Goal: Information Seeking & Learning: Learn about a topic

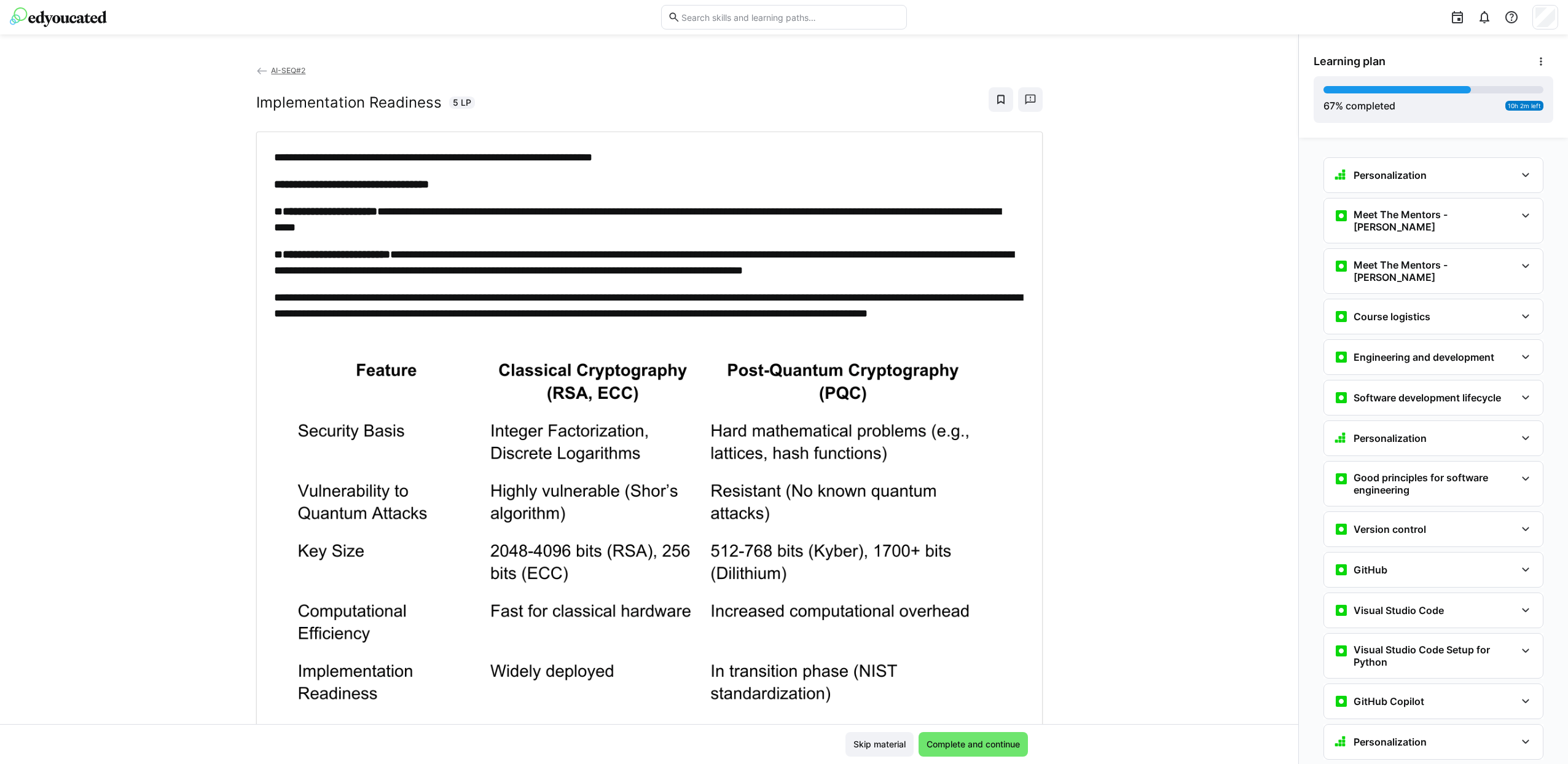
scroll to position [2697, 0]
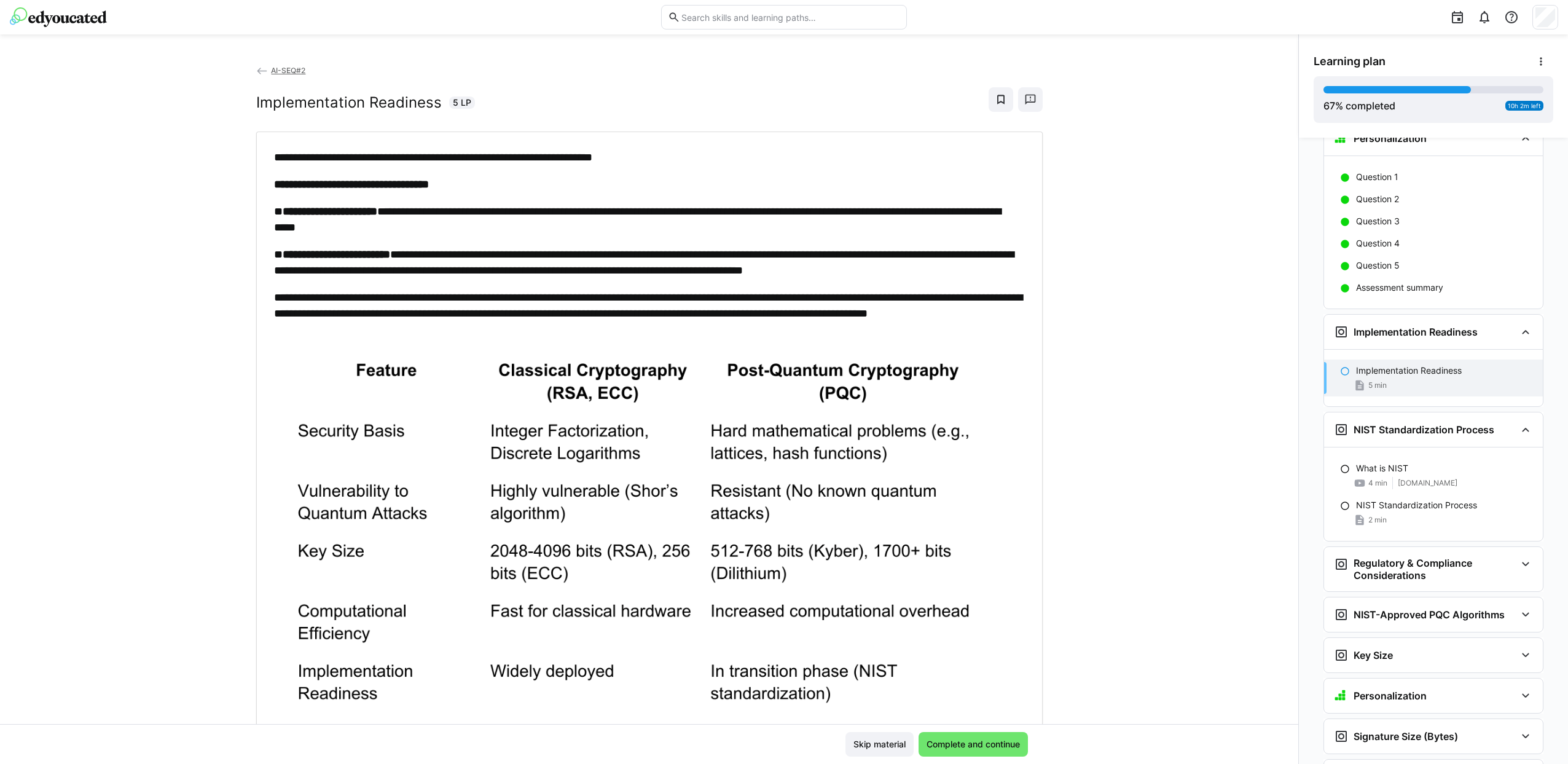
click at [278, 105] on h2 "Implementation Readiness" at bounding box center [349, 102] width 185 height 18
click at [275, 89] on div "Implementation Readiness 5 LP" at bounding box center [649, 99] width 786 height 24
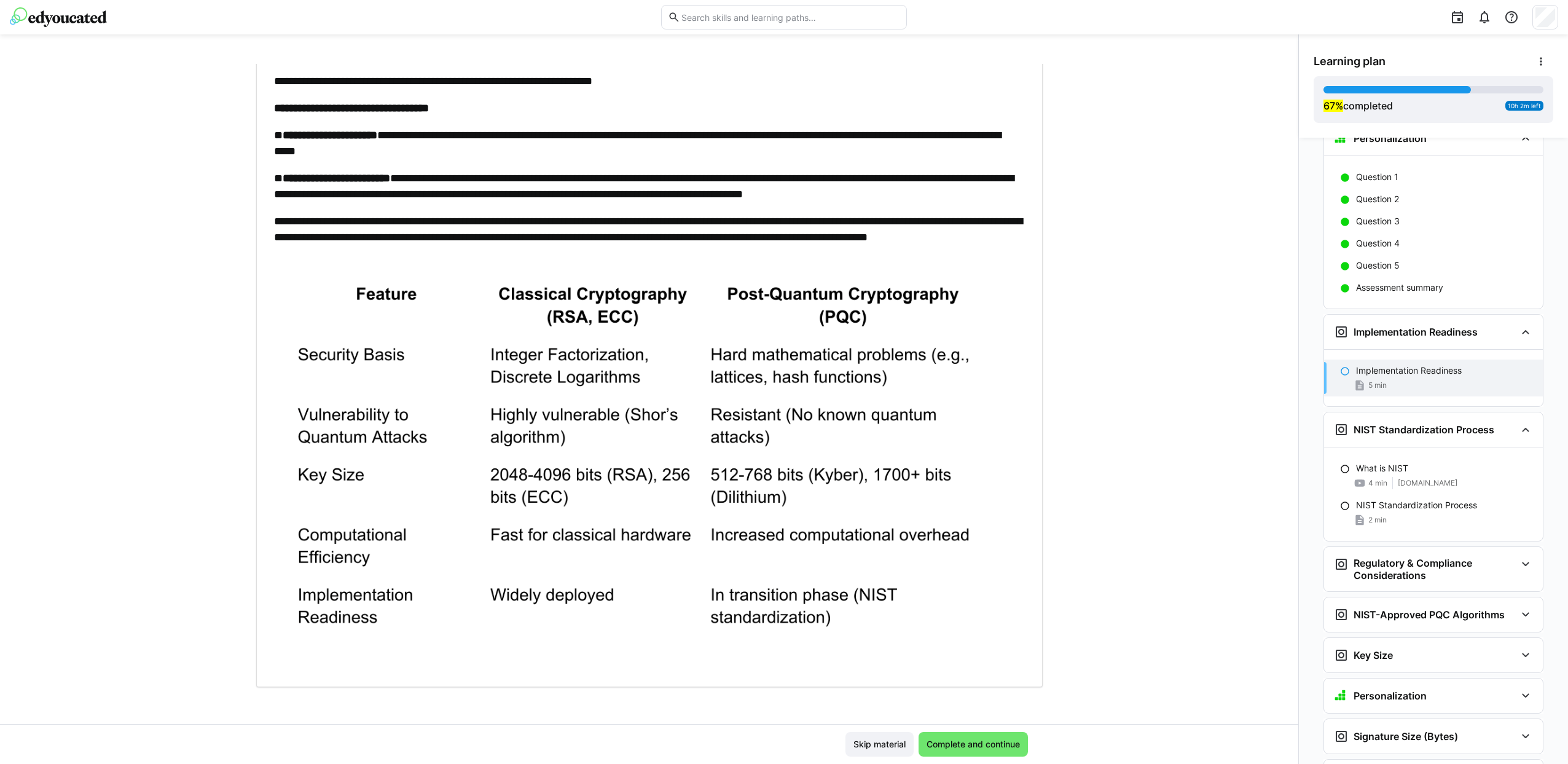
scroll to position [77, 0]
drag, startPoint x: 938, startPoint y: 747, endPoint x: 944, endPoint y: 737, distance: 11.7
click at [938, 743] on span "Complete and continue" at bounding box center [973, 745] width 97 height 13
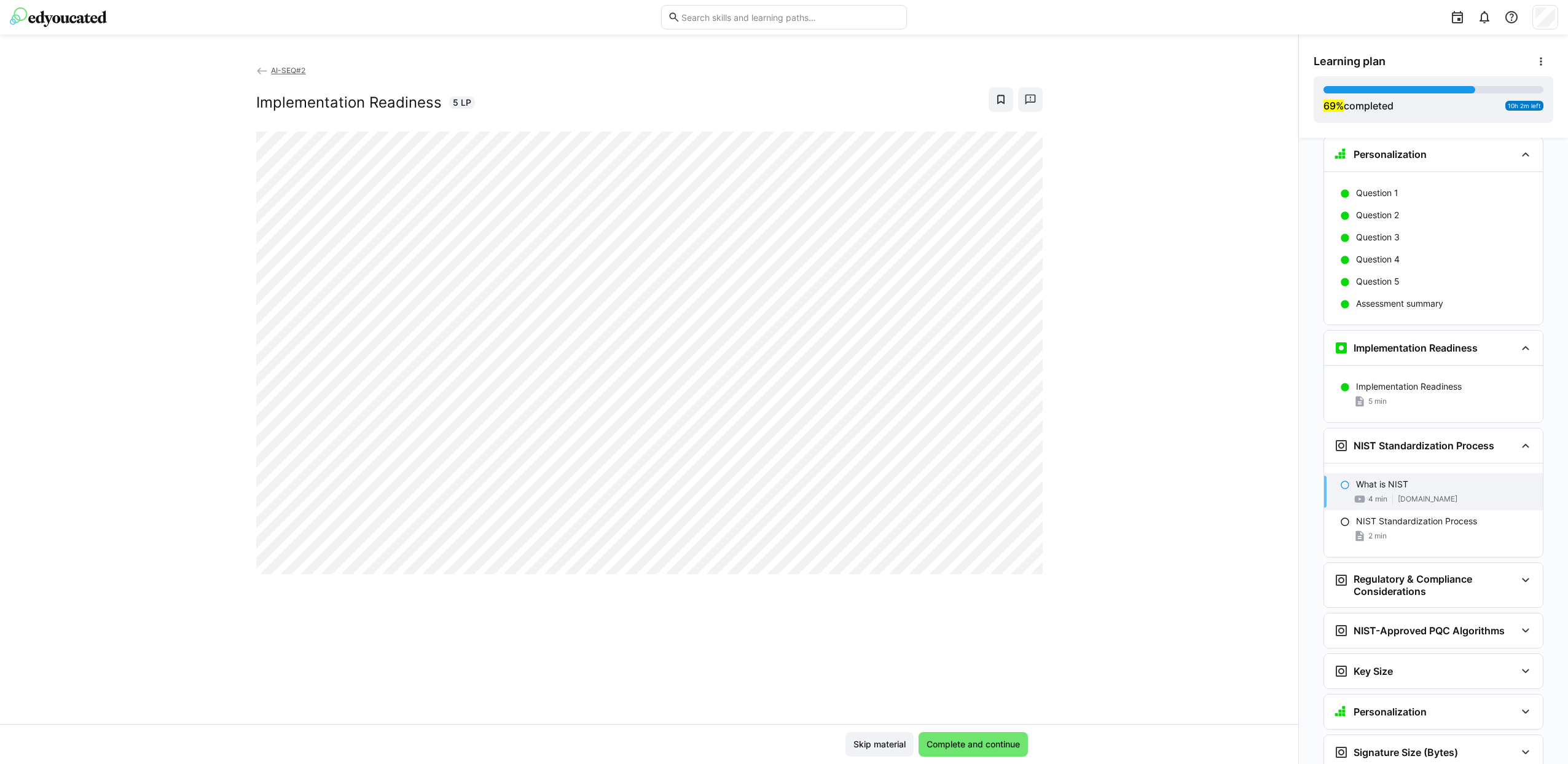
scroll to position [2742, 0]
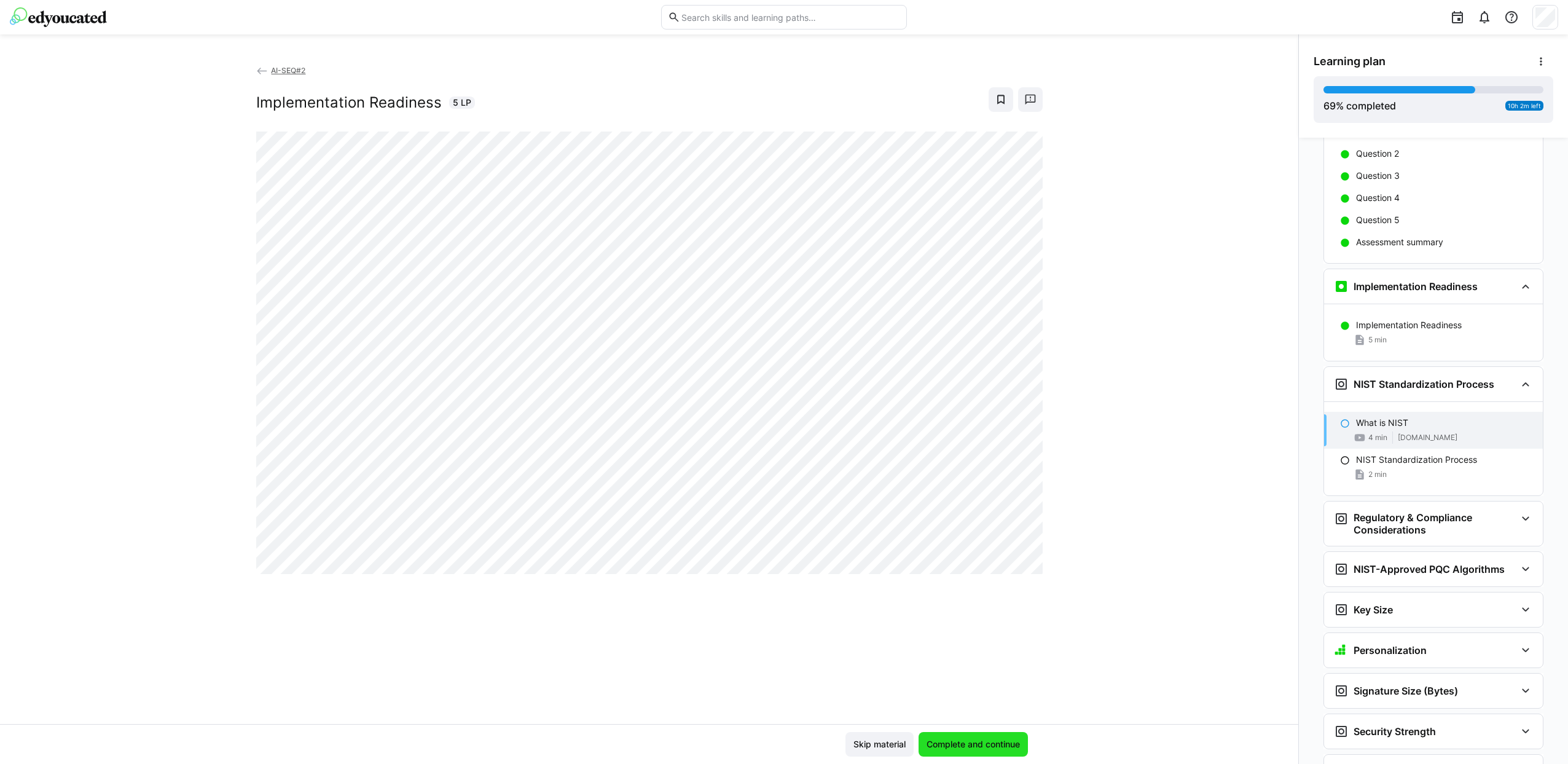
click at [966, 745] on span "Complete and continue" at bounding box center [973, 745] width 97 height 13
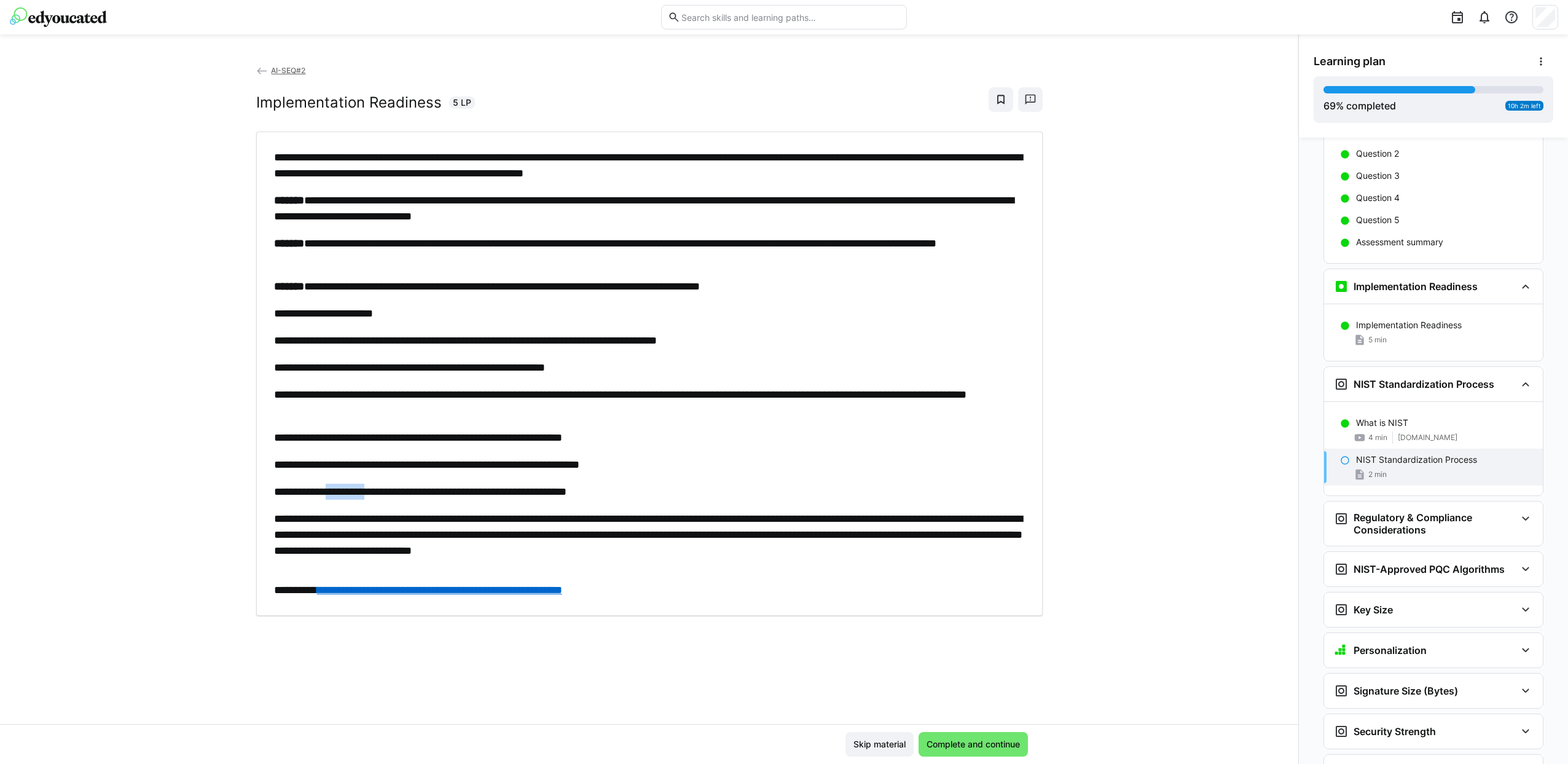
drag, startPoint x: 394, startPoint y: 488, endPoint x: 337, endPoint y: 485, distance: 57.1
click at [337, 485] on p "**********" at bounding box center [650, 492] width 751 height 16
click at [284, 98] on h2 "Implementation Readiness" at bounding box center [349, 102] width 185 height 18
click at [934, 745] on span "Complete and continue" at bounding box center [973, 745] width 97 height 13
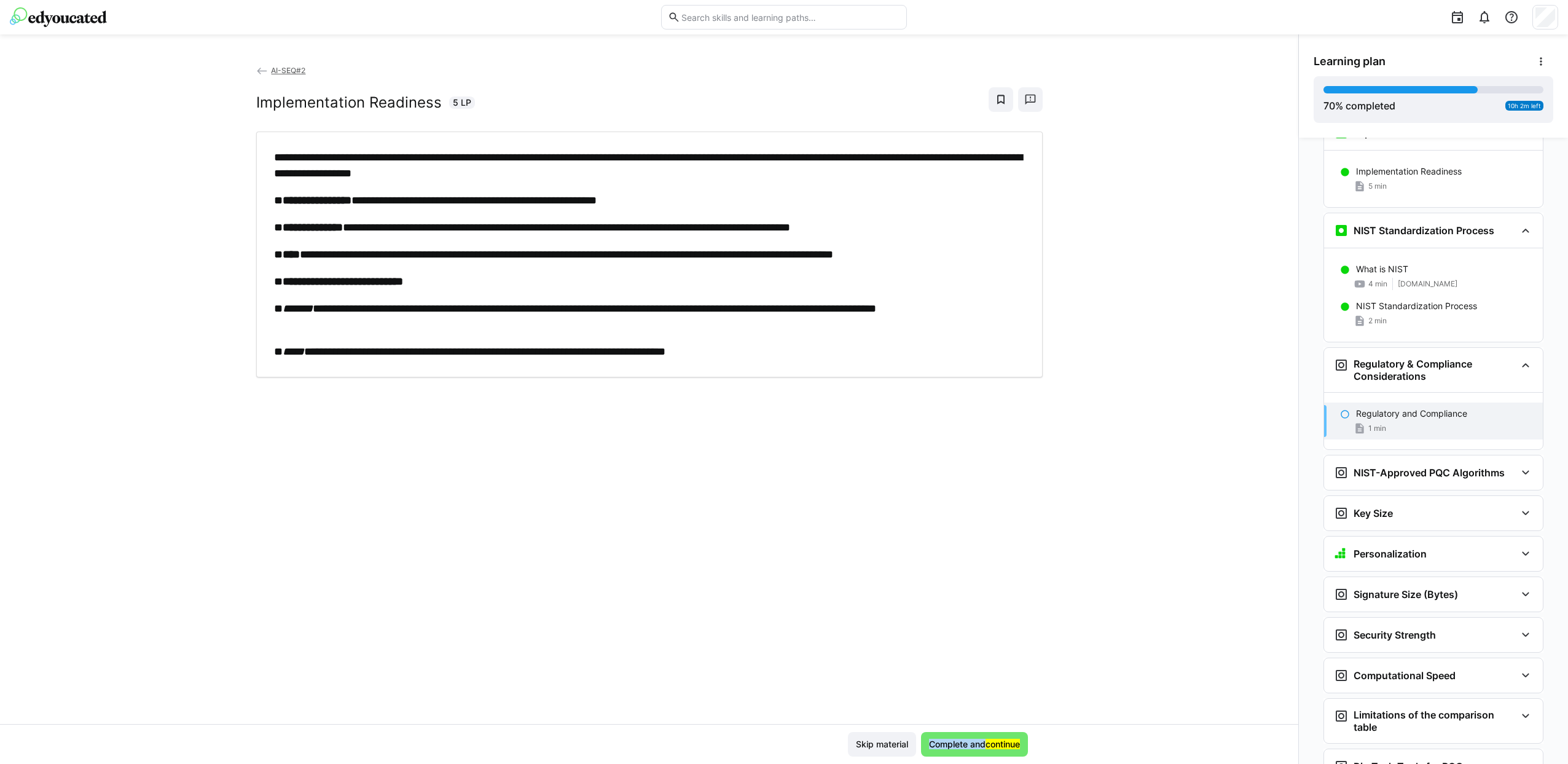
scroll to position [2876, 0]
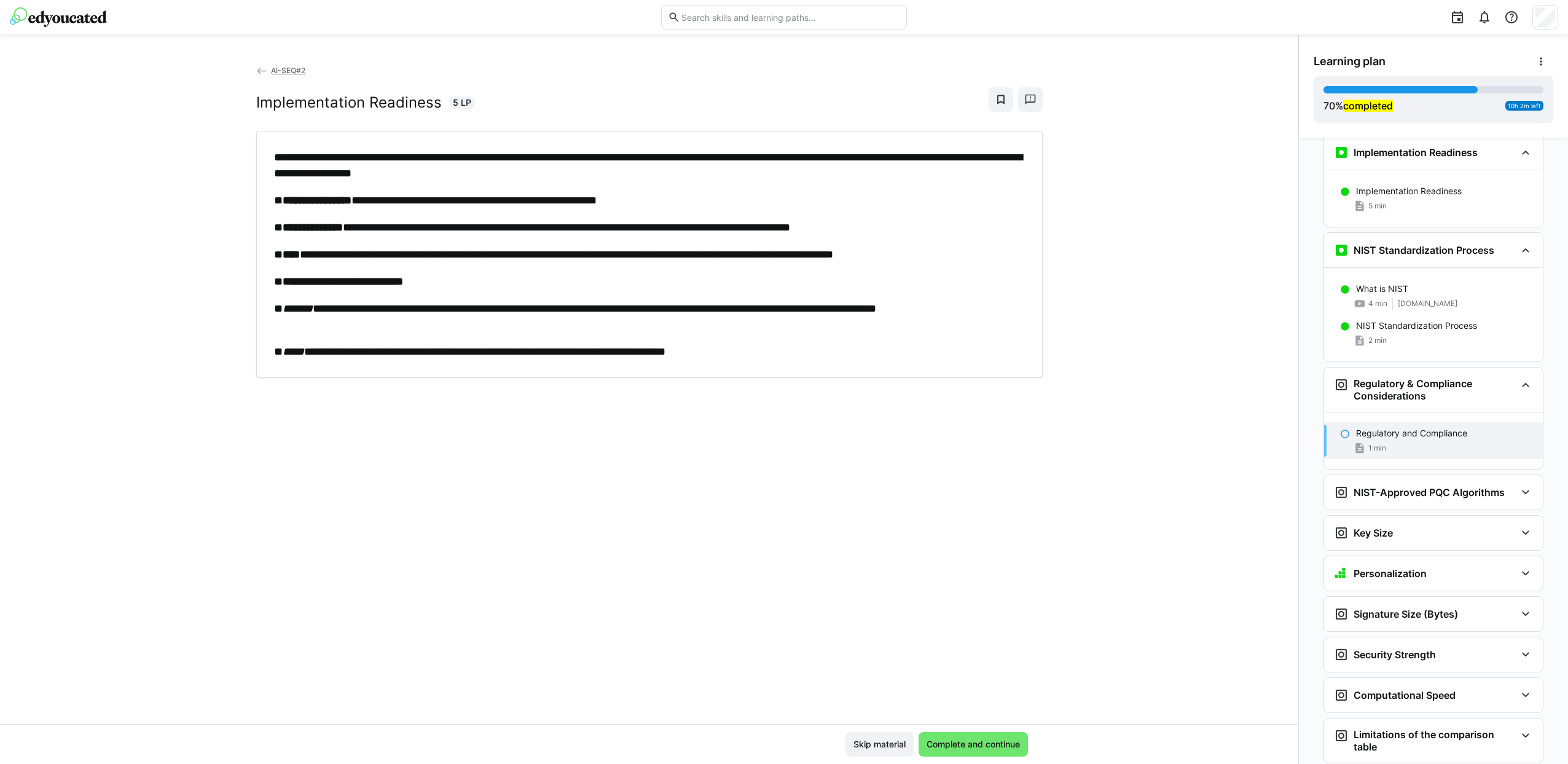
click at [268, 101] on h2 "Implementation Readiness" at bounding box center [349, 102] width 185 height 18
click at [264, 103] on h2 "Implementation Readiness" at bounding box center [349, 102] width 185 height 18
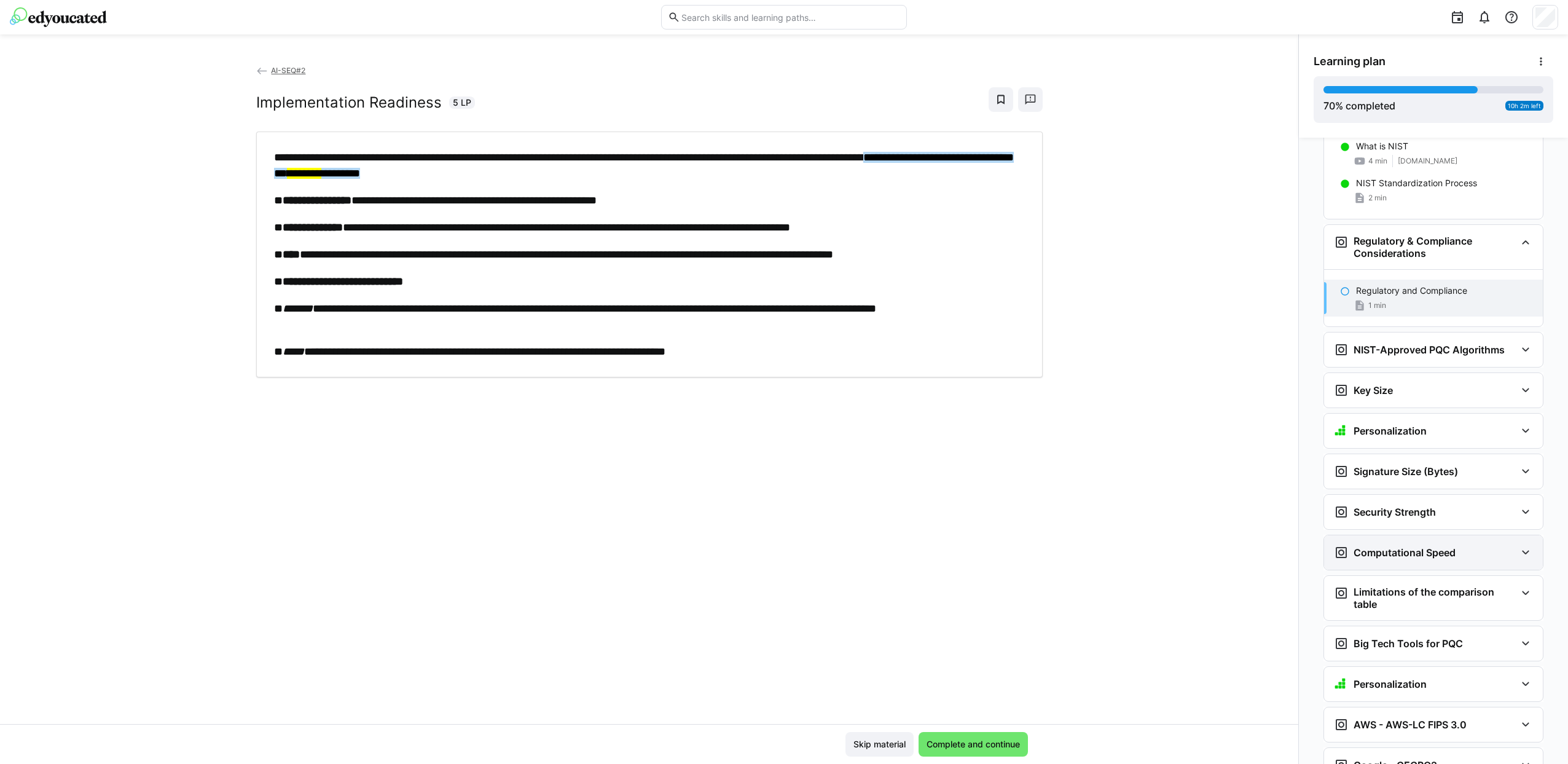
scroll to position [3000, 0]
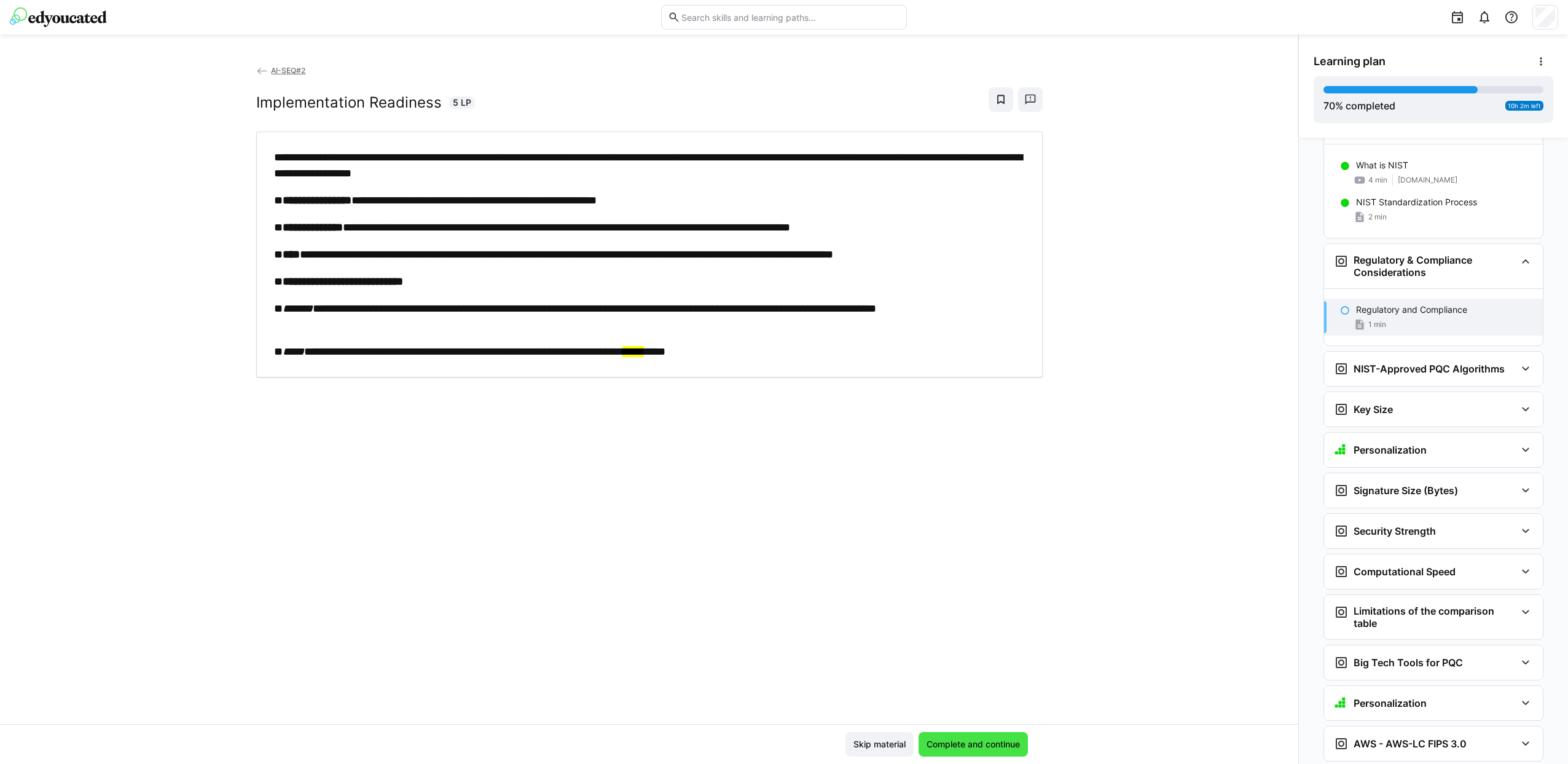
click at [994, 750] on span "Complete and continue" at bounding box center [973, 744] width 110 height 24
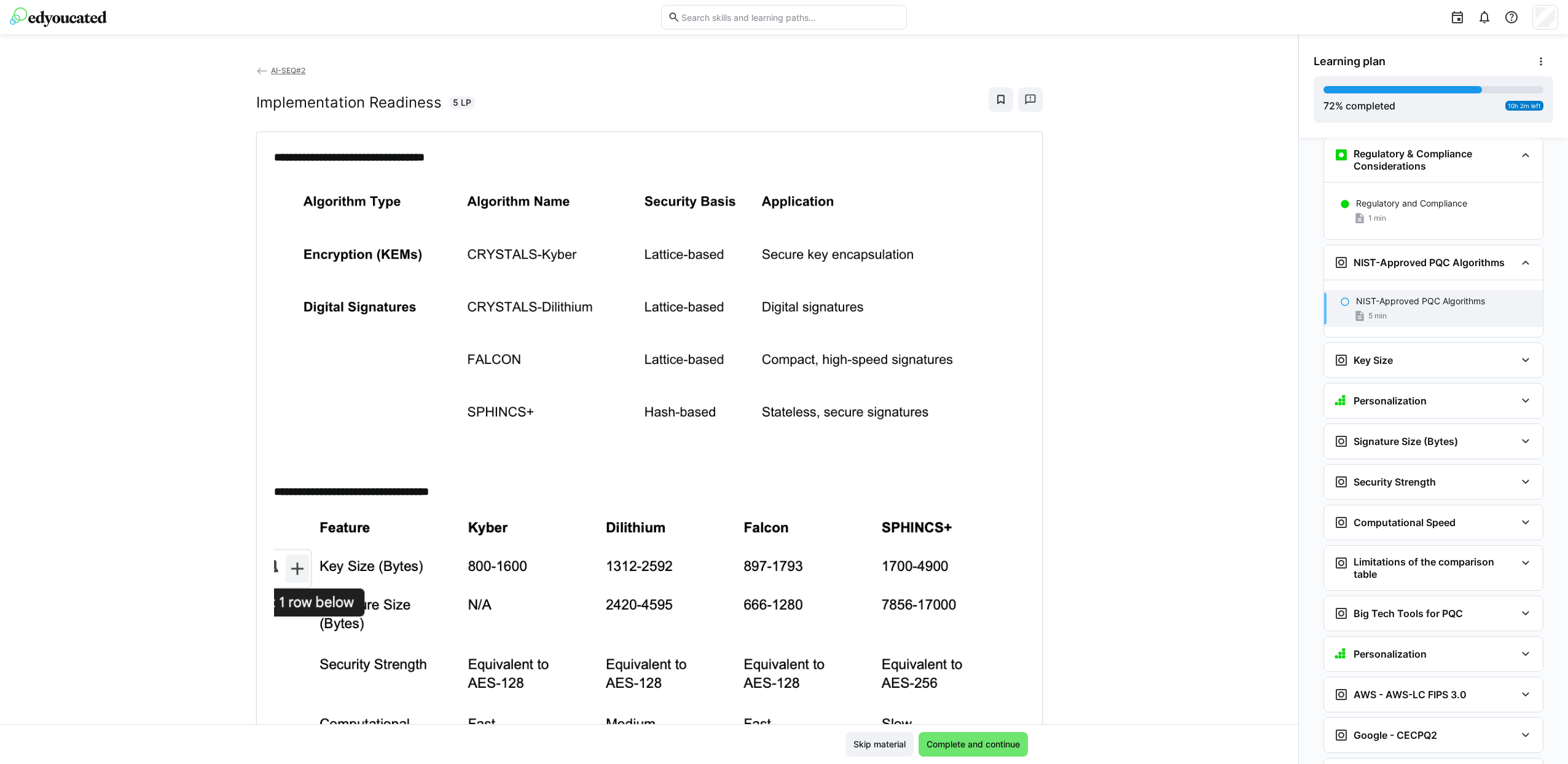
scroll to position [3229, 0]
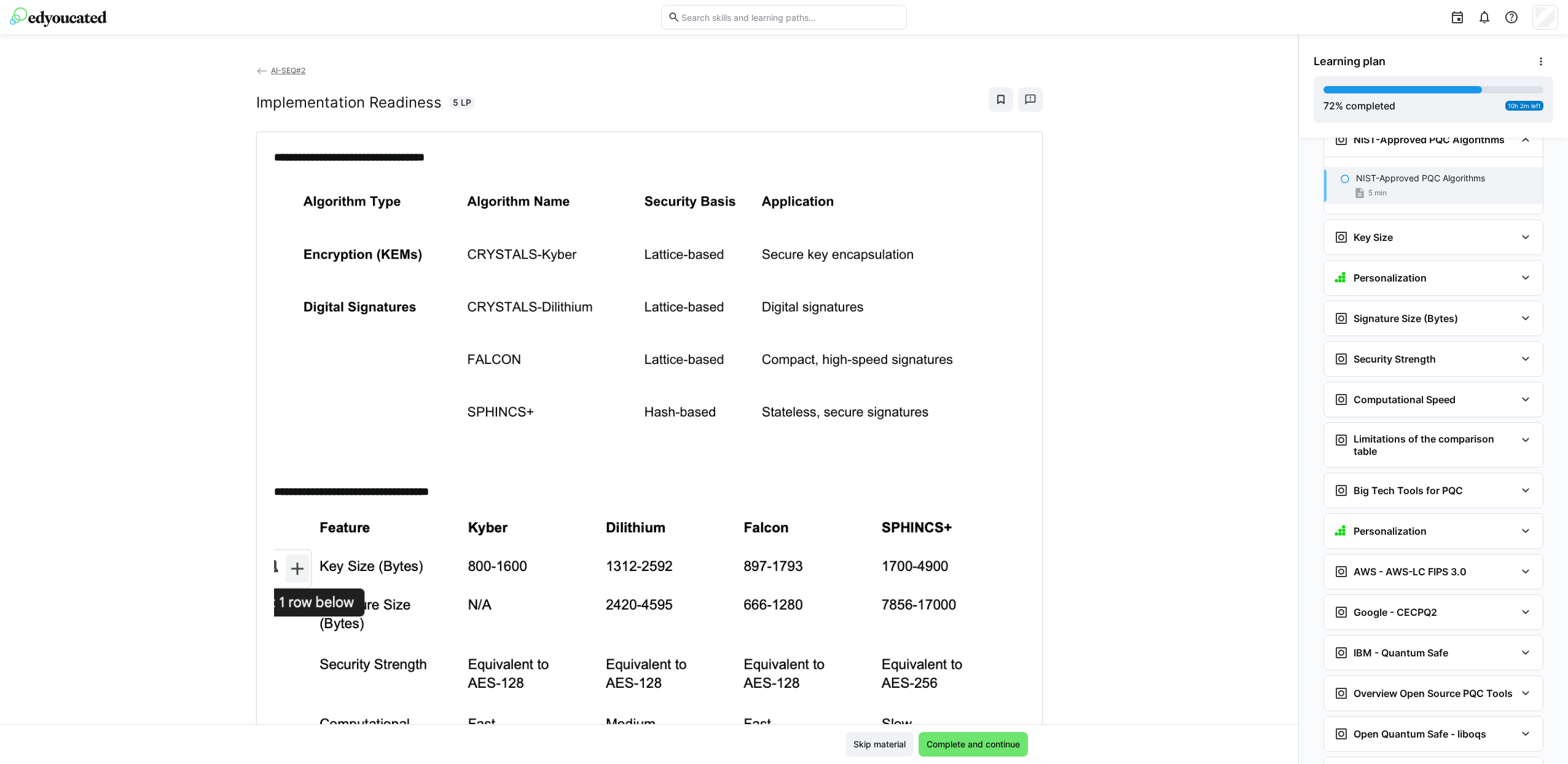
click at [270, 100] on h2 "Implementation Readiness" at bounding box center [349, 102] width 185 height 18
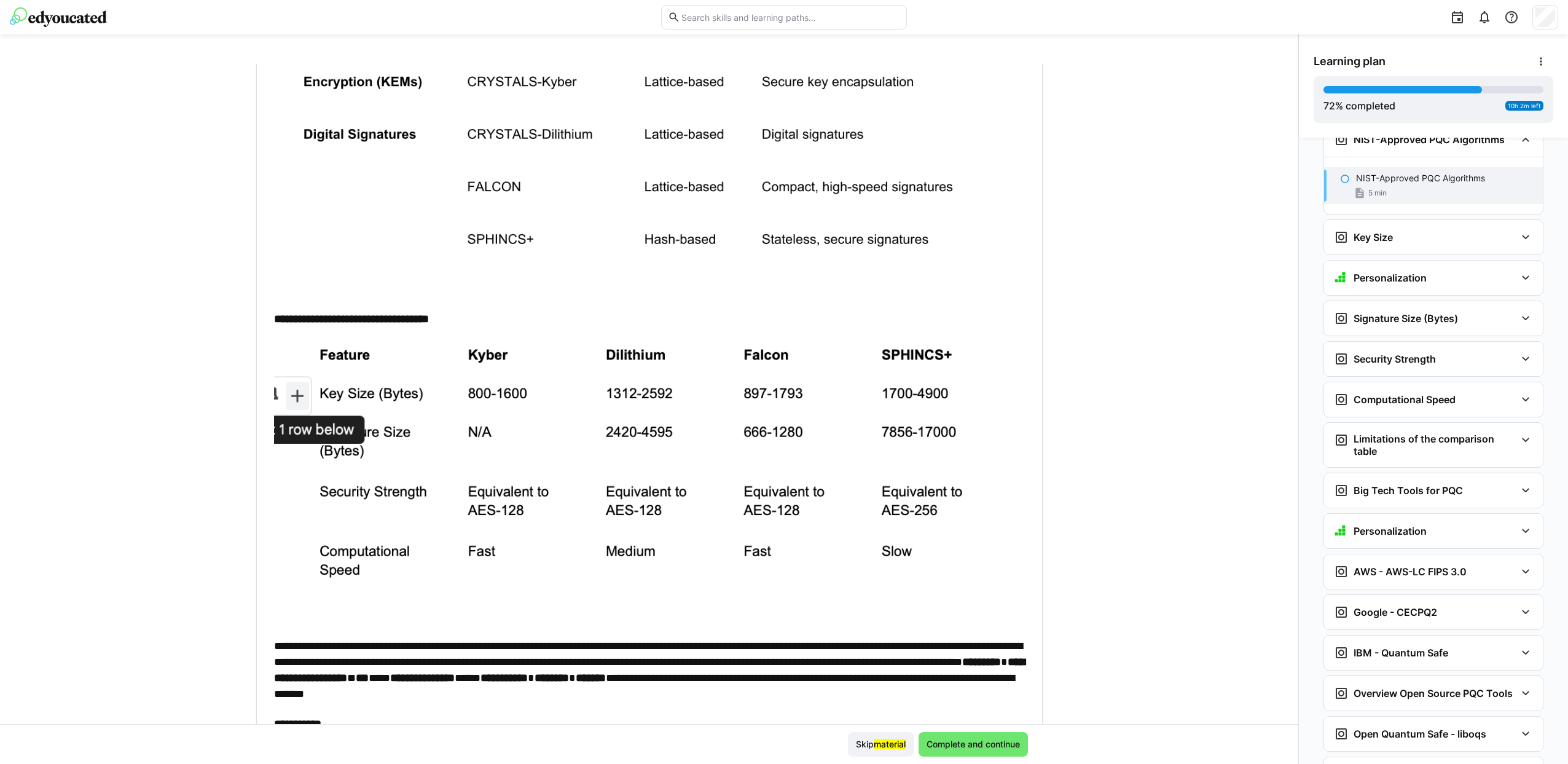
scroll to position [184, 0]
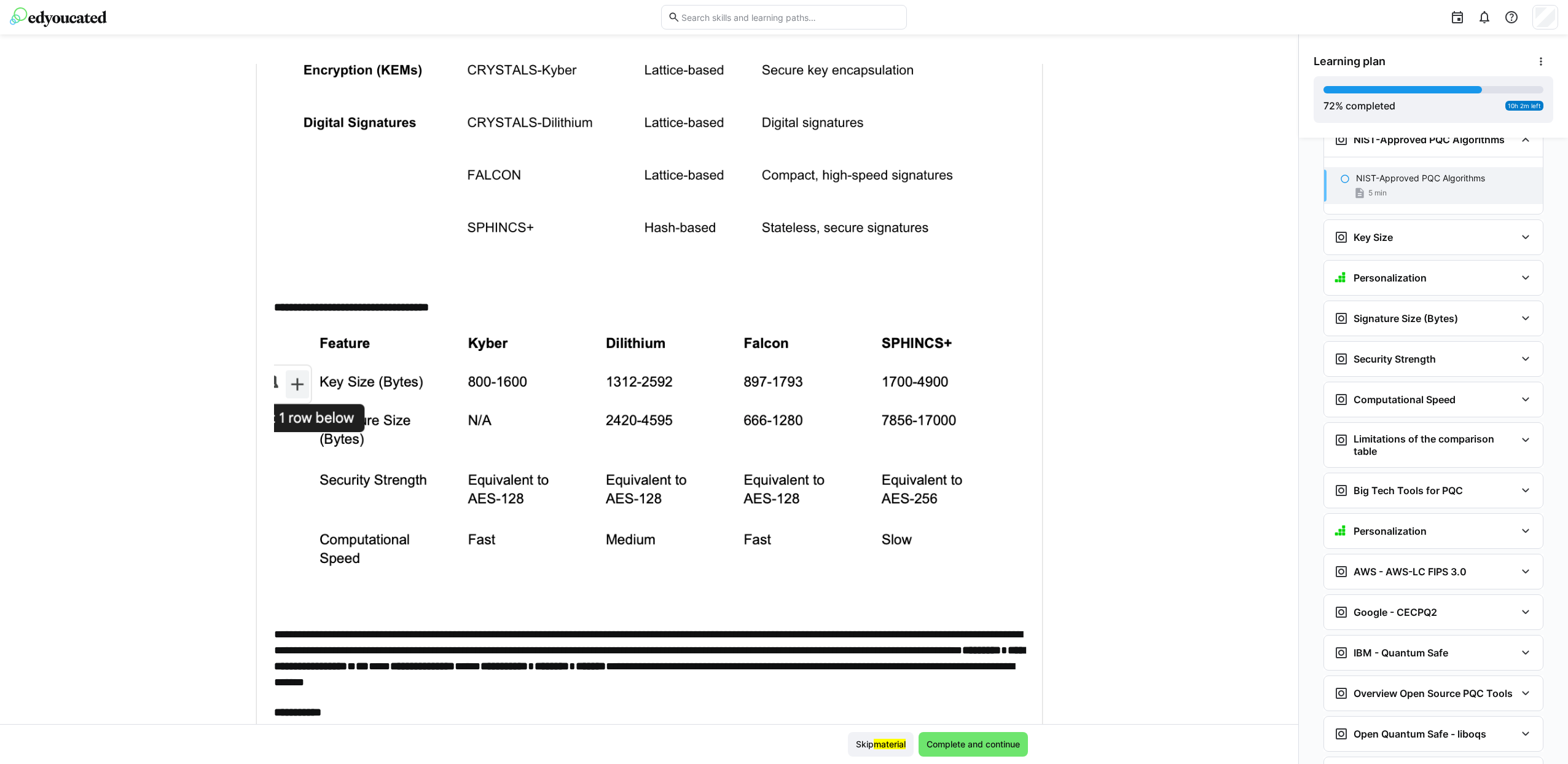
click at [217, 433] on div "**********" at bounding box center [649, 394] width 1298 height 660
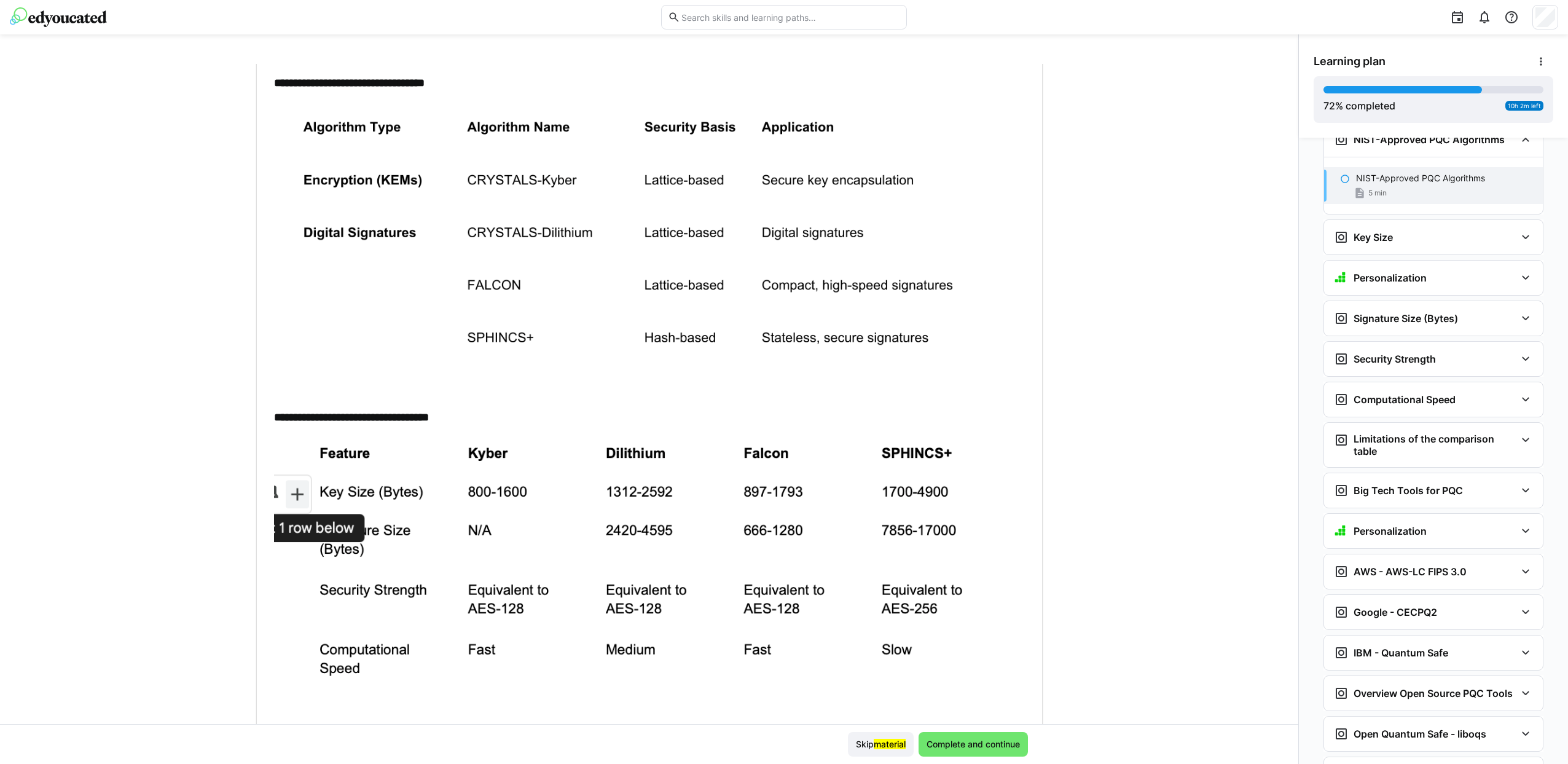
scroll to position [0, 0]
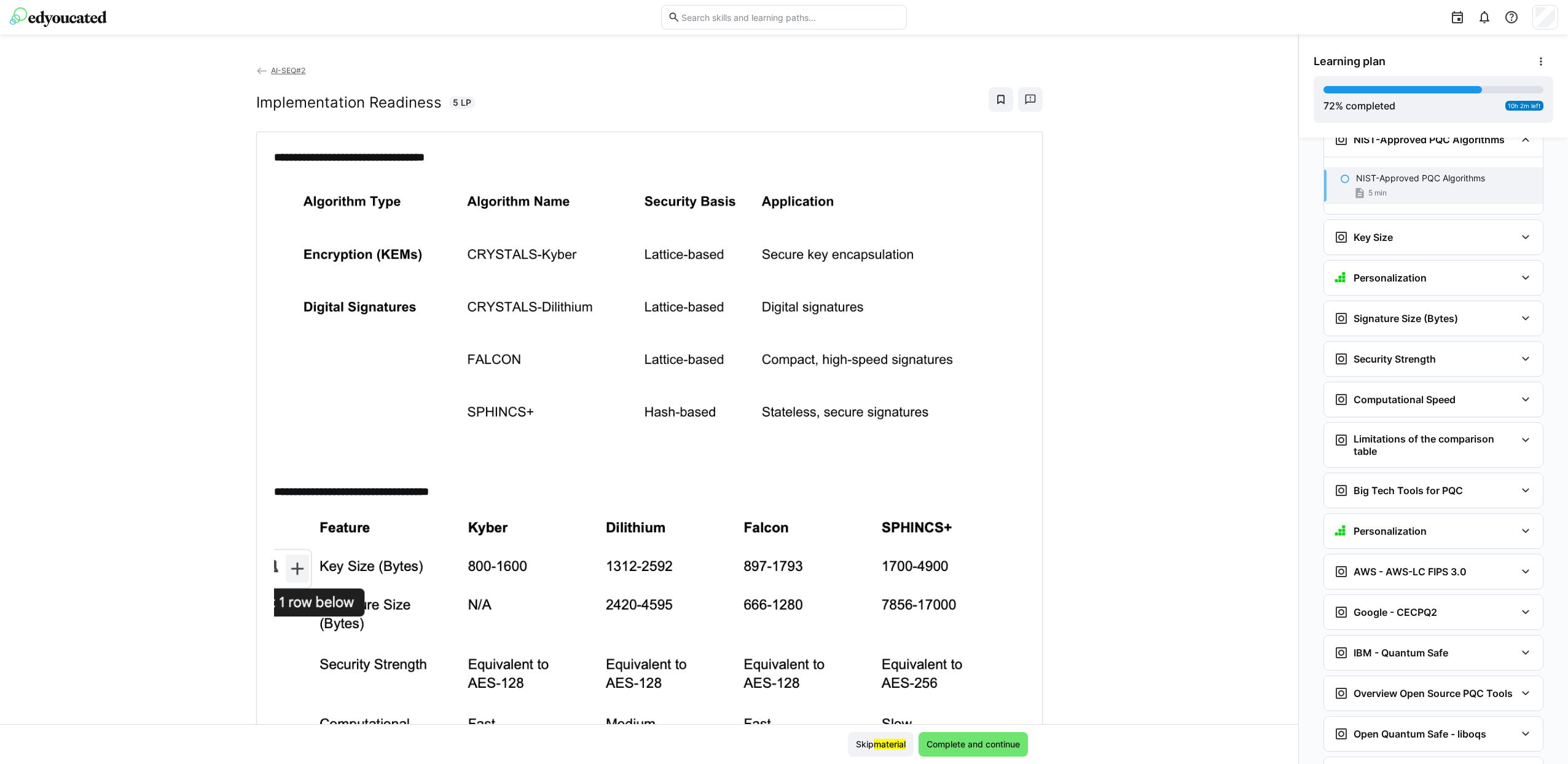
click at [290, 104] on h2 "Implementation Readiness" at bounding box center [349, 102] width 185 height 18
click at [292, 102] on h2 "Implementation Readiness" at bounding box center [349, 102] width 185 height 18
click at [294, 100] on h2 "Implementation Readiness" at bounding box center [349, 102] width 185 height 18
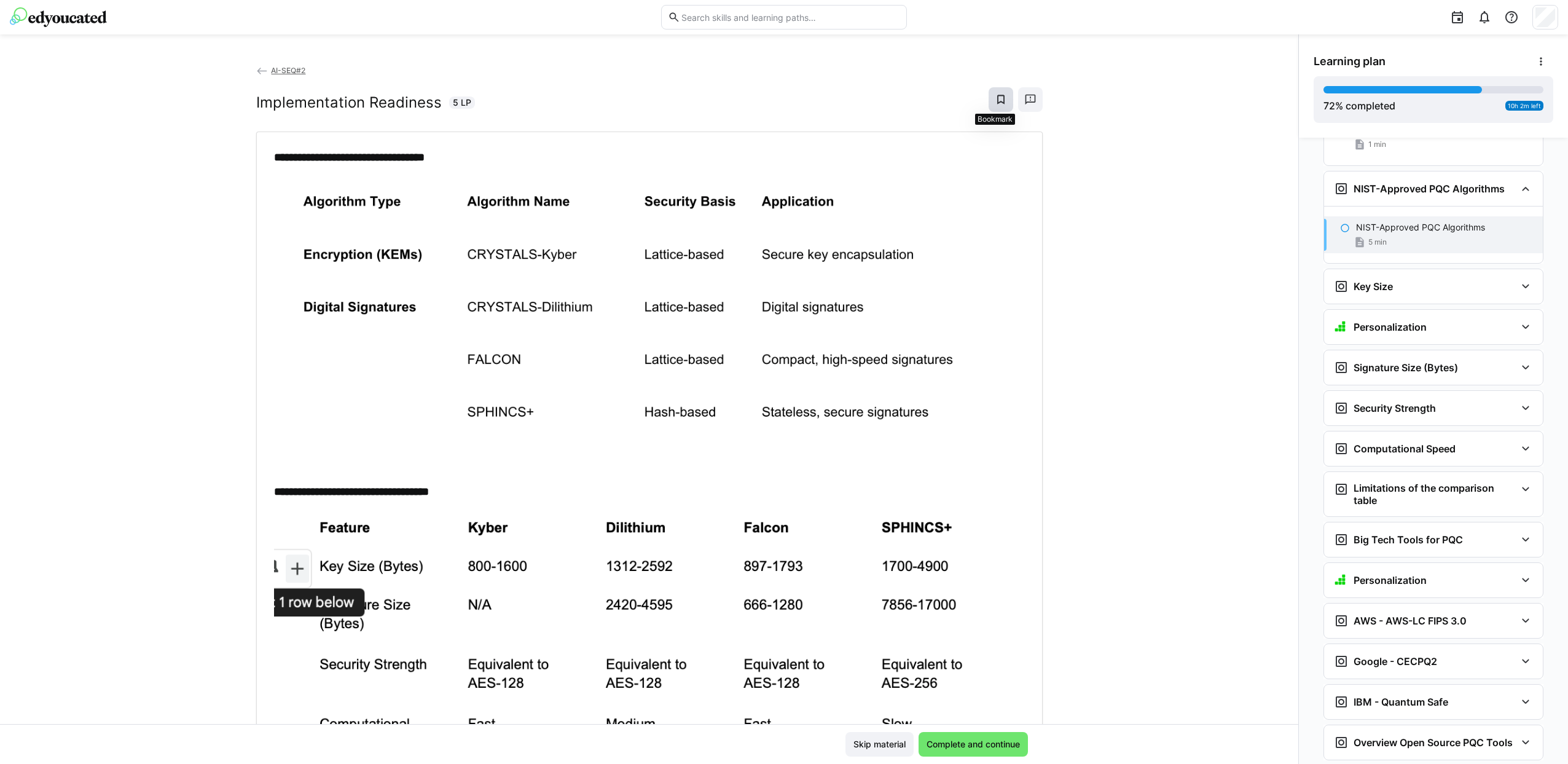
click at [1000, 96] on eds-icon at bounding box center [1001, 100] width 13 height 13
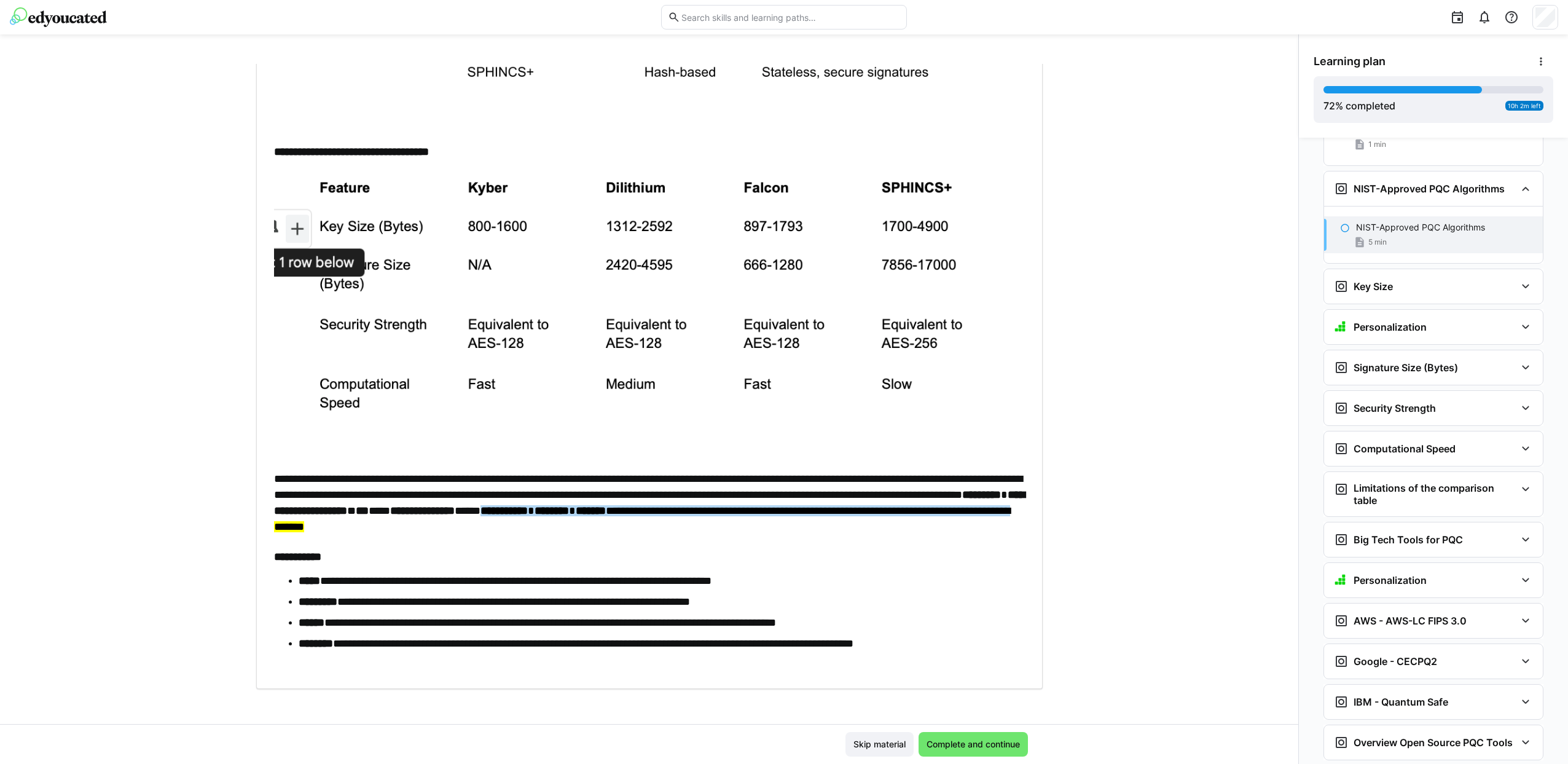
scroll to position [342, 0]
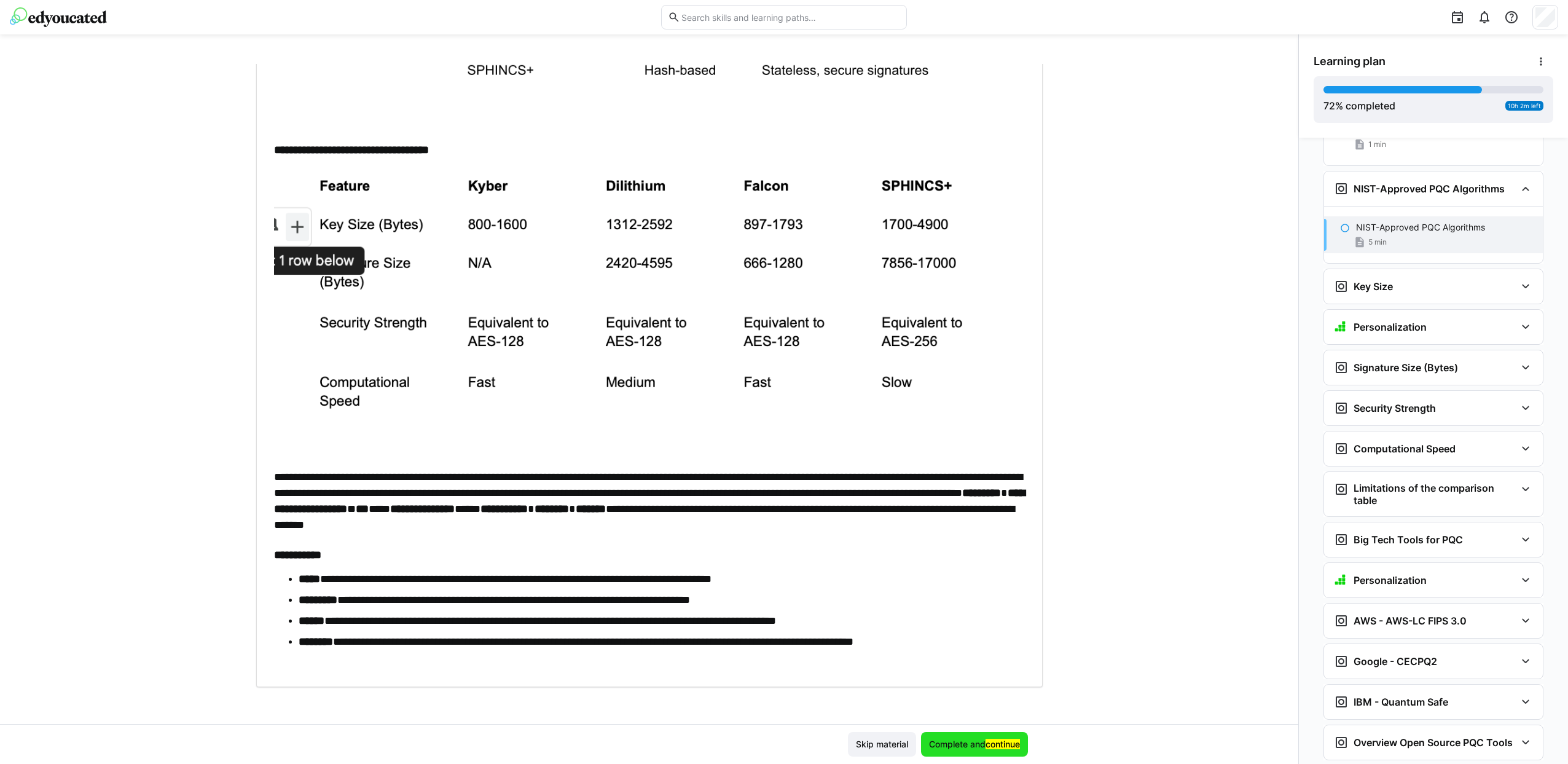
click at [951, 749] on msreadoutspan "Complete and continue" at bounding box center [974, 744] width 91 height 11
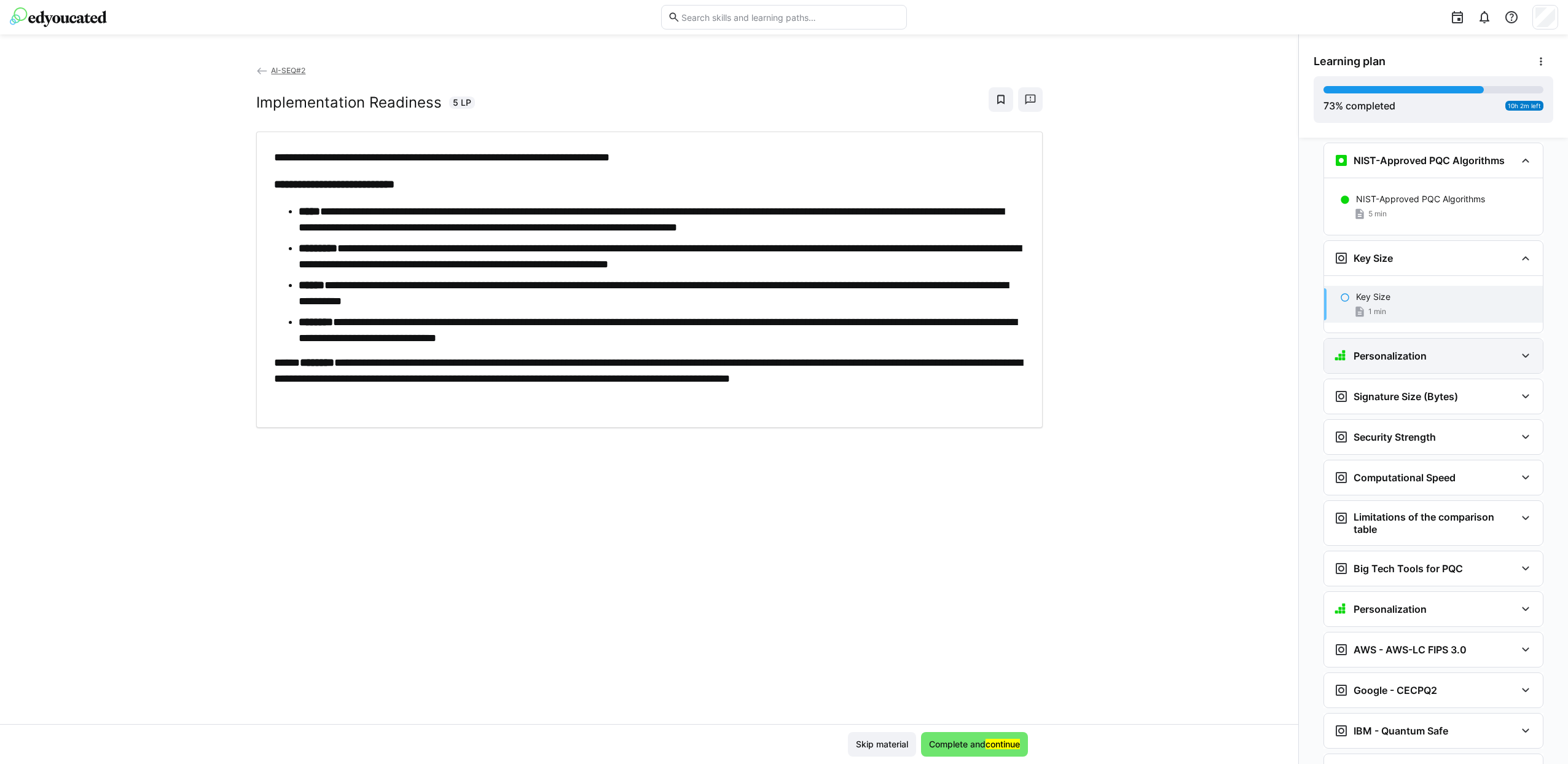
scroll to position [3081, 0]
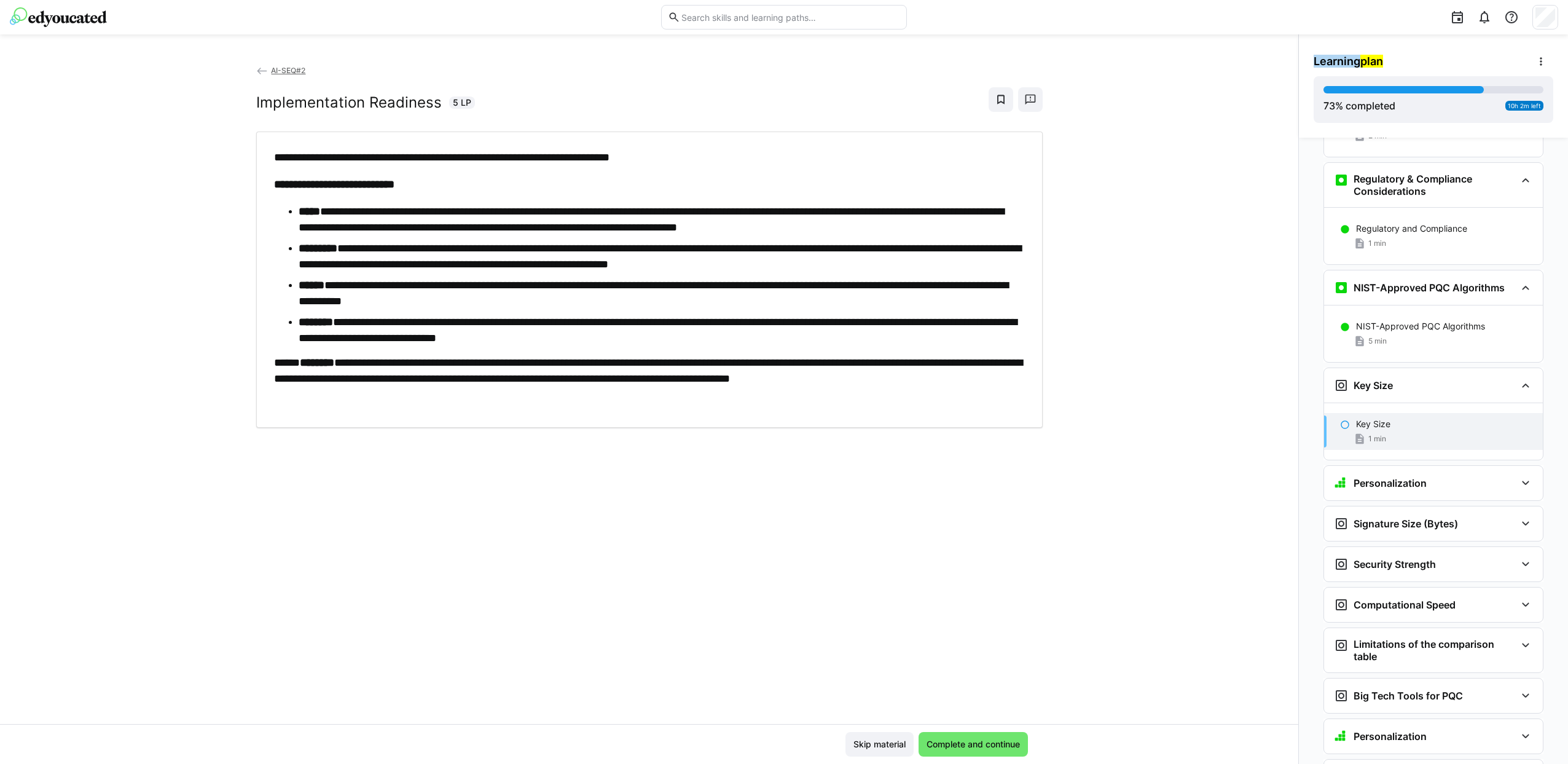
click at [275, 97] on h2 "Implementation Readiness" at bounding box center [349, 102] width 185 height 18
click at [1358, 477] on h3 "Personalization" at bounding box center [1390, 483] width 73 height 13
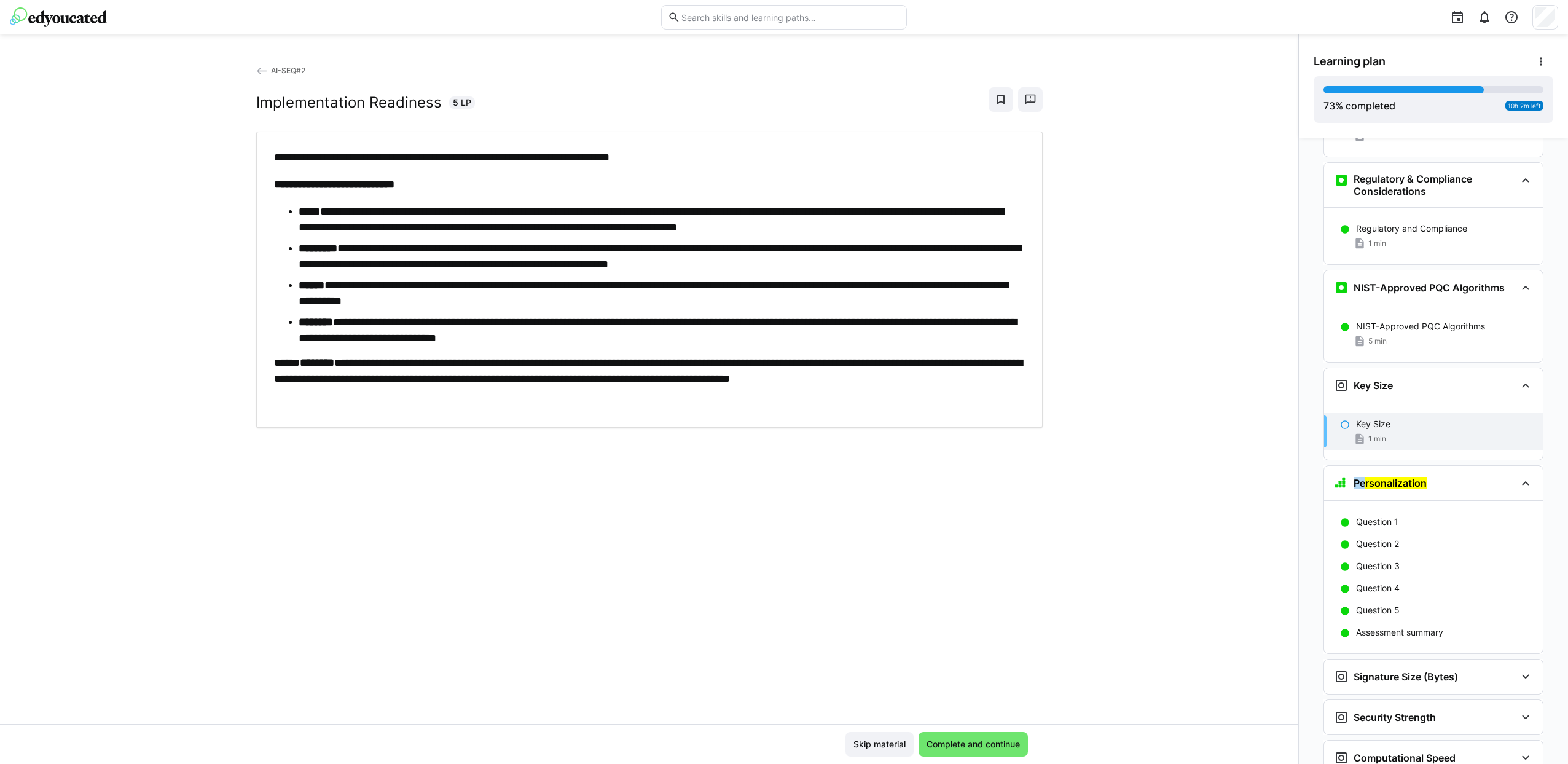
click at [680, 264] on li "**********" at bounding box center [662, 256] width 727 height 32
click at [637, 248] on li "**********" at bounding box center [662, 256] width 727 height 32
click at [561, 283] on li "**********" at bounding box center [662, 293] width 727 height 32
drag, startPoint x: 978, startPoint y: 322, endPoint x: 434, endPoint y: 344, distance: 544.4
click at [434, 344] on li "**********" at bounding box center [662, 330] width 727 height 32
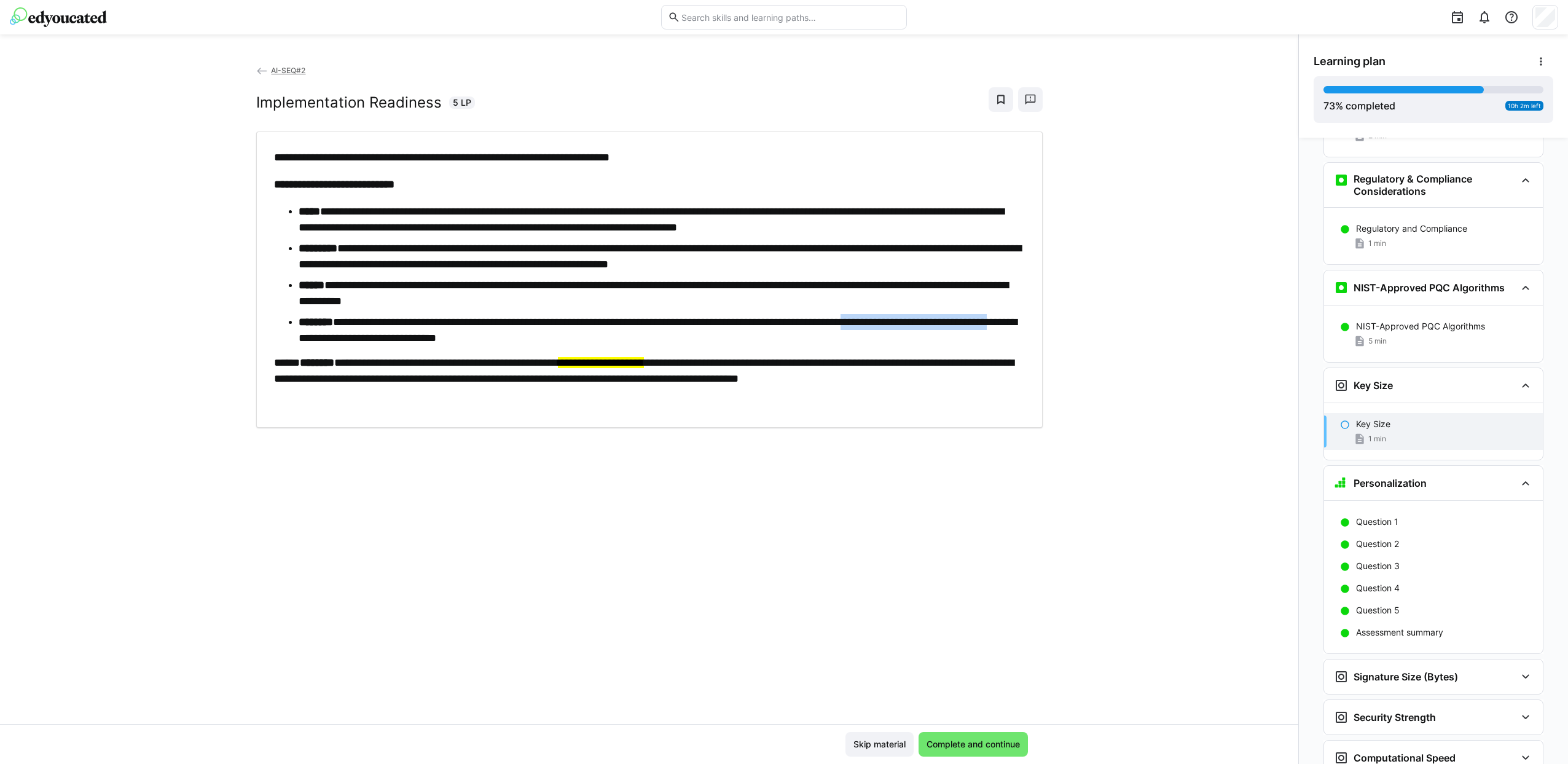
drag, startPoint x: 434, startPoint y: 344, endPoint x: 407, endPoint y: 338, distance: 27.7
click at [318, 323] on strong "********" at bounding box center [315, 322] width 34 height 11
click at [357, 362] on msreadoutspan "**********" at bounding box center [612, 363] width 555 height 11
drag, startPoint x: 853, startPoint y: 288, endPoint x: 767, endPoint y: 282, distance: 86.2
click at [767, 282] on li "**********" at bounding box center [662, 293] width 727 height 32
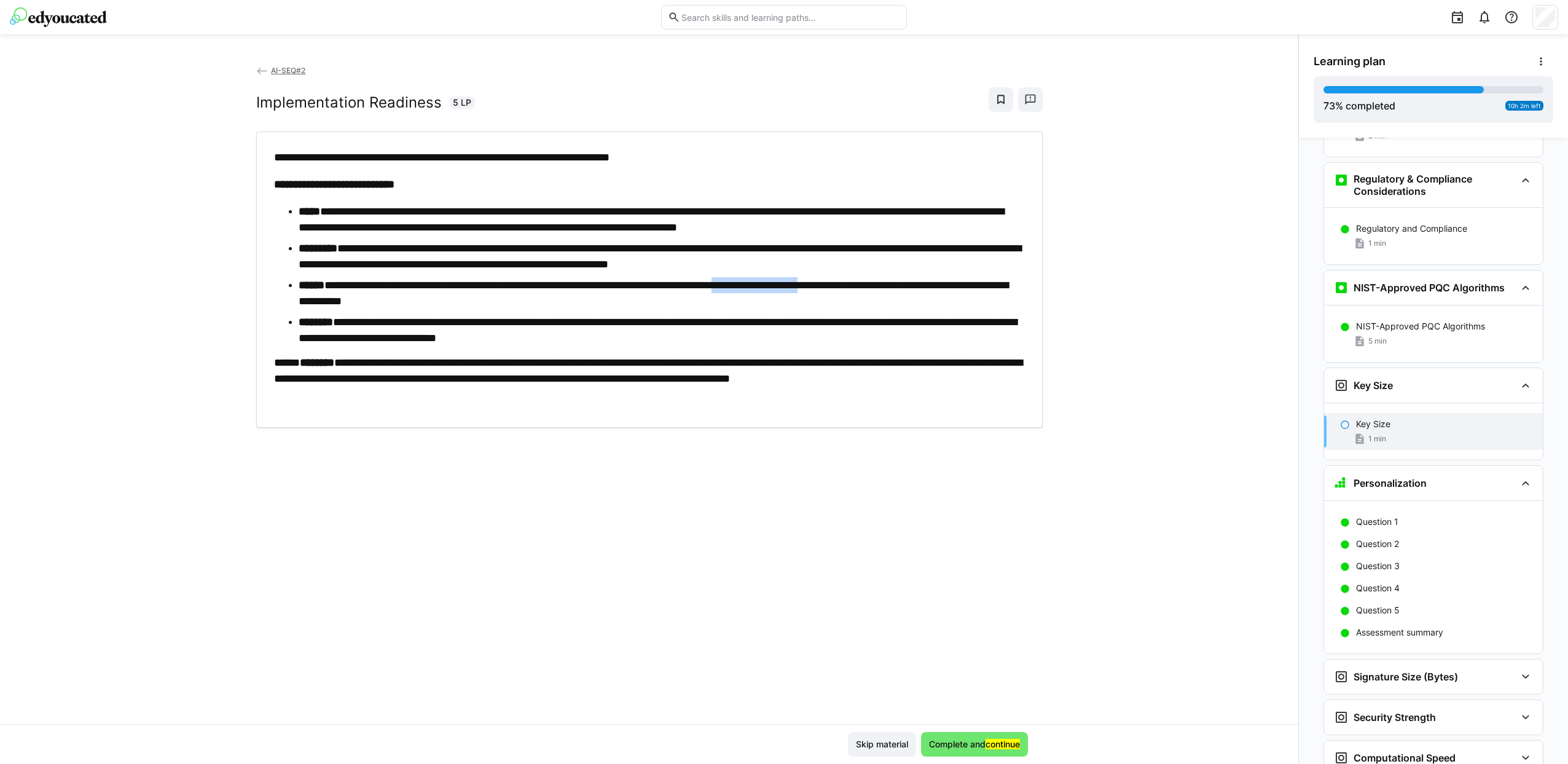
drag, startPoint x: 767, startPoint y: 282, endPoint x: 805, endPoint y: 285, distance: 38.1
click at [972, 741] on msreadoutspan "Complete and continue" at bounding box center [974, 744] width 91 height 11
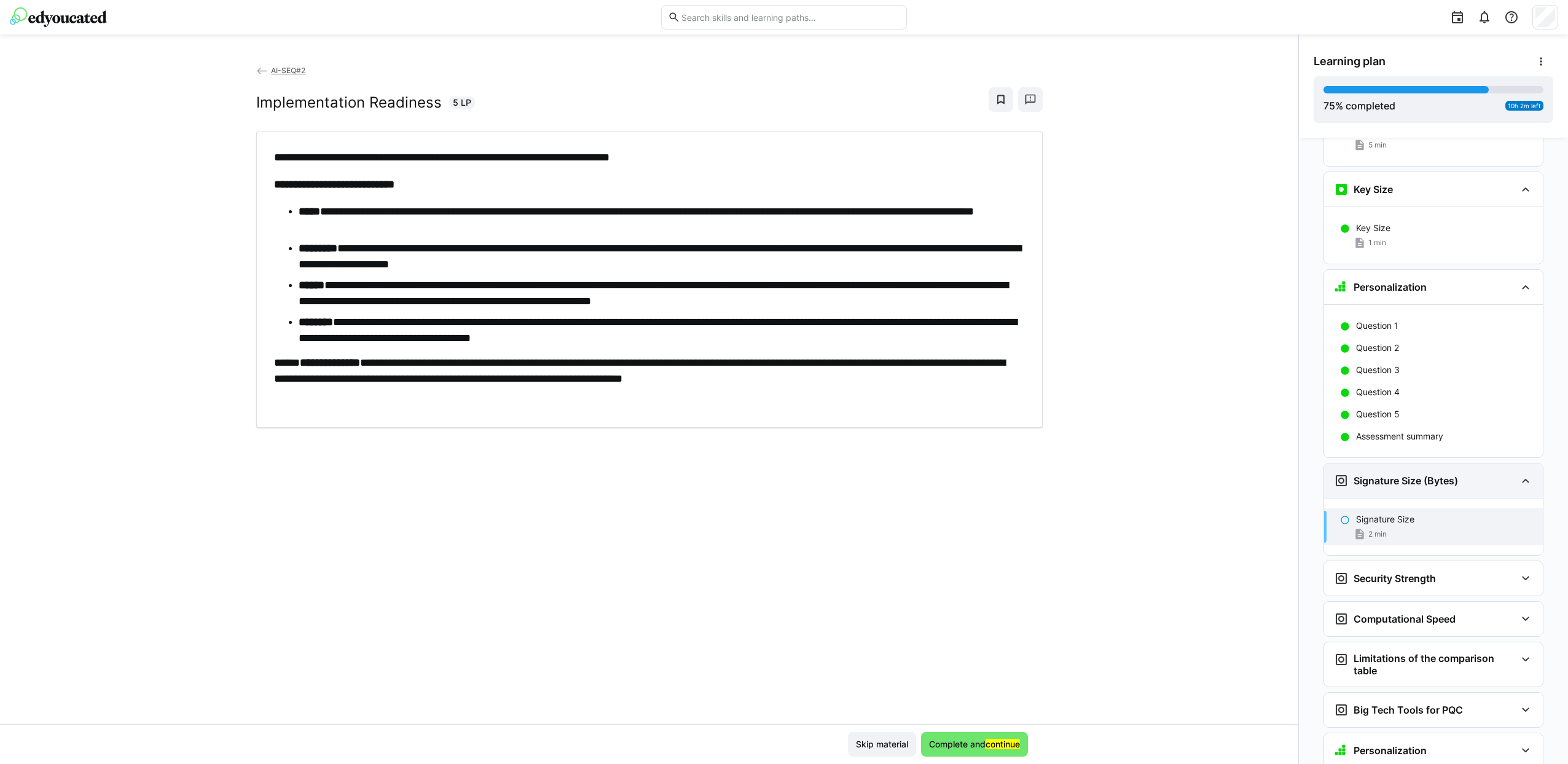
scroll to position [3188, 0]
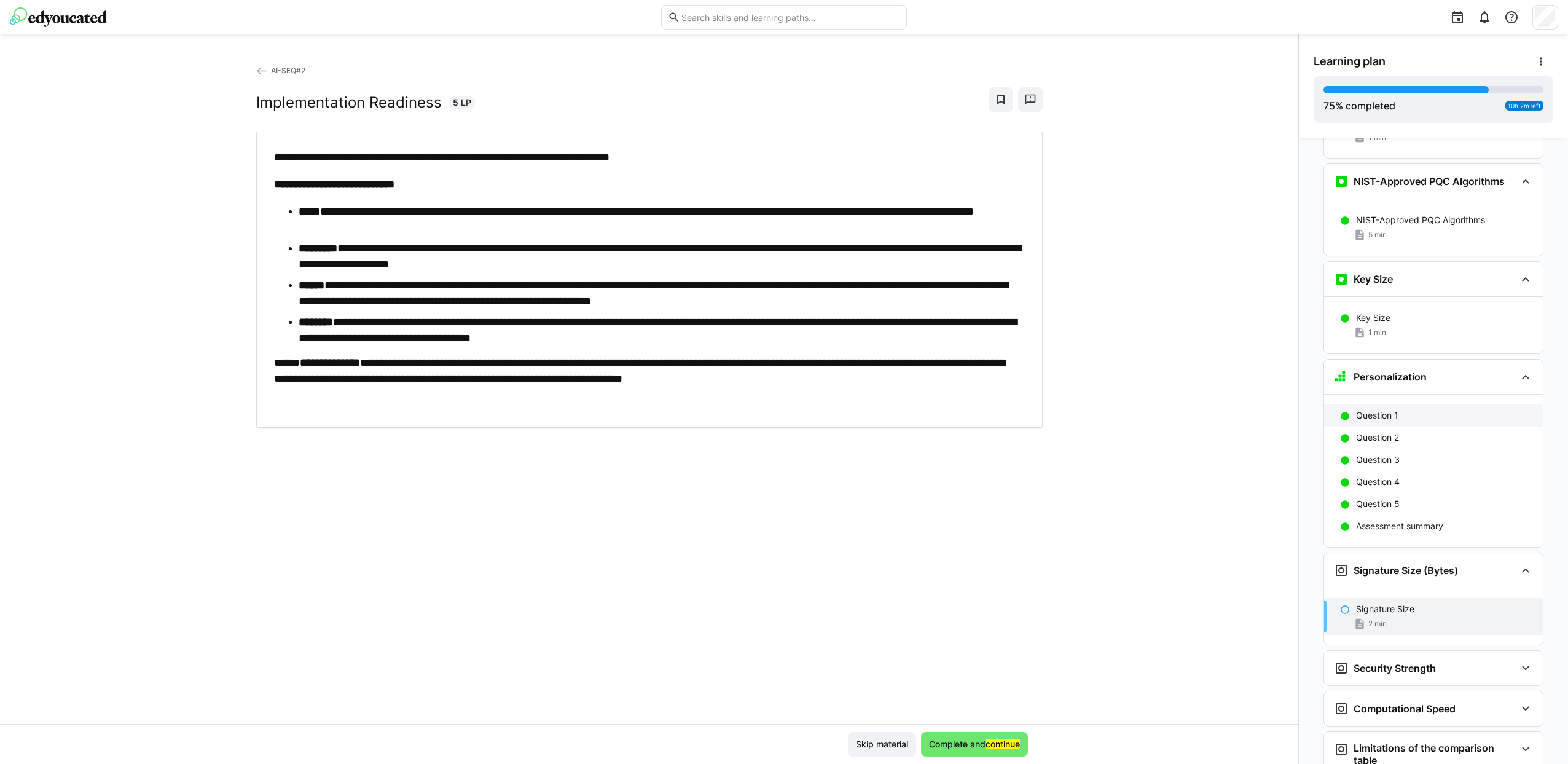
click at [1369, 410] on p "Question 1" at bounding box center [1377, 416] width 43 height 13
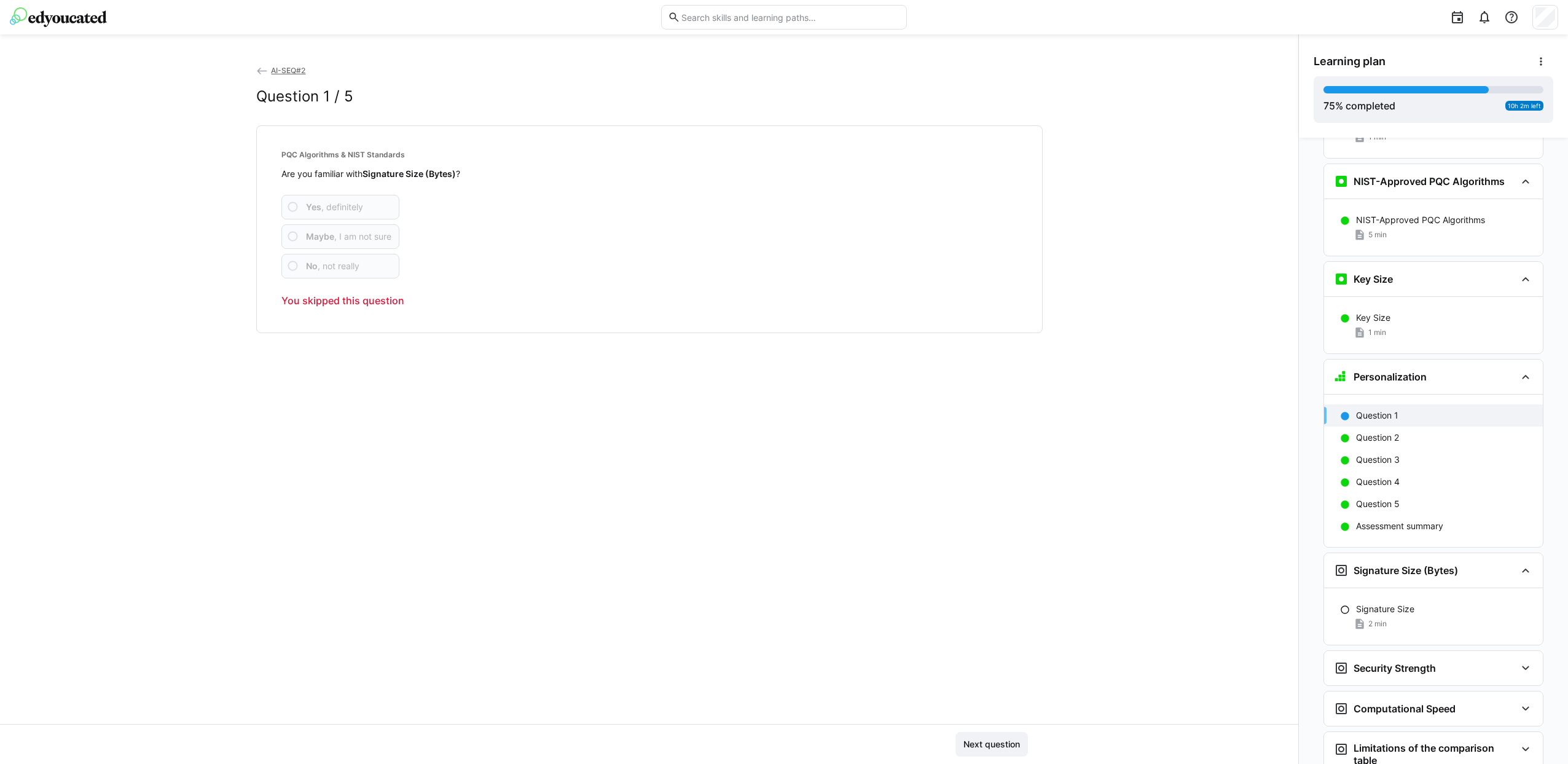
scroll to position [3362, 0]
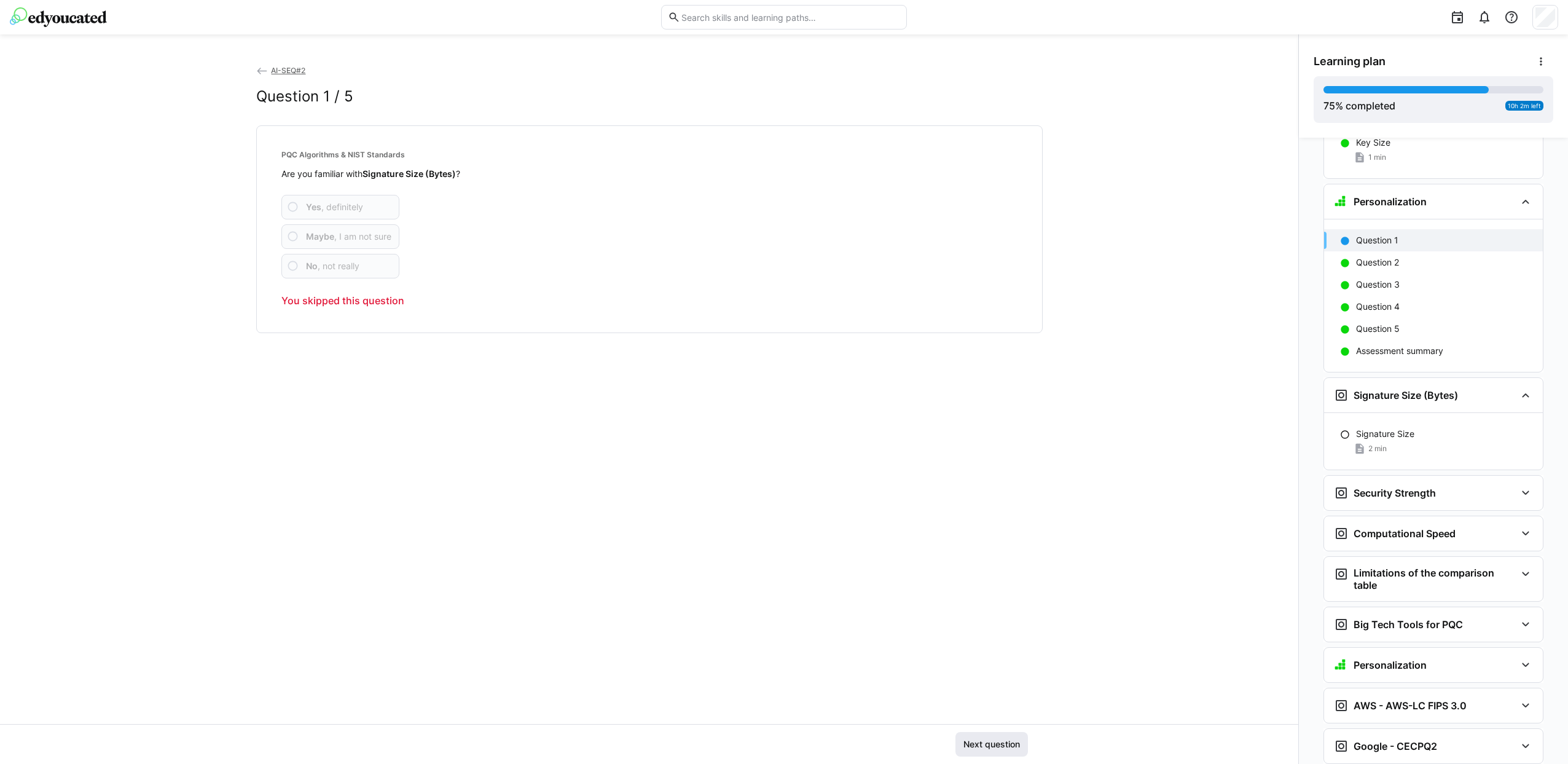
click at [992, 746] on span "Next question" at bounding box center [992, 745] width 60 height 13
click at [990, 747] on span "Next question" at bounding box center [992, 745] width 60 height 13
click at [990, 746] on span "Next question" at bounding box center [992, 745] width 60 height 13
click at [988, 748] on span "Next question" at bounding box center [992, 745] width 60 height 13
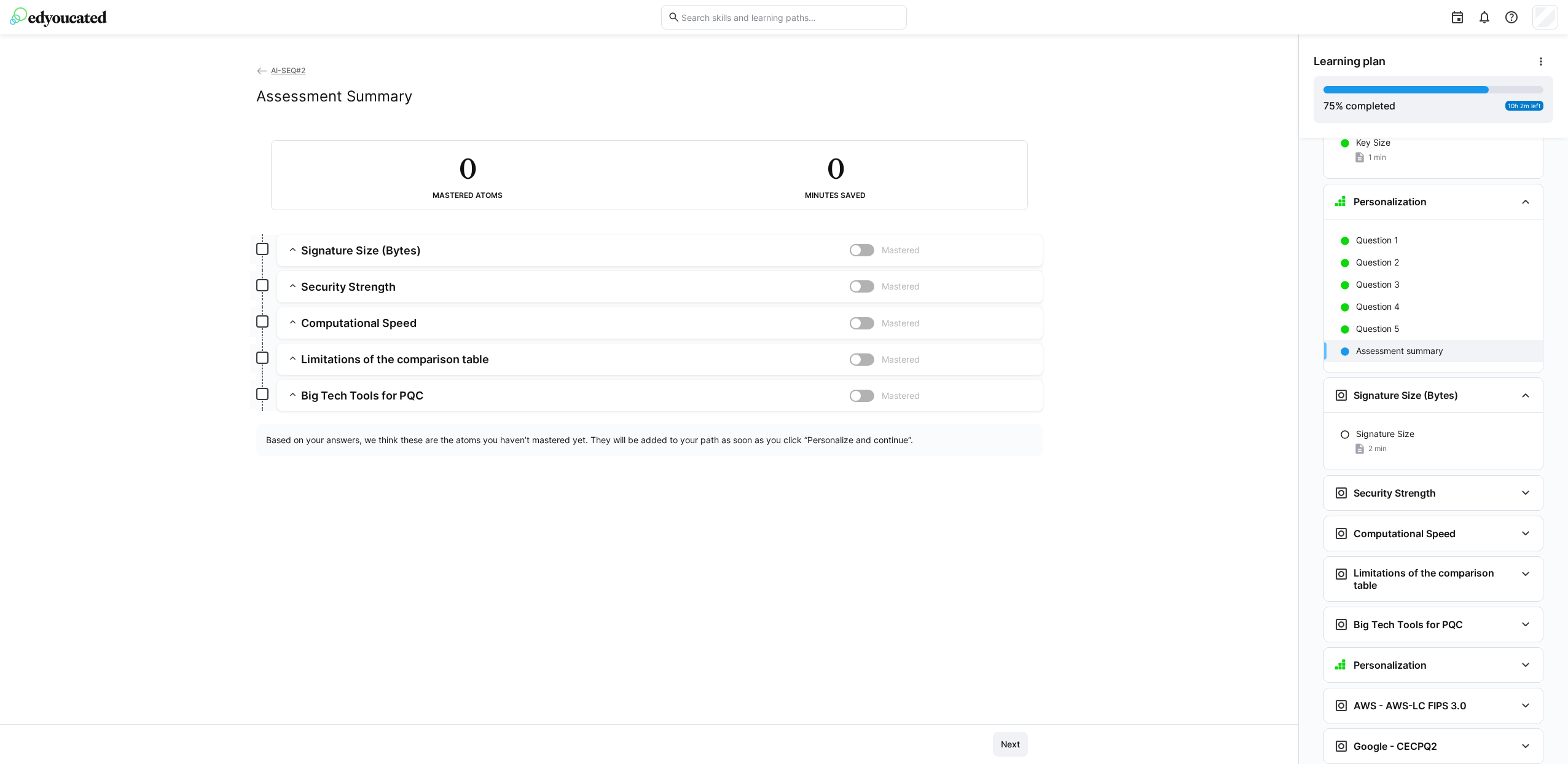
click at [988, 748] on div "Next" at bounding box center [649, 744] width 757 height 24
click at [1008, 746] on span "Next" at bounding box center [1010, 745] width 23 height 13
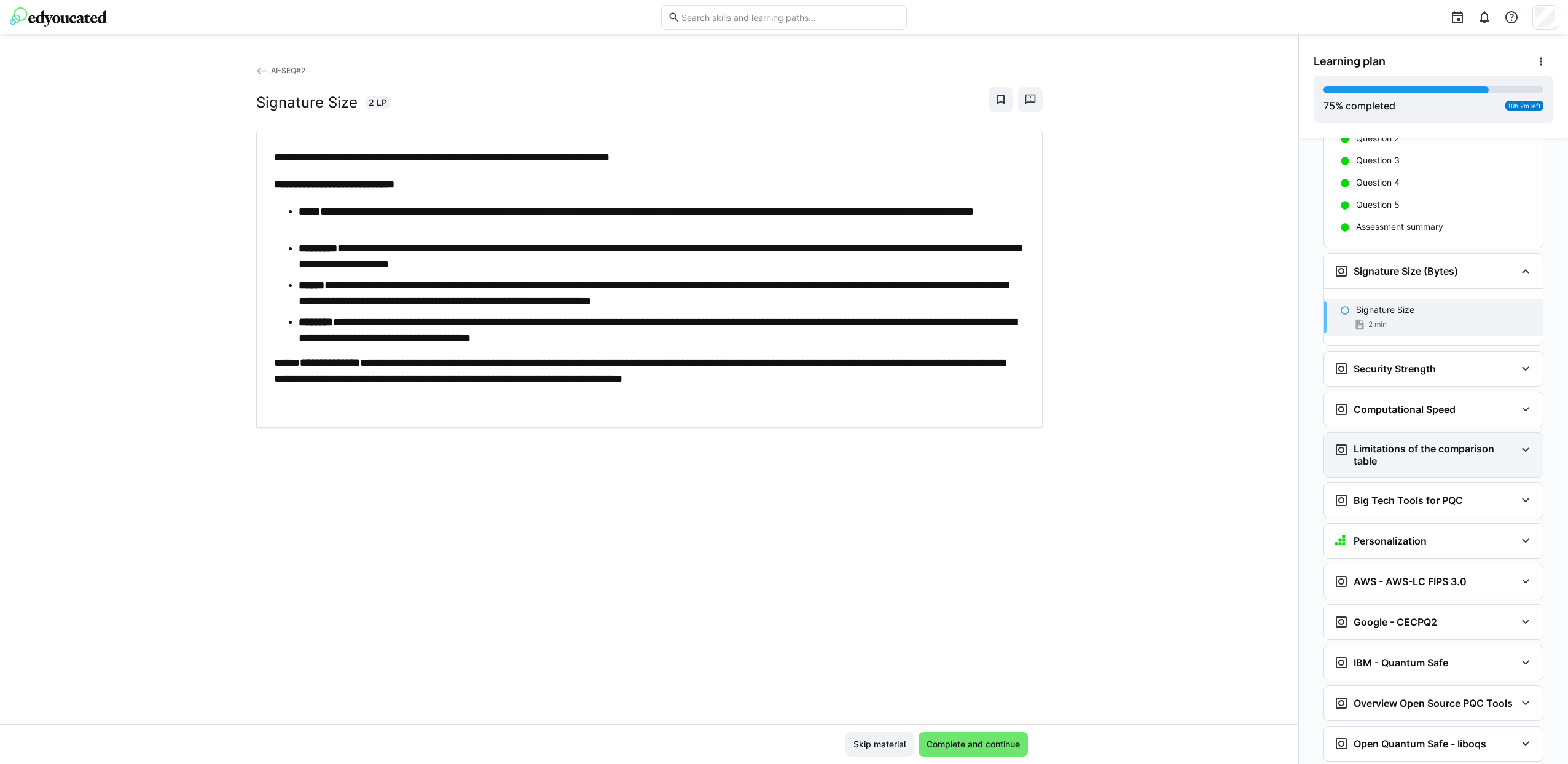
scroll to position [3310, 0]
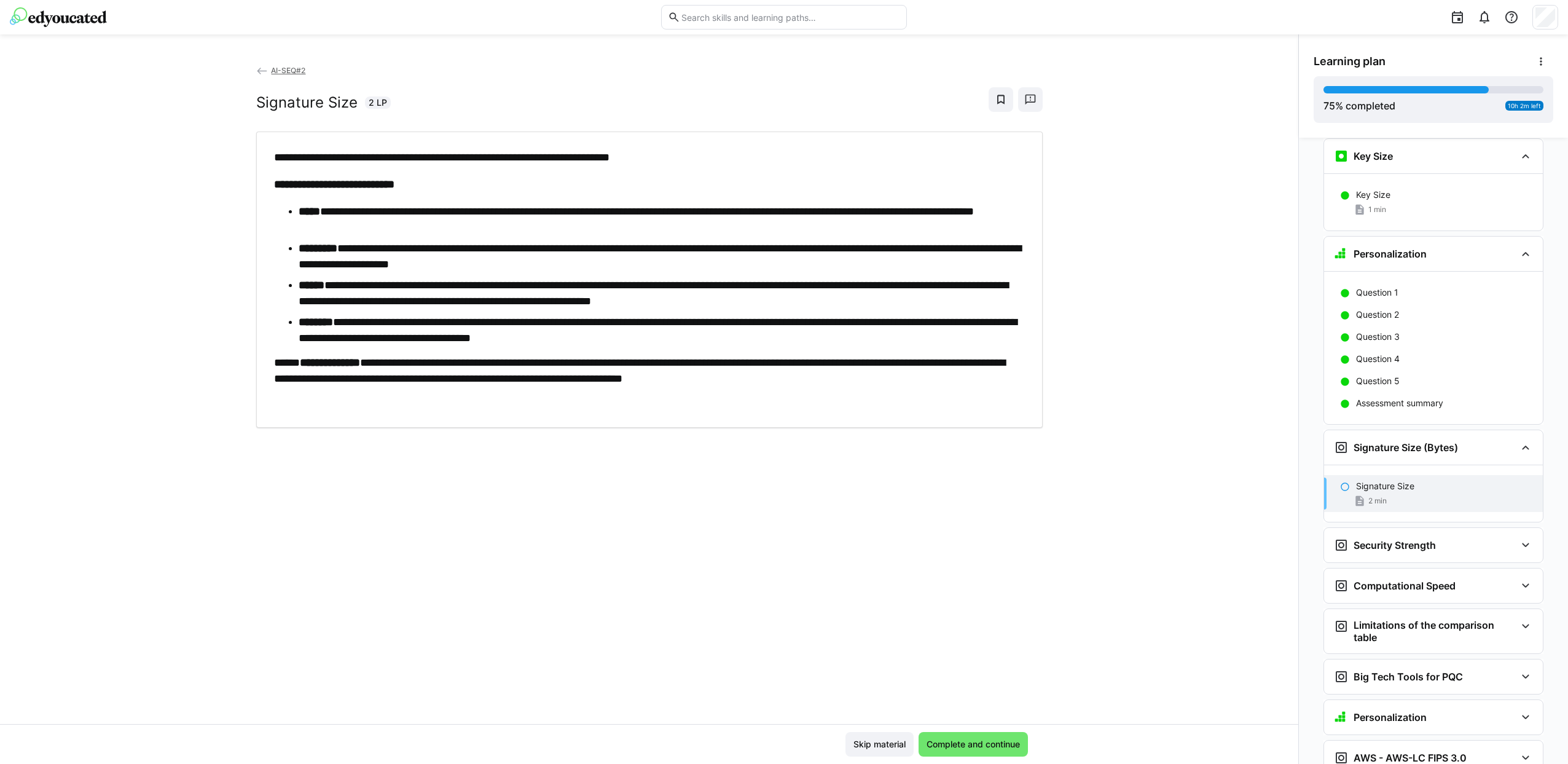
click at [262, 100] on h2 "Signature Size" at bounding box center [307, 102] width 101 height 18
click at [263, 100] on h2 "Signature Size" at bounding box center [307, 102] width 101 height 18
click at [369, 212] on li "**********" at bounding box center [662, 219] width 727 height 32
click at [812, 205] on li "**********" at bounding box center [662, 219] width 727 height 32
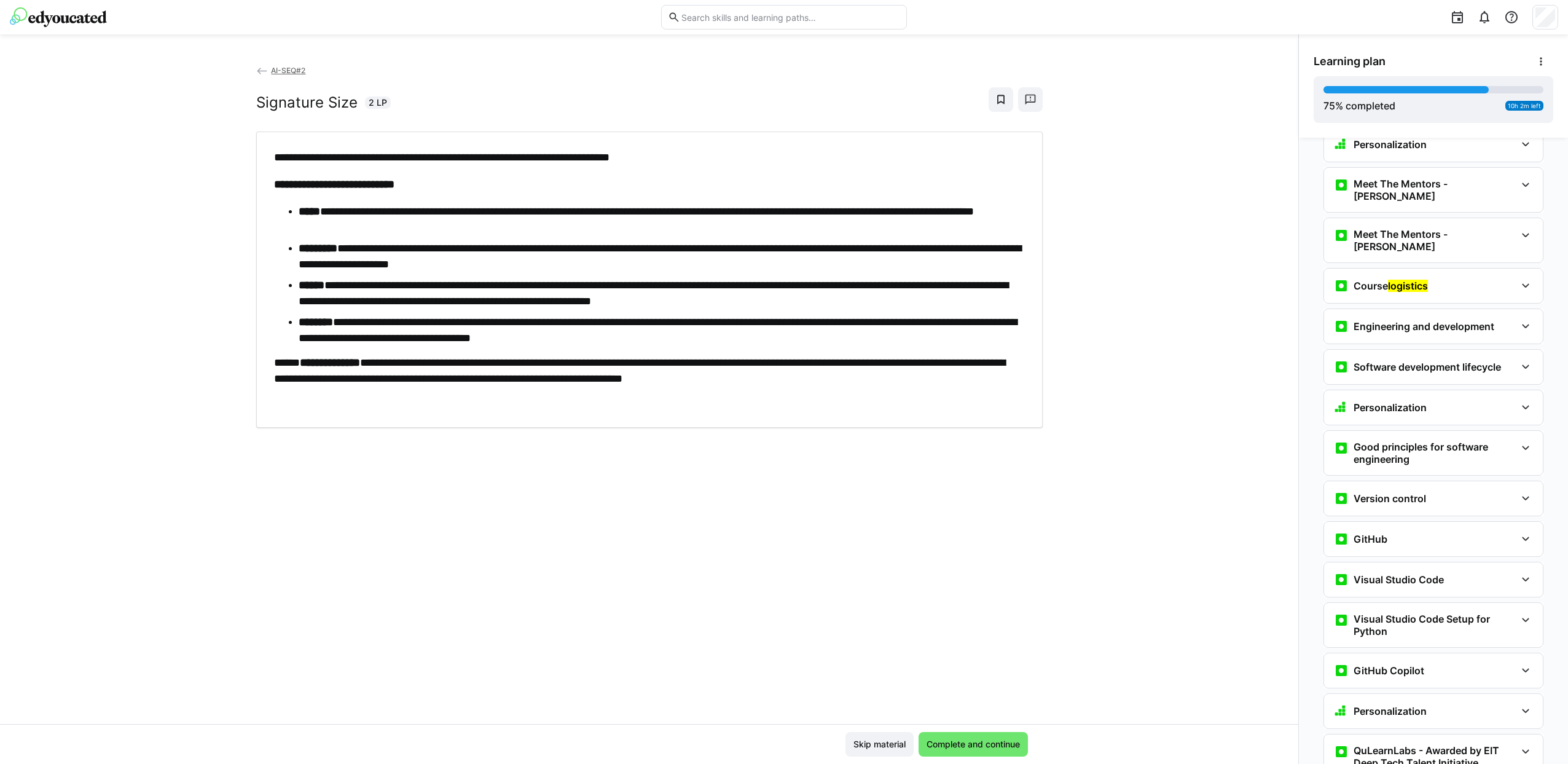
drag, startPoint x: 263, startPoint y: 108, endPoint x: 258, endPoint y: 98, distance: 11.2
click at [259, 99] on h2 "Signature Size" at bounding box center [307, 102] width 101 height 18
drag, startPoint x: 984, startPoint y: 745, endPoint x: 985, endPoint y: 731, distance: 14.0
click at [982, 745] on span "Complete and continue" at bounding box center [973, 745] width 97 height 13
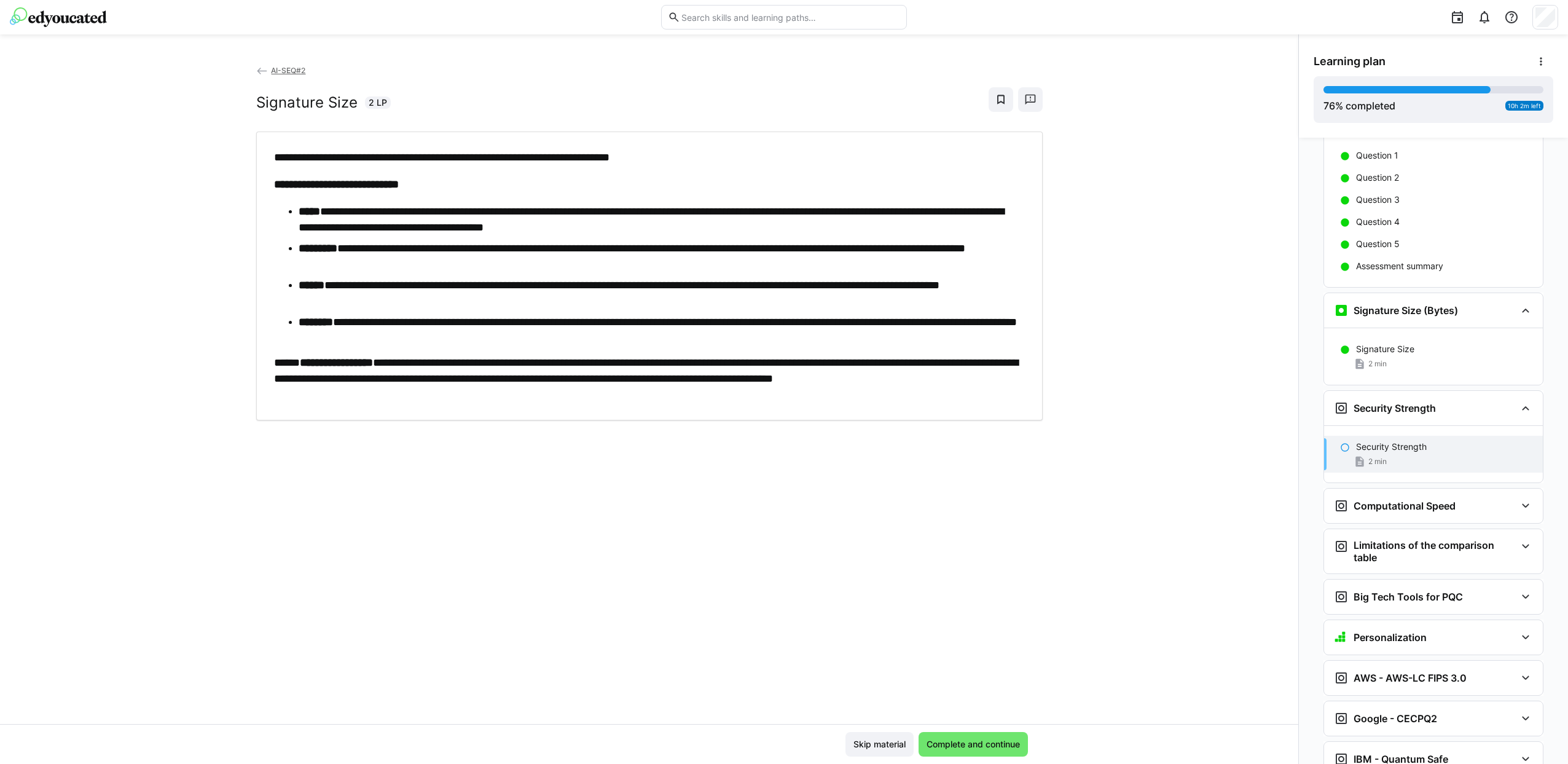
scroll to position [311, 0]
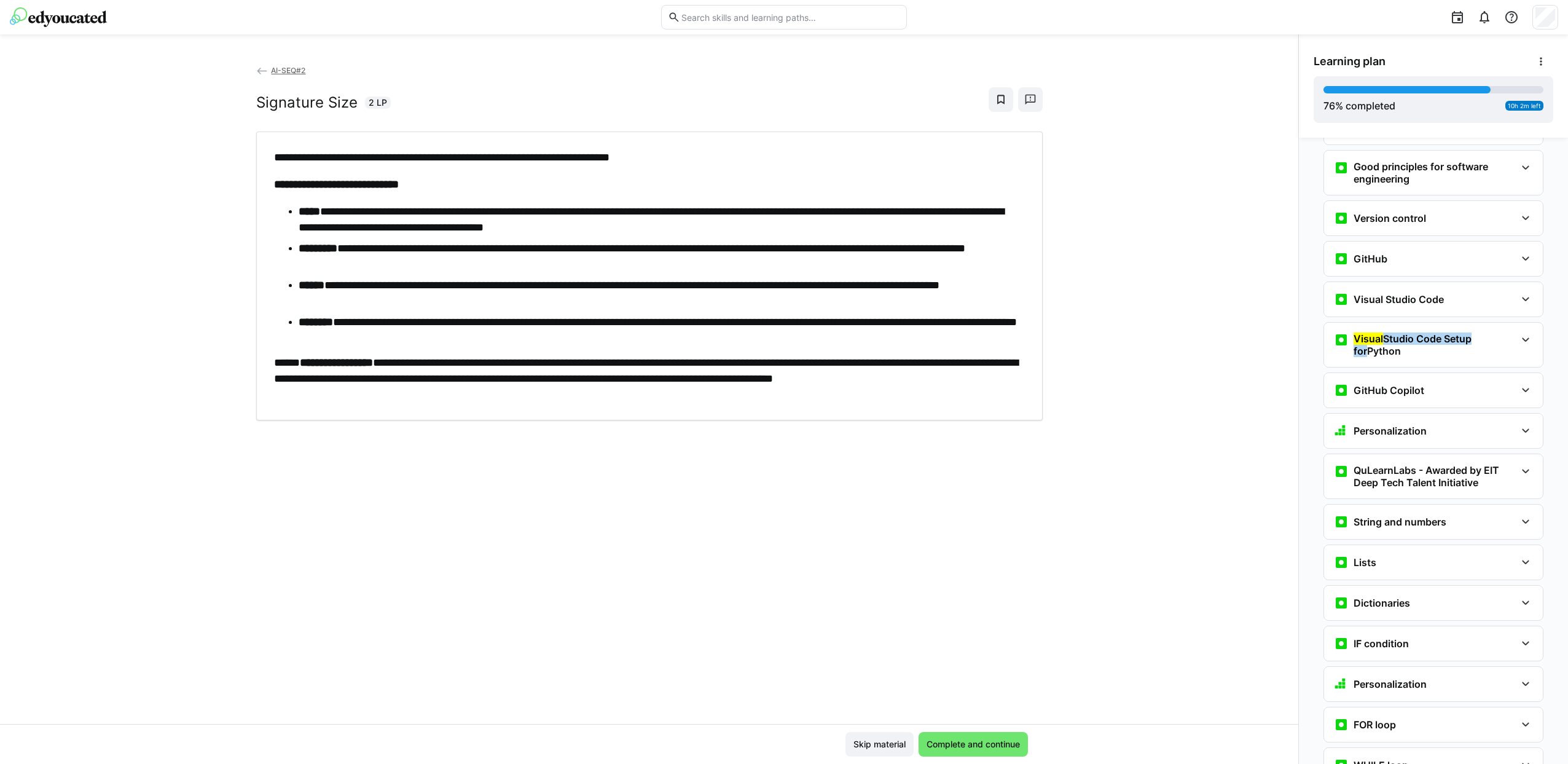
click at [256, 103] on h2 "Signature Size" at bounding box center [307, 102] width 101 height 18
click at [262, 104] on h2 "Signature Size" at bounding box center [307, 102] width 101 height 18
click at [257, 100] on h2 "Signature Size" at bounding box center [307, 102] width 101 height 18
click at [298, 98] on h2 "Signature Size" at bounding box center [307, 102] width 101 height 18
click at [981, 740] on span "Complete and continue" at bounding box center [973, 745] width 97 height 13
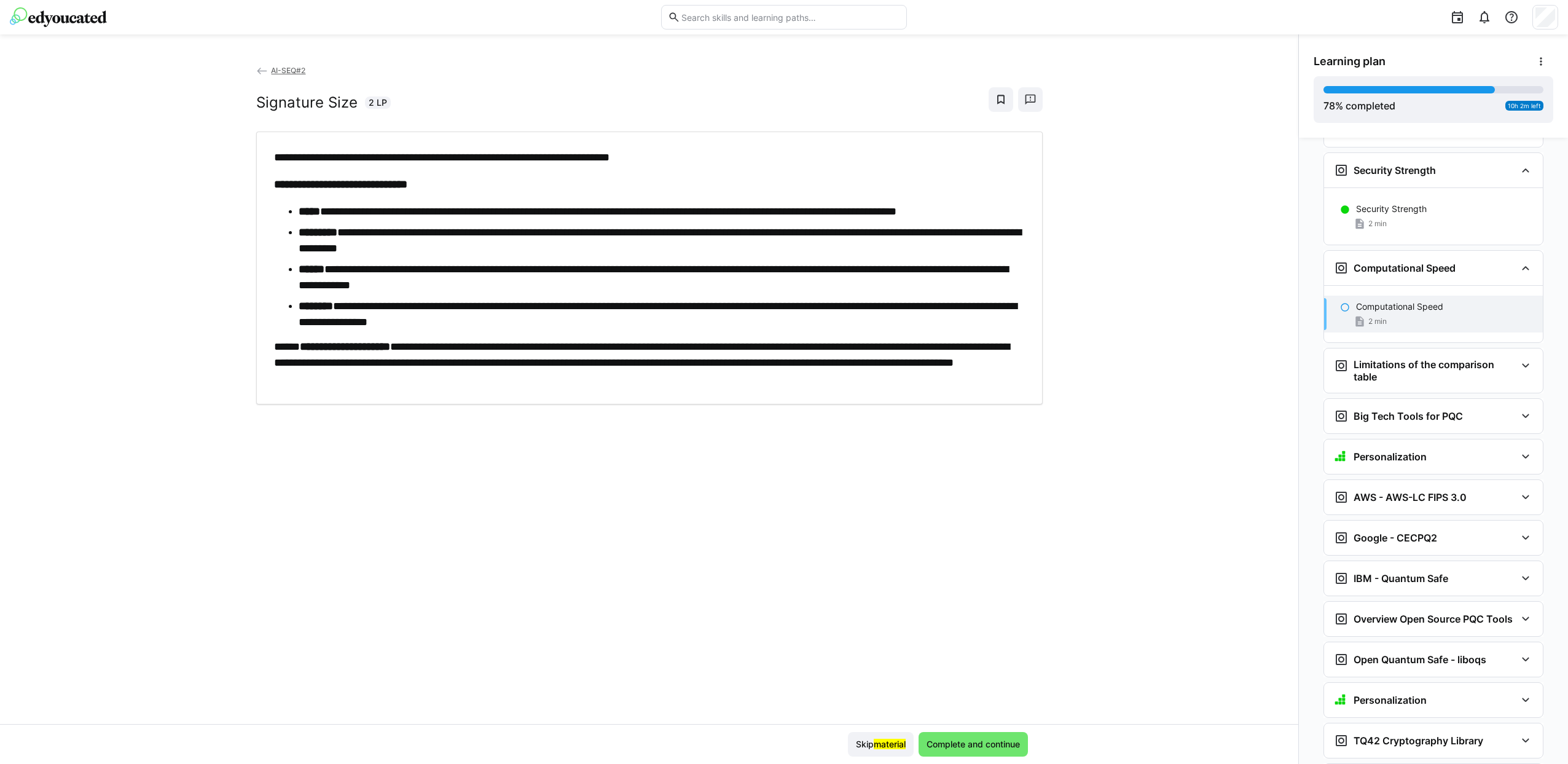
scroll to position [3689, 0]
click at [263, 98] on h2 "Signature Size" at bounding box center [307, 102] width 101 height 18
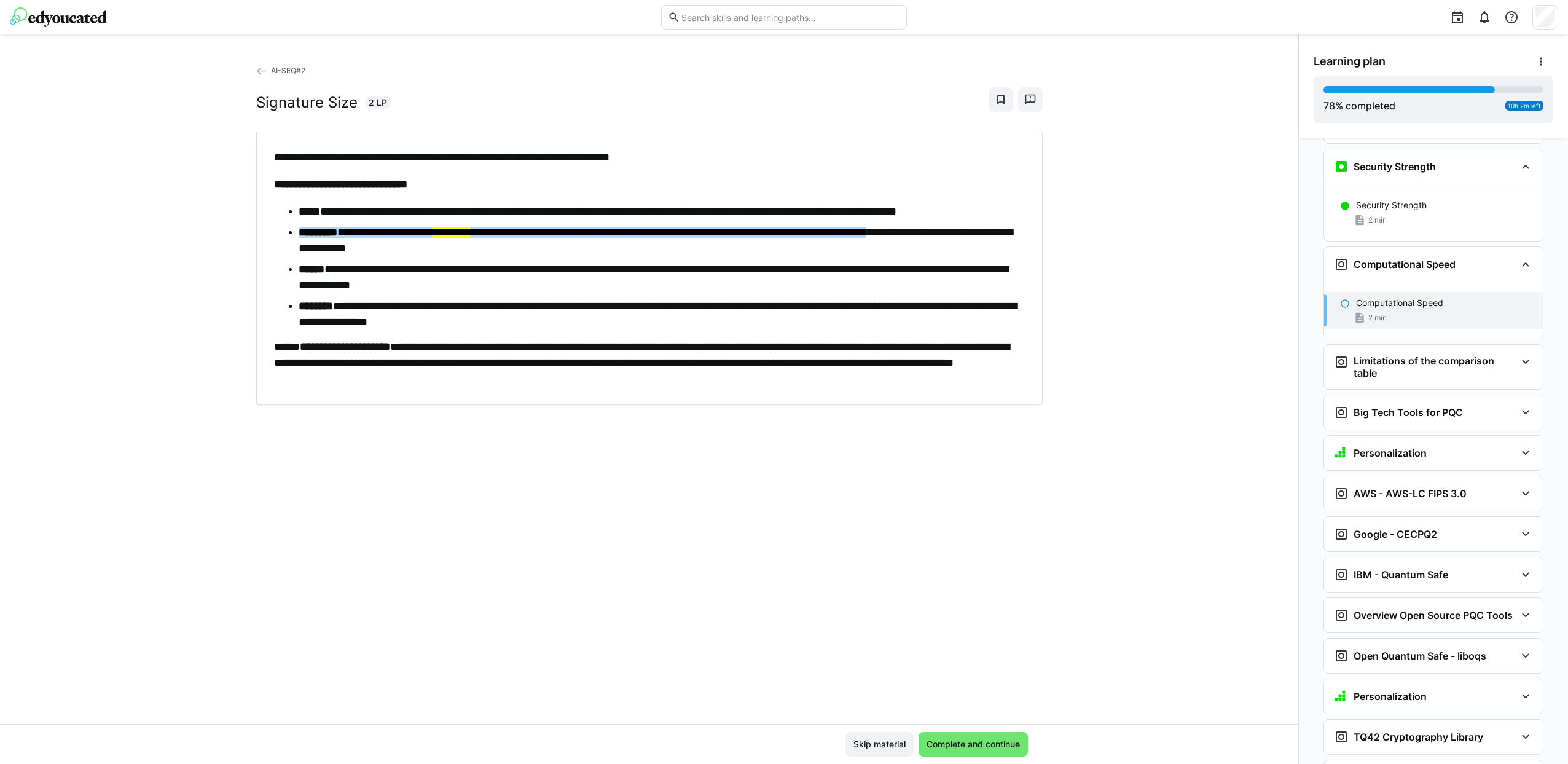
click at [374, 183] on strong "**********" at bounding box center [341, 185] width 133 height 11
click at [349, 269] on li "**********" at bounding box center [662, 277] width 727 height 32
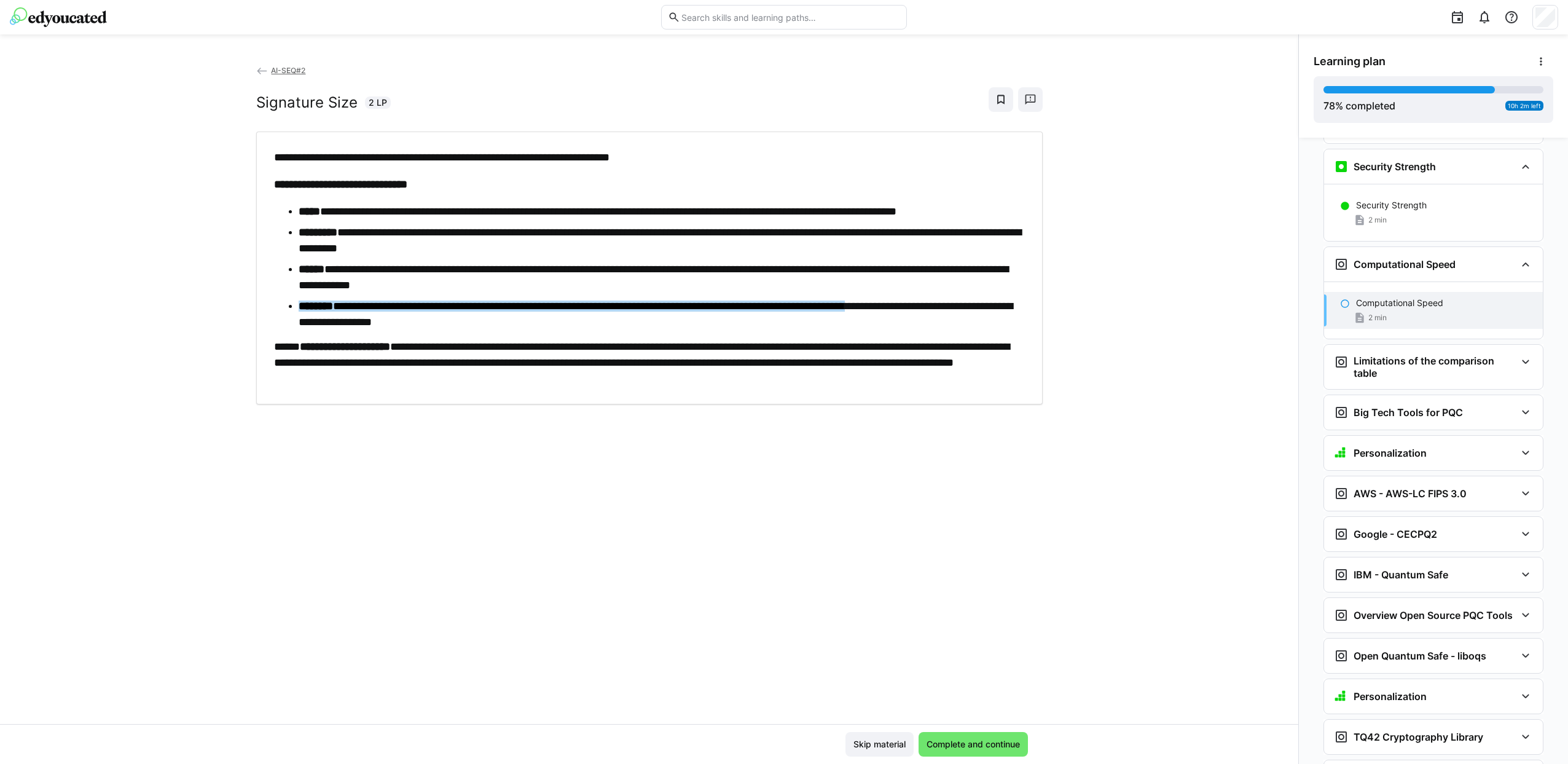
click at [860, 258] on ul "**********" at bounding box center [650, 267] width 751 height 126
click at [366, 276] on li "**********" at bounding box center [662, 277] width 727 height 32
drag, startPoint x: 877, startPoint y: 307, endPoint x: 761, endPoint y: 302, distance: 116.1
click at [761, 302] on li "**********" at bounding box center [662, 314] width 727 height 32
drag, startPoint x: 761, startPoint y: 302, endPoint x: 769, endPoint y: 305, distance: 8.5
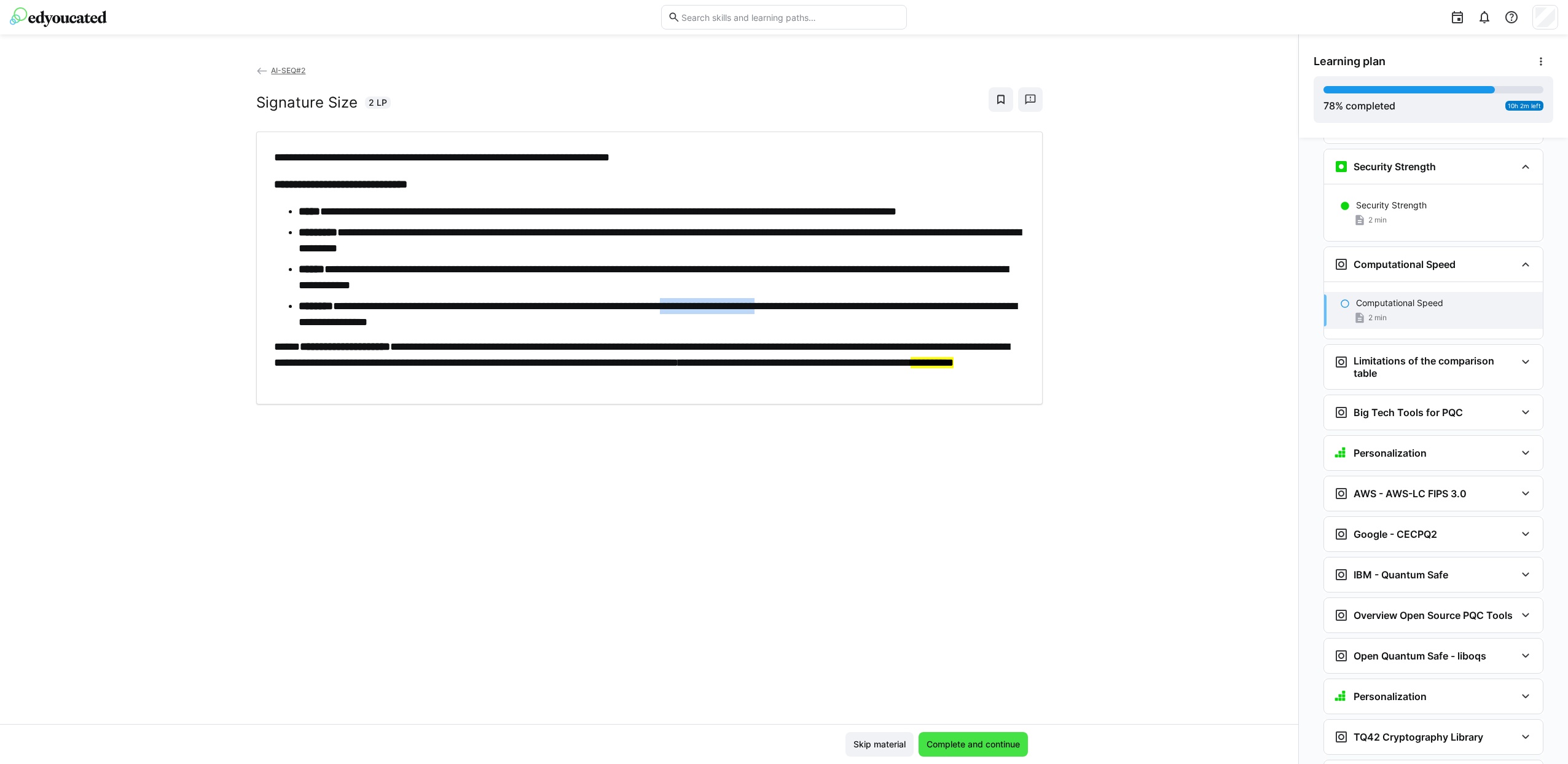
click at [995, 741] on span "Complete and continue" at bounding box center [973, 745] width 97 height 13
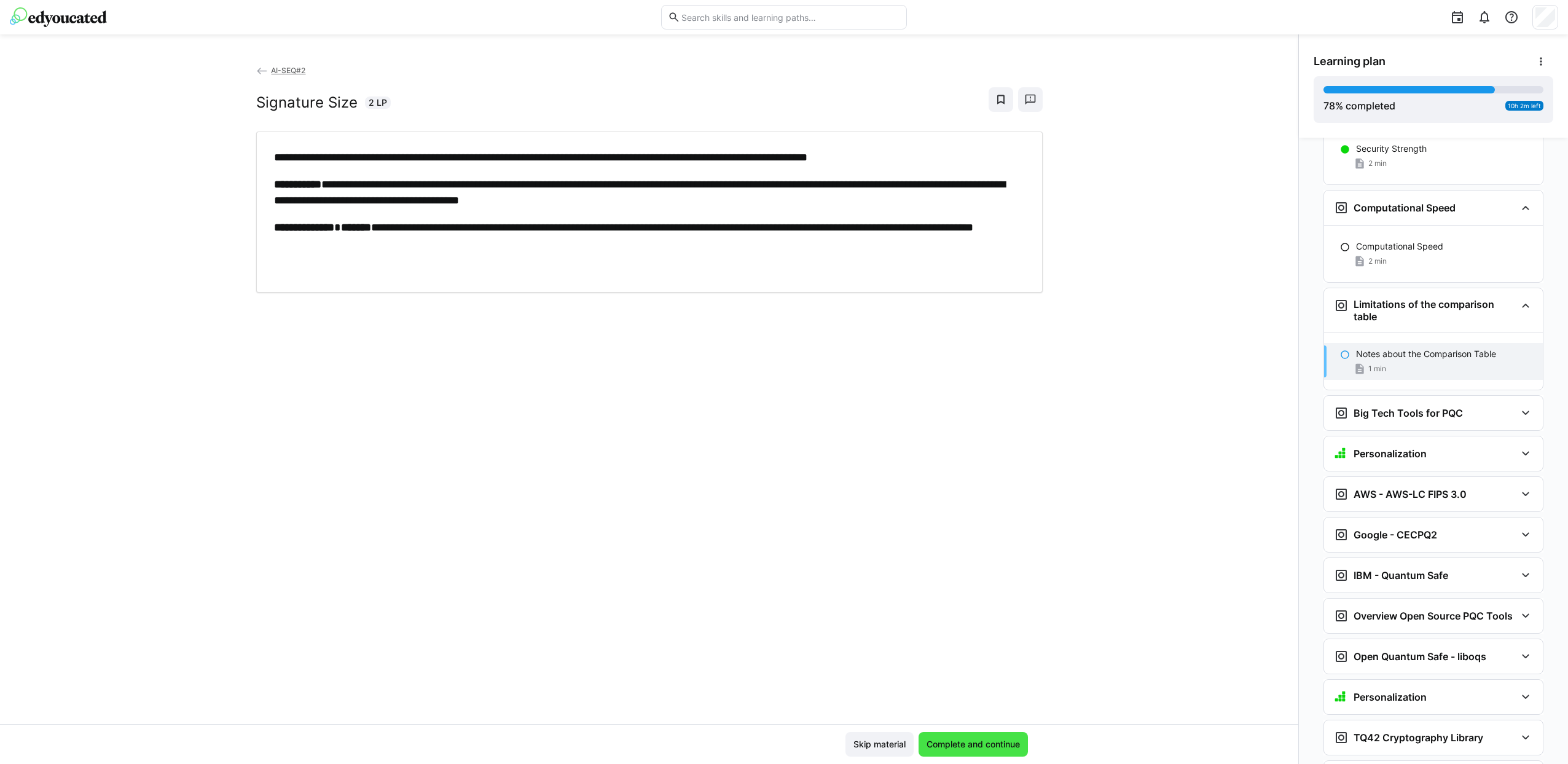
scroll to position [3746, 0]
click at [271, 68] on span "AI-SEQ#2" at bounding box center [288, 70] width 34 height 9
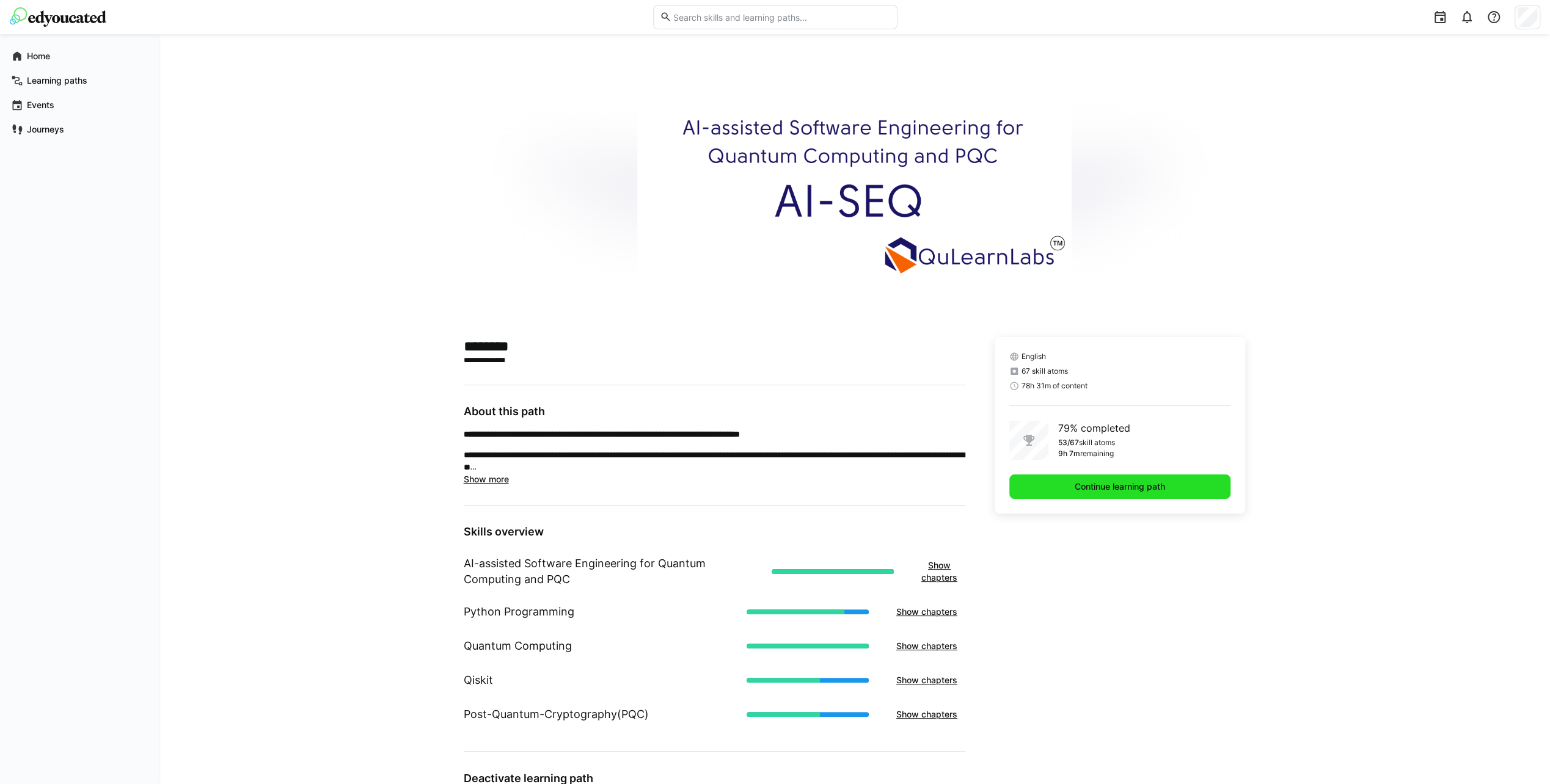
drag, startPoint x: 1132, startPoint y: 484, endPoint x: 1137, endPoint y: 488, distance: 6.4
click at [1132, 485] on span "Continue learning path" at bounding box center [1119, 487] width 94 height 12
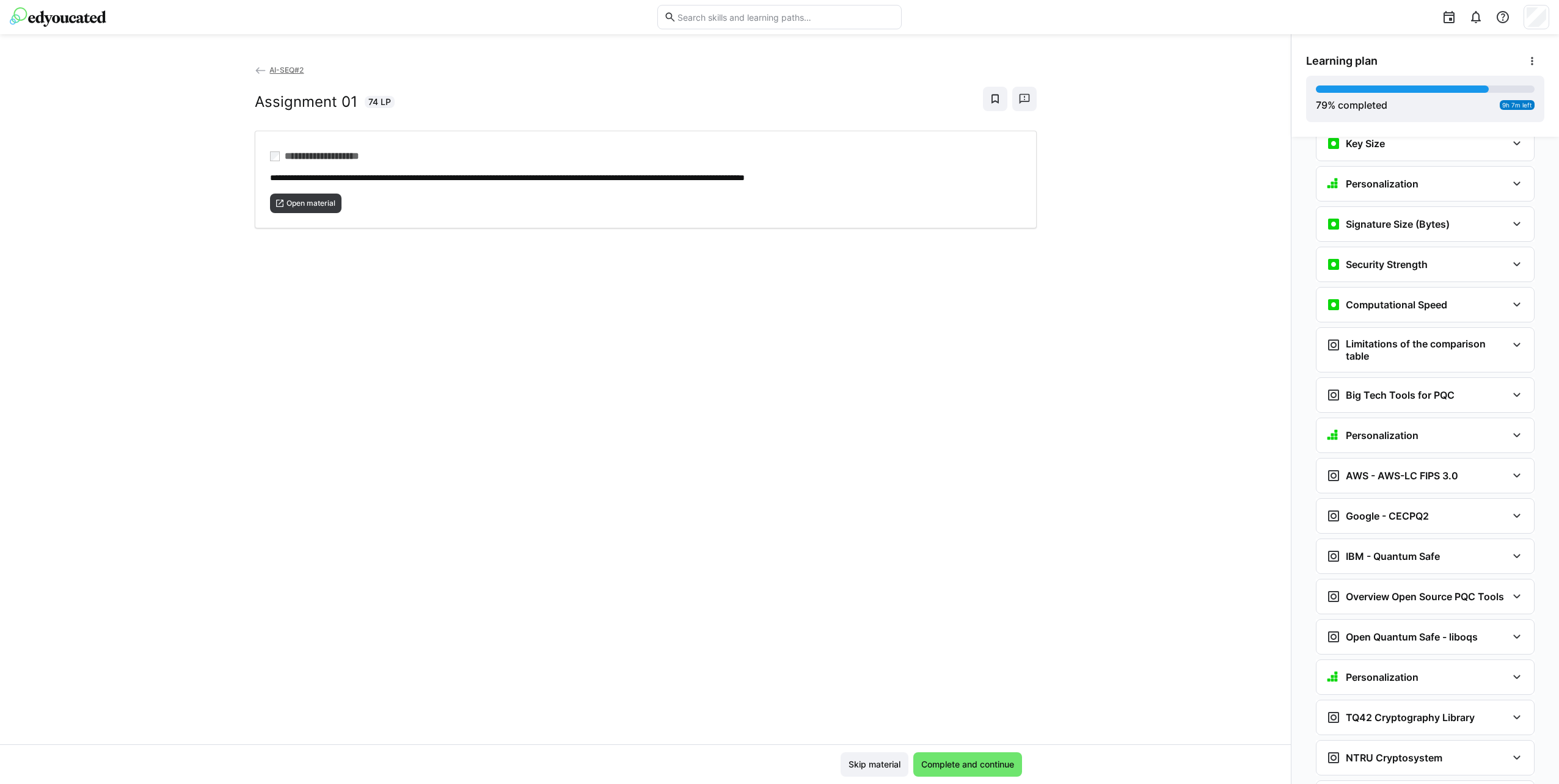
scroll to position [2732, 0]
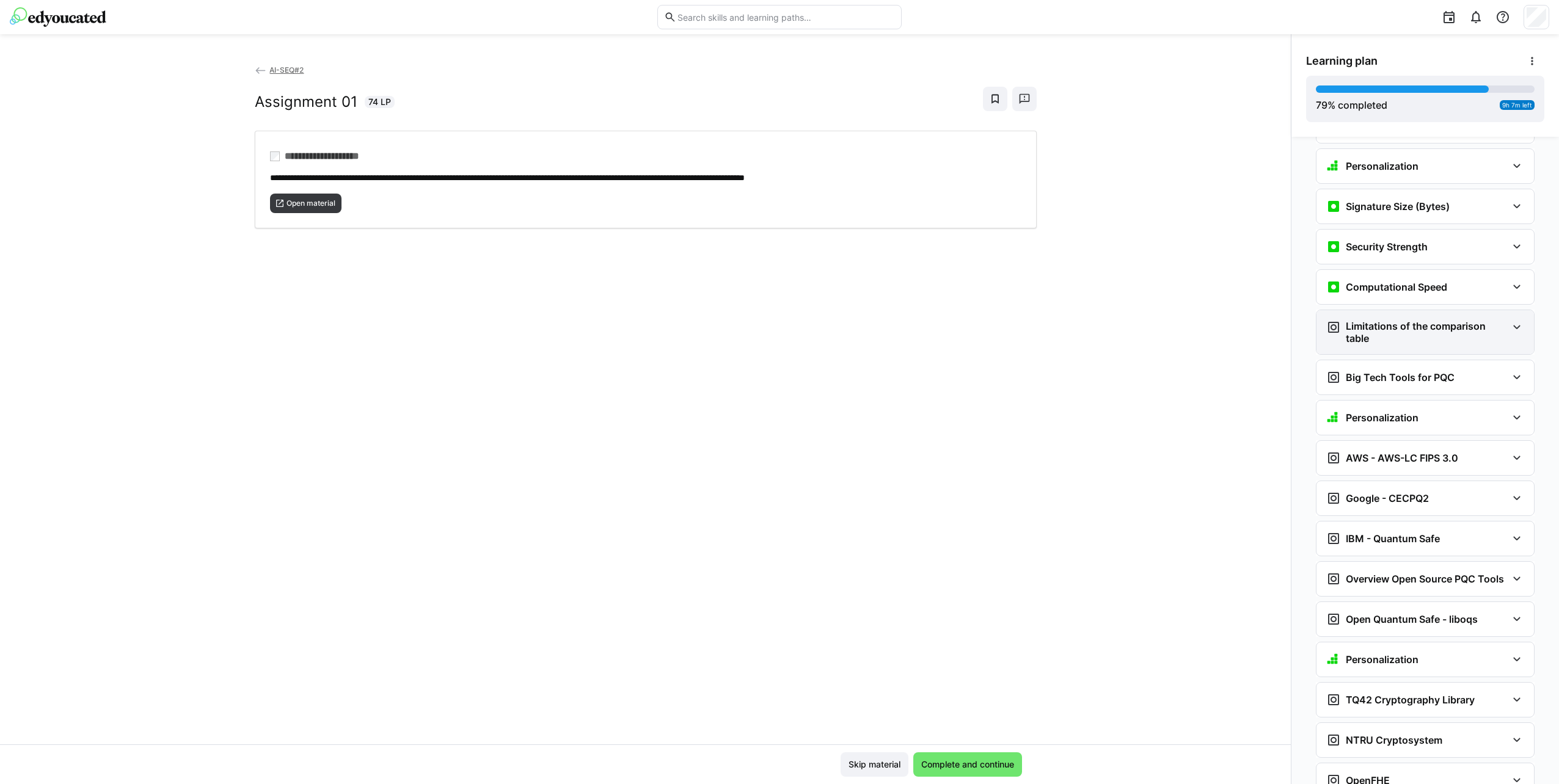
click at [1405, 310] on div "Limitations of the comparison table" at bounding box center [1425, 332] width 217 height 44
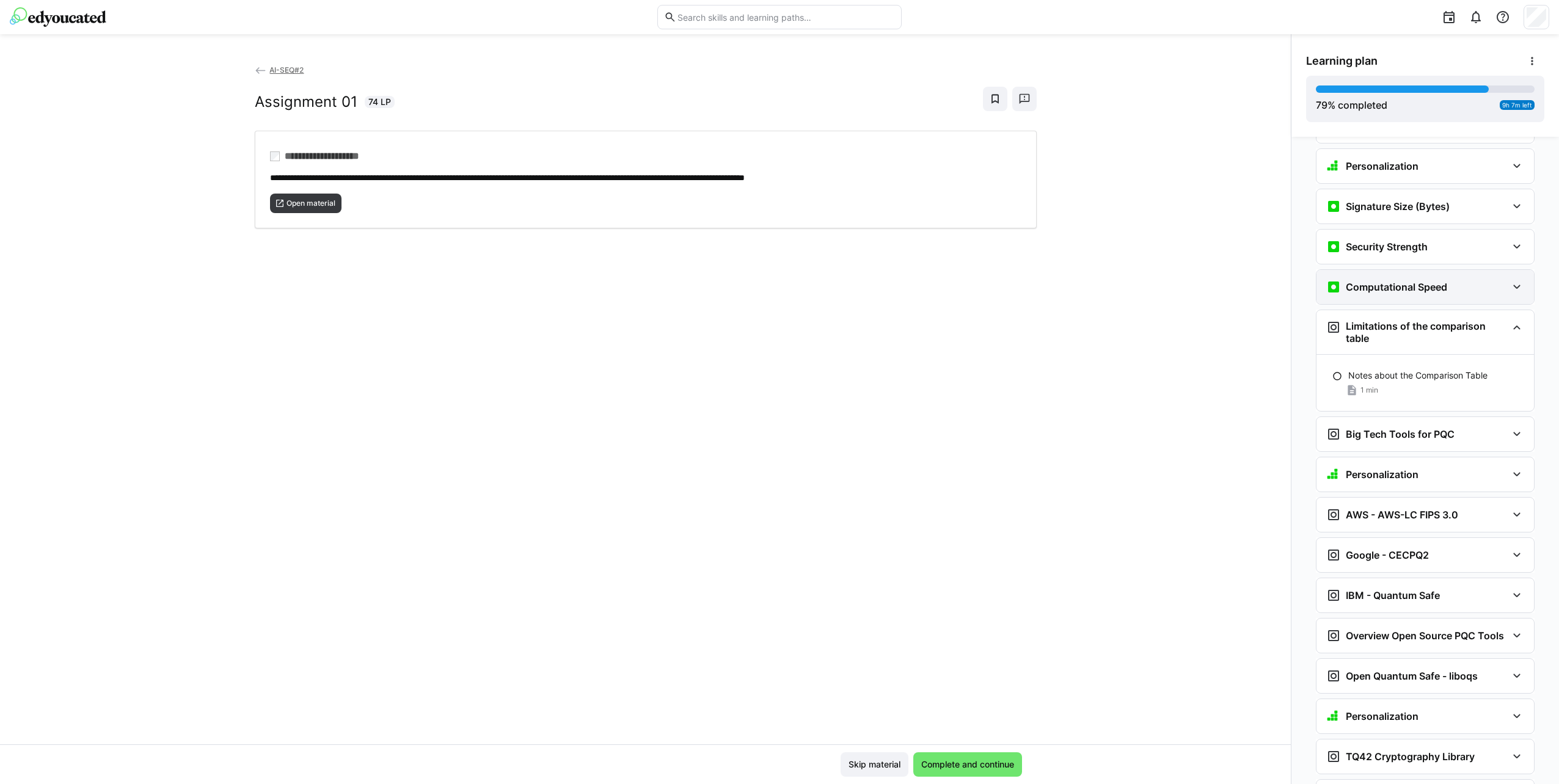
click at [1412, 281] on h3 "Computational Speed" at bounding box center [1396, 287] width 101 height 12
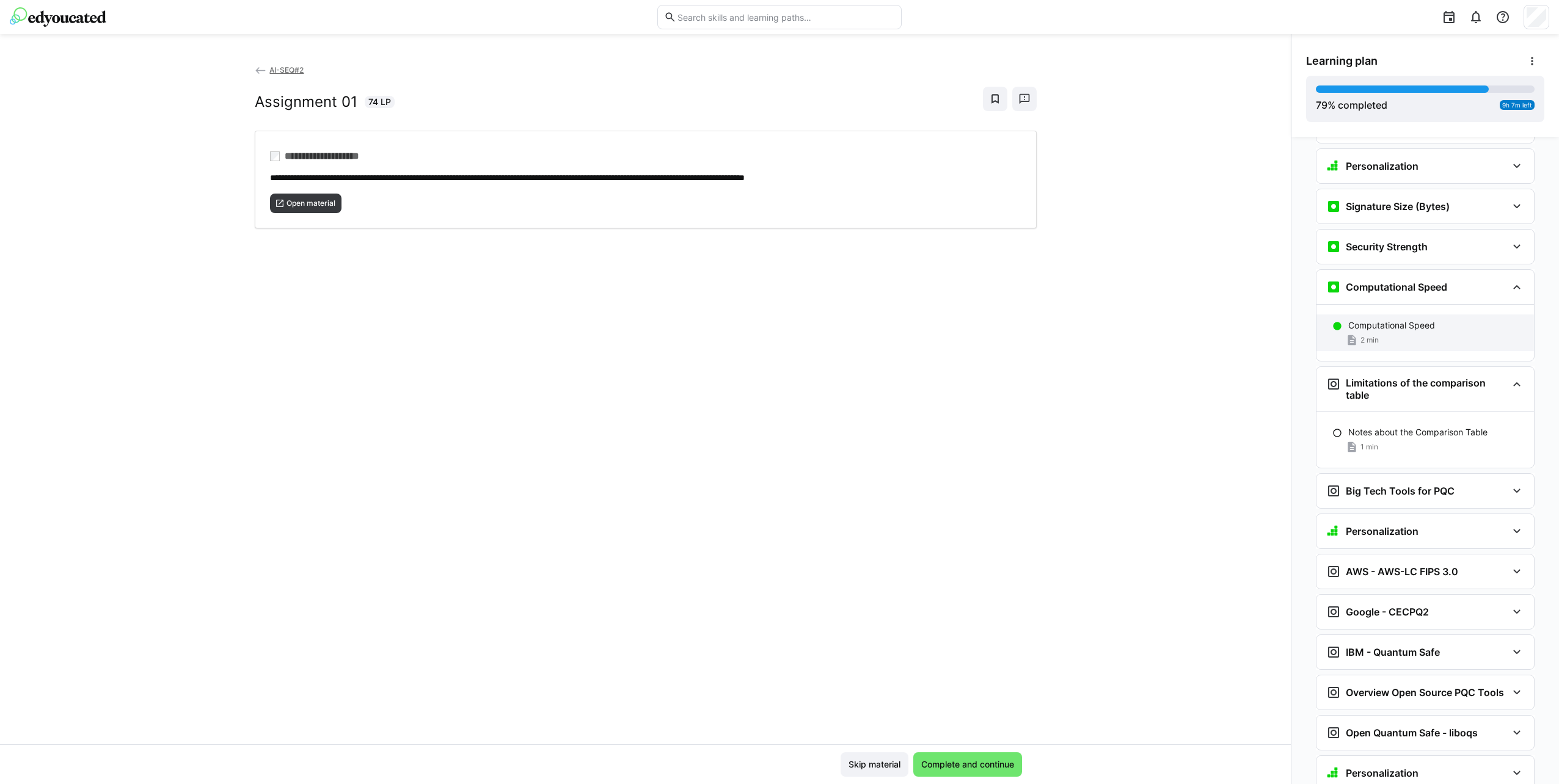
click at [1392, 334] on div "2 min" at bounding box center [1436, 340] width 176 height 12
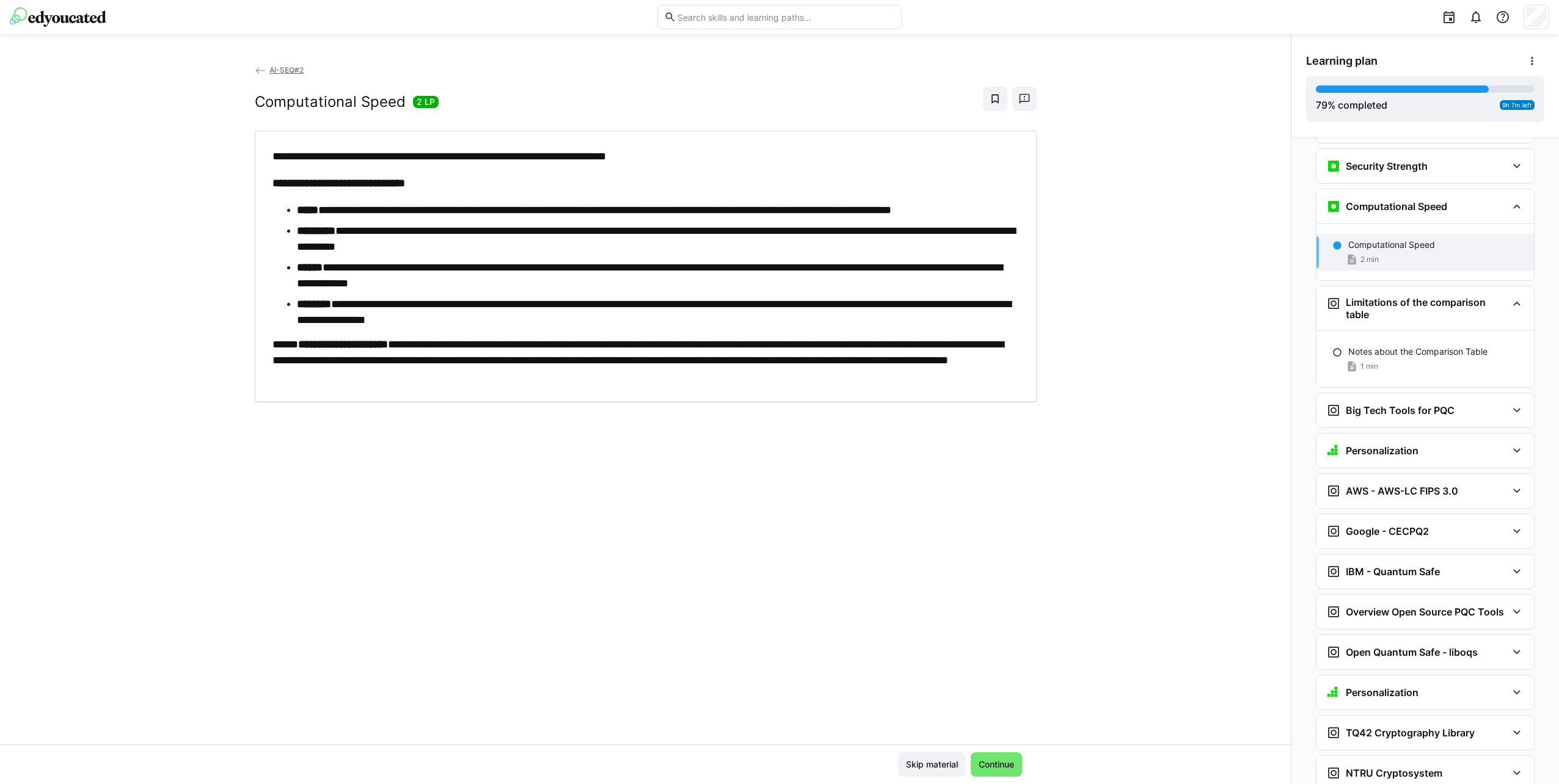
scroll to position [2817, 0]
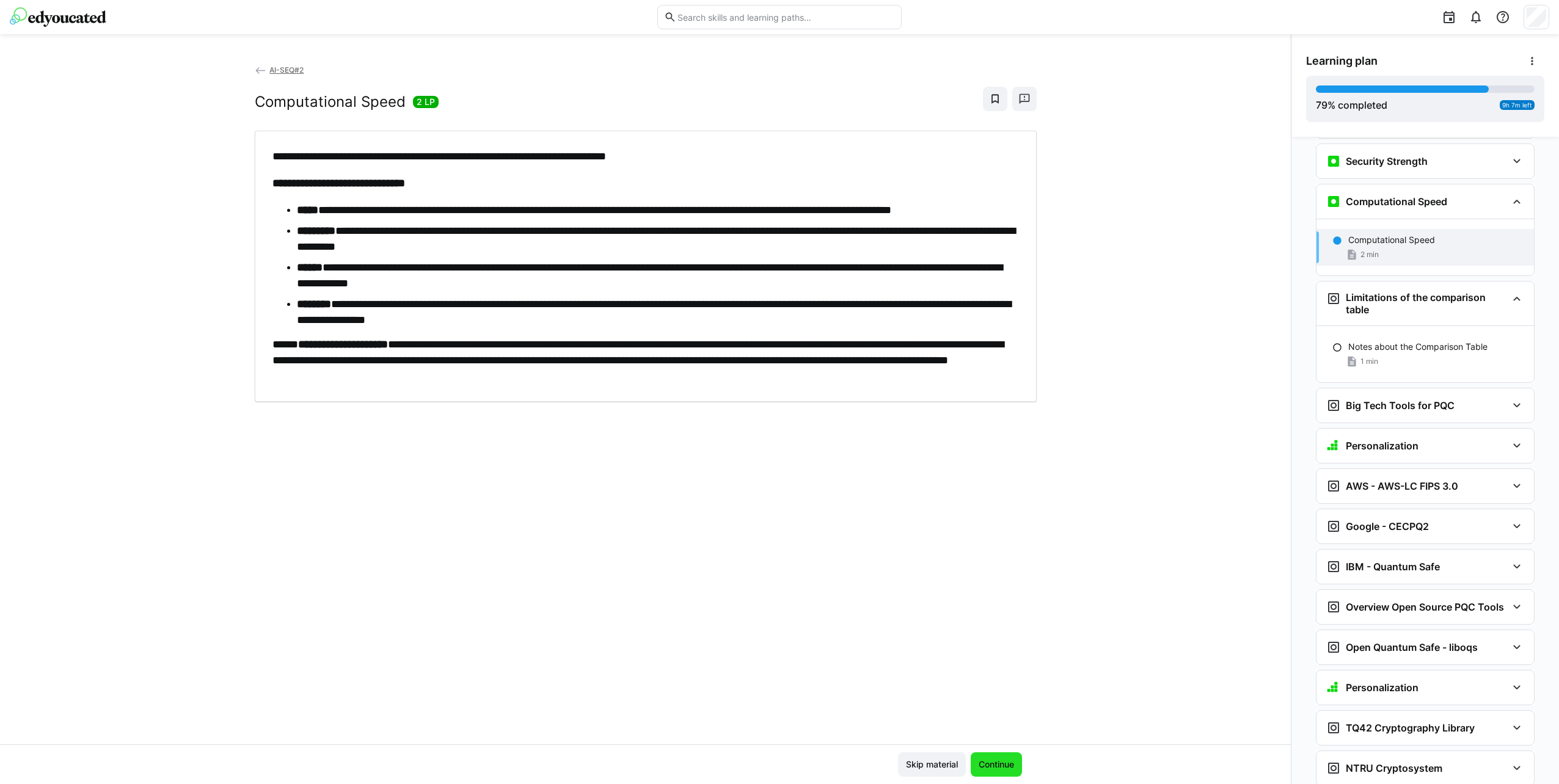
click at [996, 764] on span "Continue" at bounding box center [996, 765] width 39 height 12
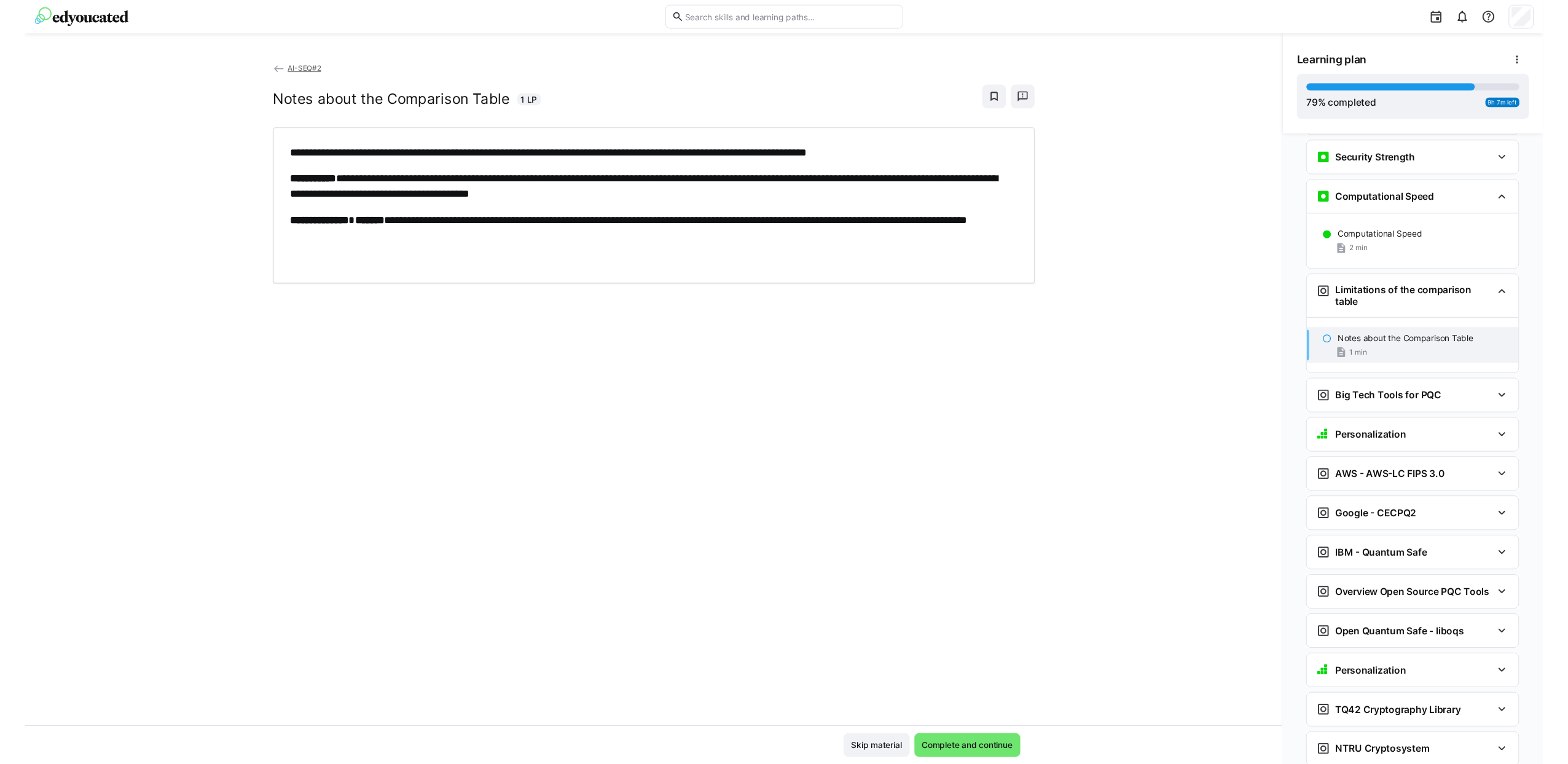
scroll to position [2864, 0]
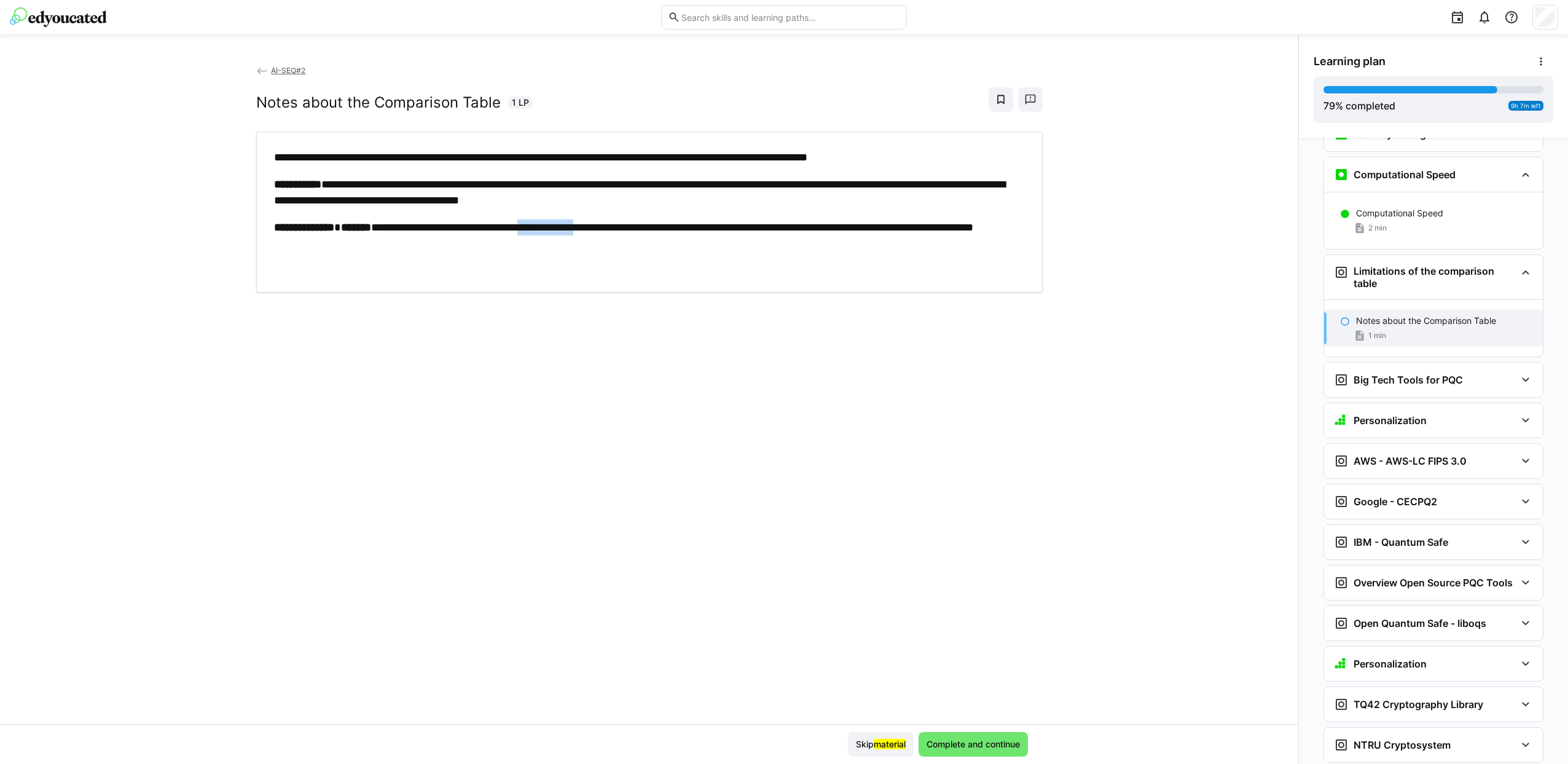
drag, startPoint x: 630, startPoint y: 224, endPoint x: 560, endPoint y: 217, distance: 70.3
click at [560, 217] on div "**********" at bounding box center [650, 212] width 751 height 125
drag, startPoint x: 560, startPoint y: 217, endPoint x: 571, endPoint y: 226, distance: 14.2
click at [999, 743] on span "Complete and continue" at bounding box center [973, 745] width 97 height 13
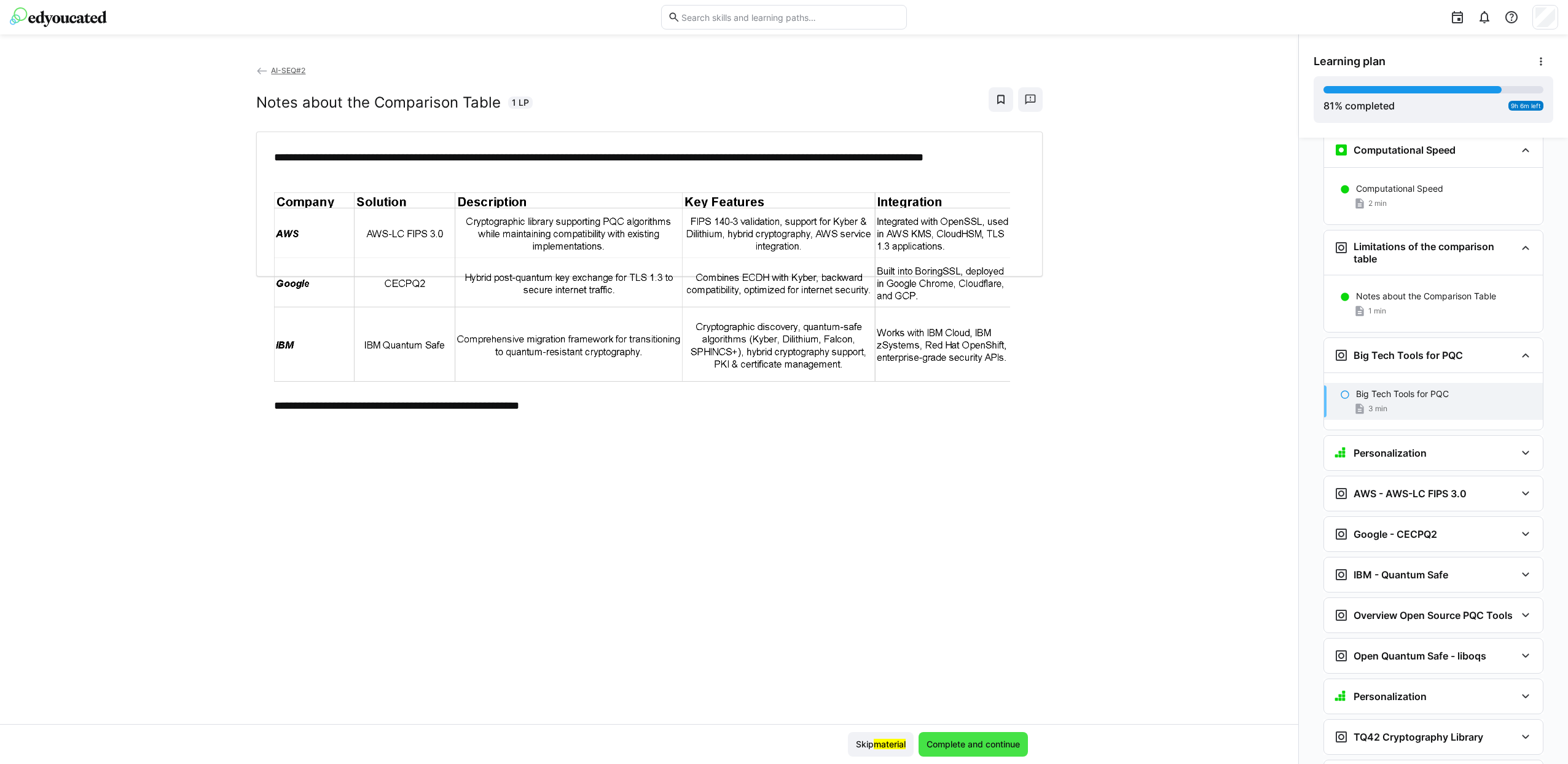
scroll to position [2889, 0]
click at [263, 100] on h2 "Notes about the Comparison Table" at bounding box center [378, 102] width 245 height 18
click at [1007, 98] on span at bounding box center [1000, 99] width 24 height 24
click at [1407, 447] on h3 "Personalization" at bounding box center [1390, 453] width 73 height 13
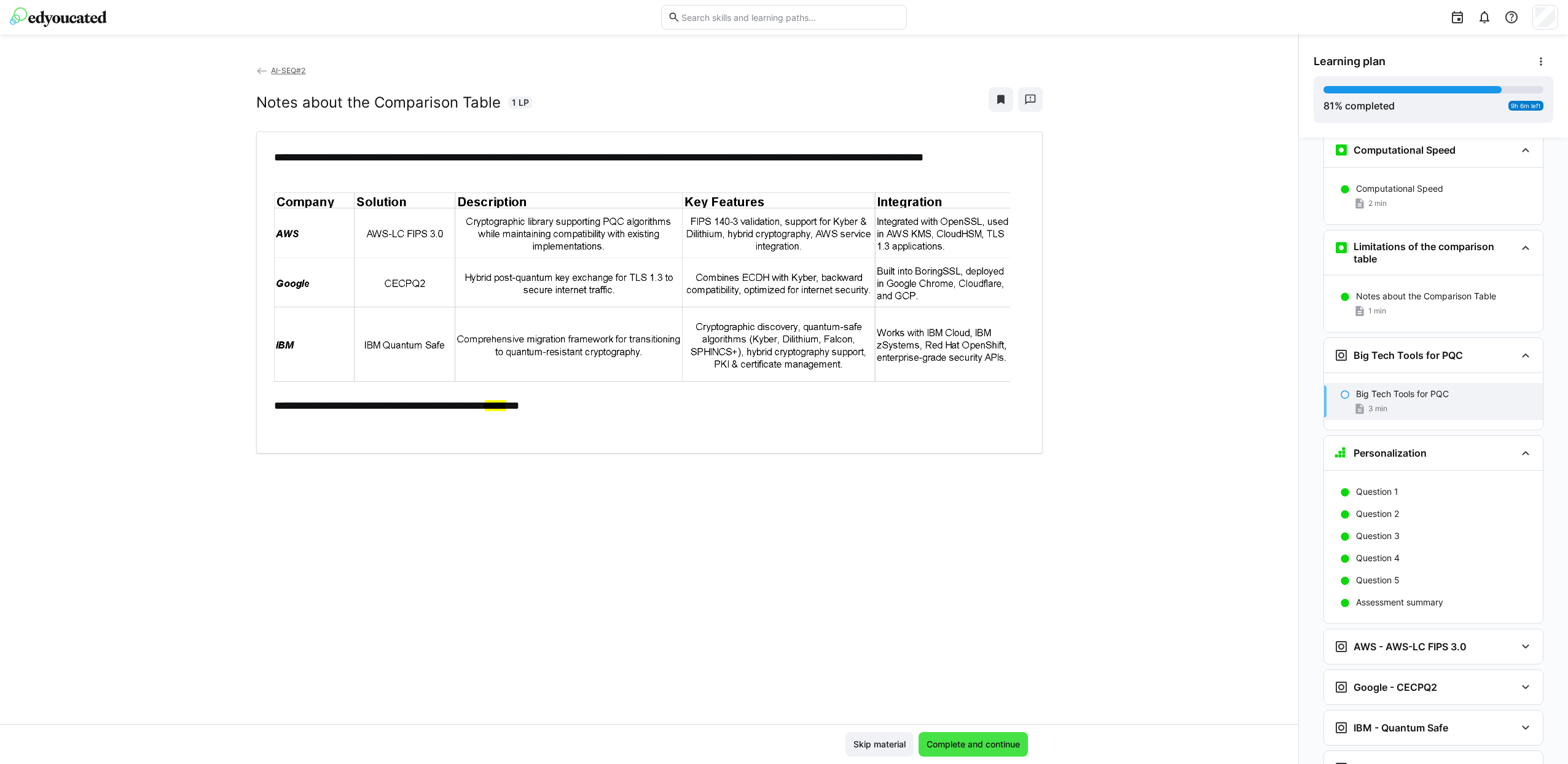
click at [998, 746] on span "Complete and continue" at bounding box center [973, 745] width 97 height 13
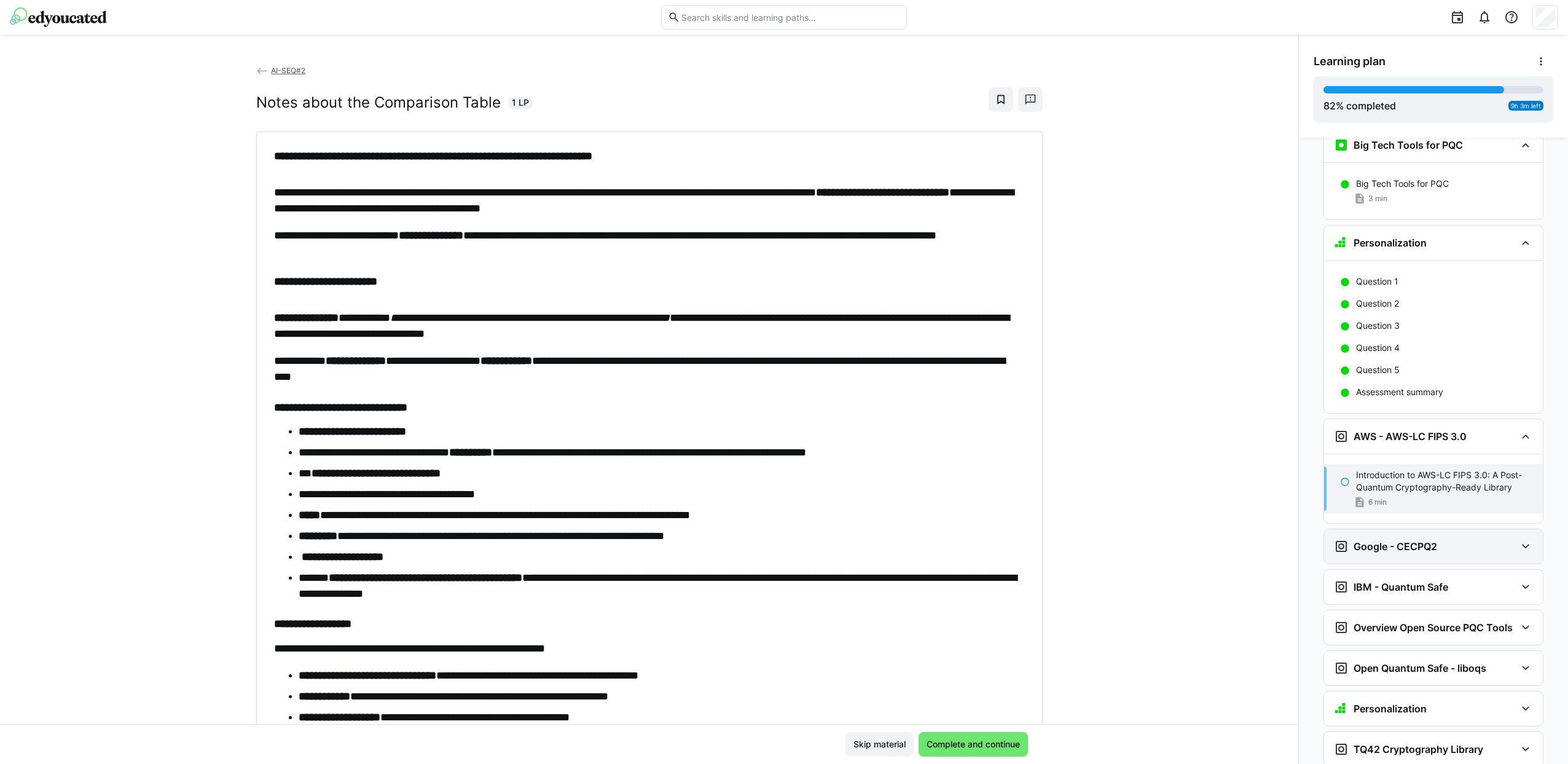
scroll to position [3037, 0]
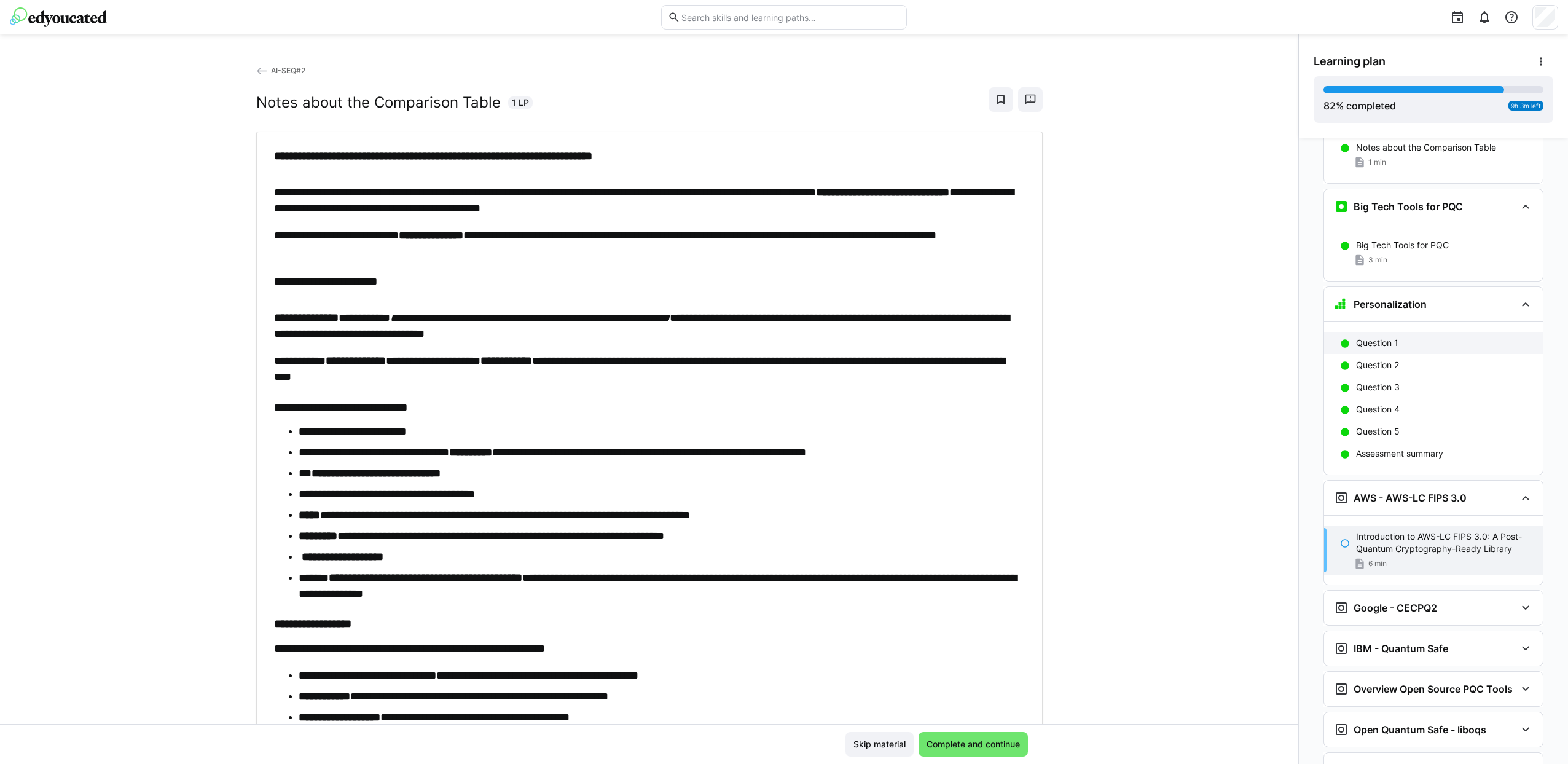
click at [1362, 337] on p "Question 1" at bounding box center [1377, 343] width 43 height 13
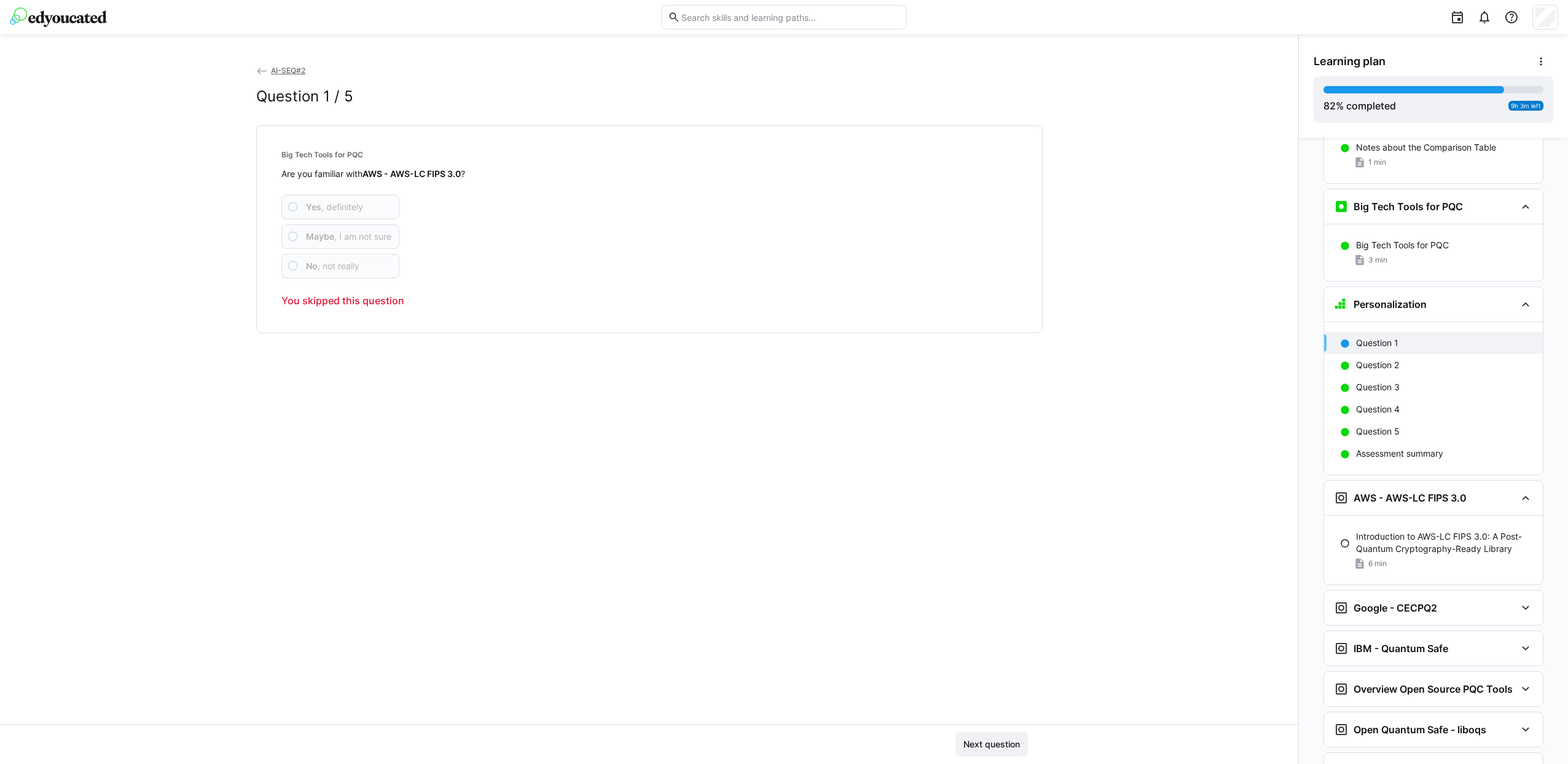
scroll to position [3137, 0]
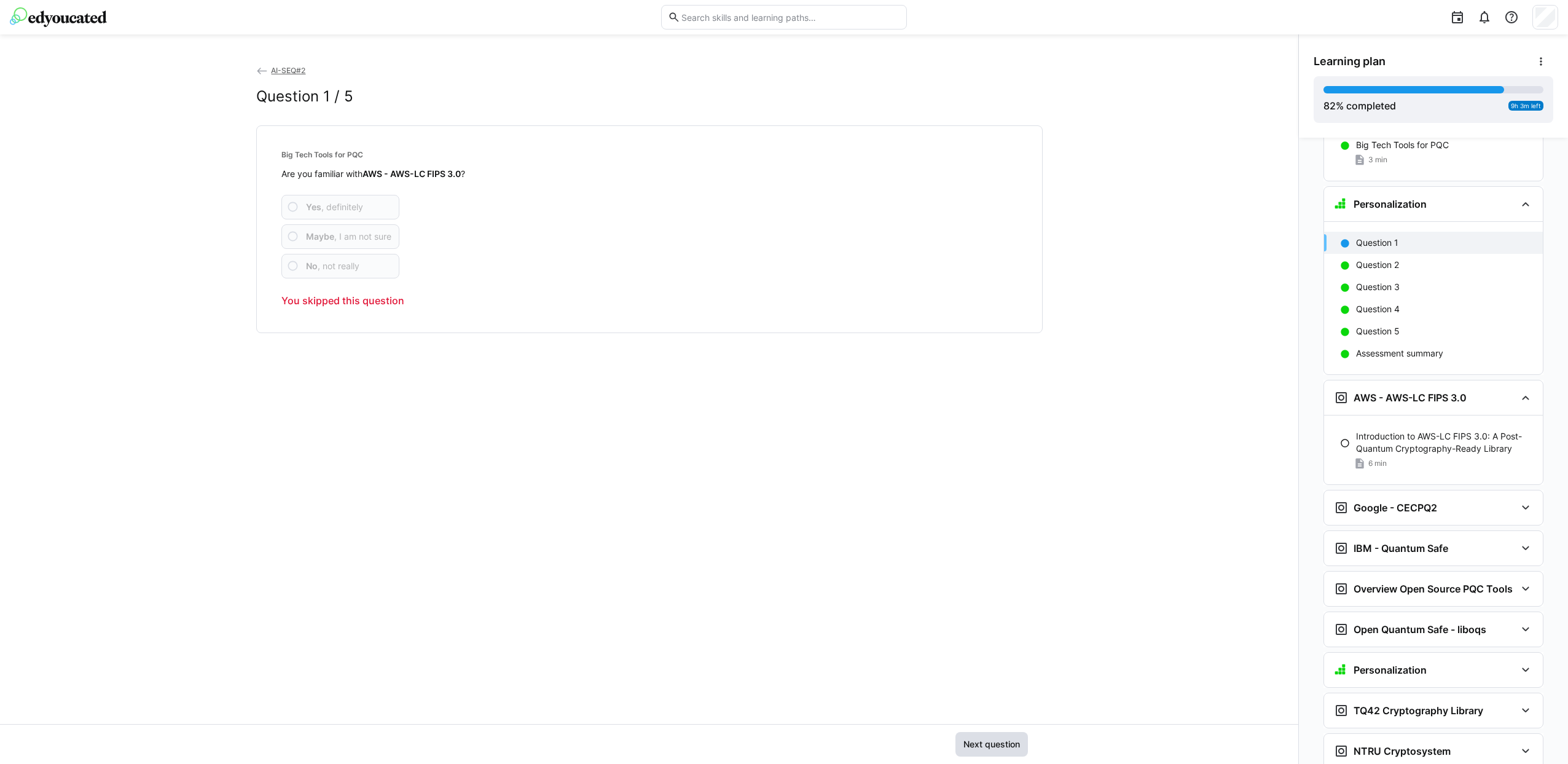
click at [1009, 741] on span "Next question" at bounding box center [992, 745] width 60 height 13
click at [996, 738] on span "Next question" at bounding box center [992, 745] width 60 height 13
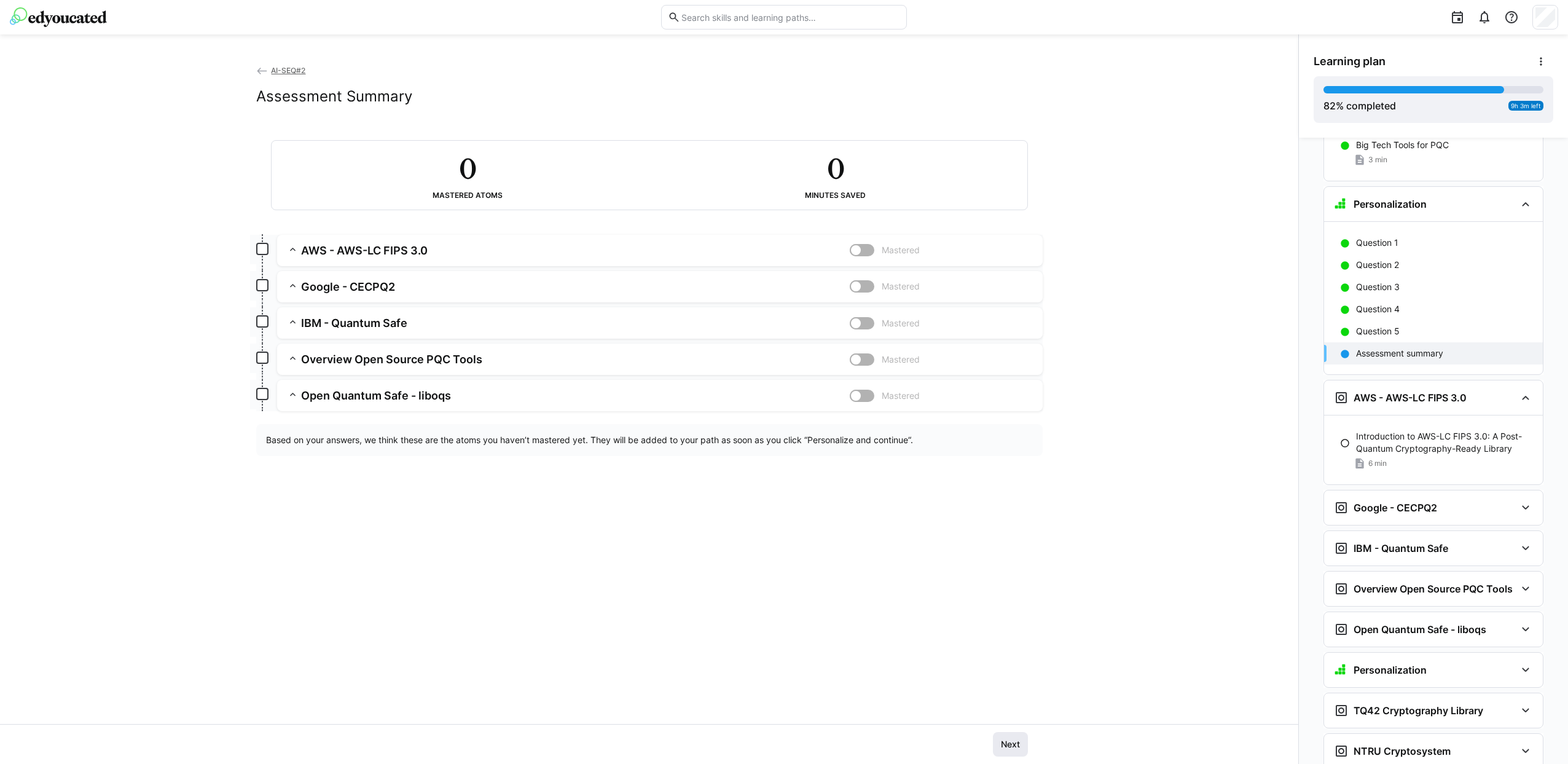
click at [994, 740] on span "Next" at bounding box center [1010, 744] width 35 height 24
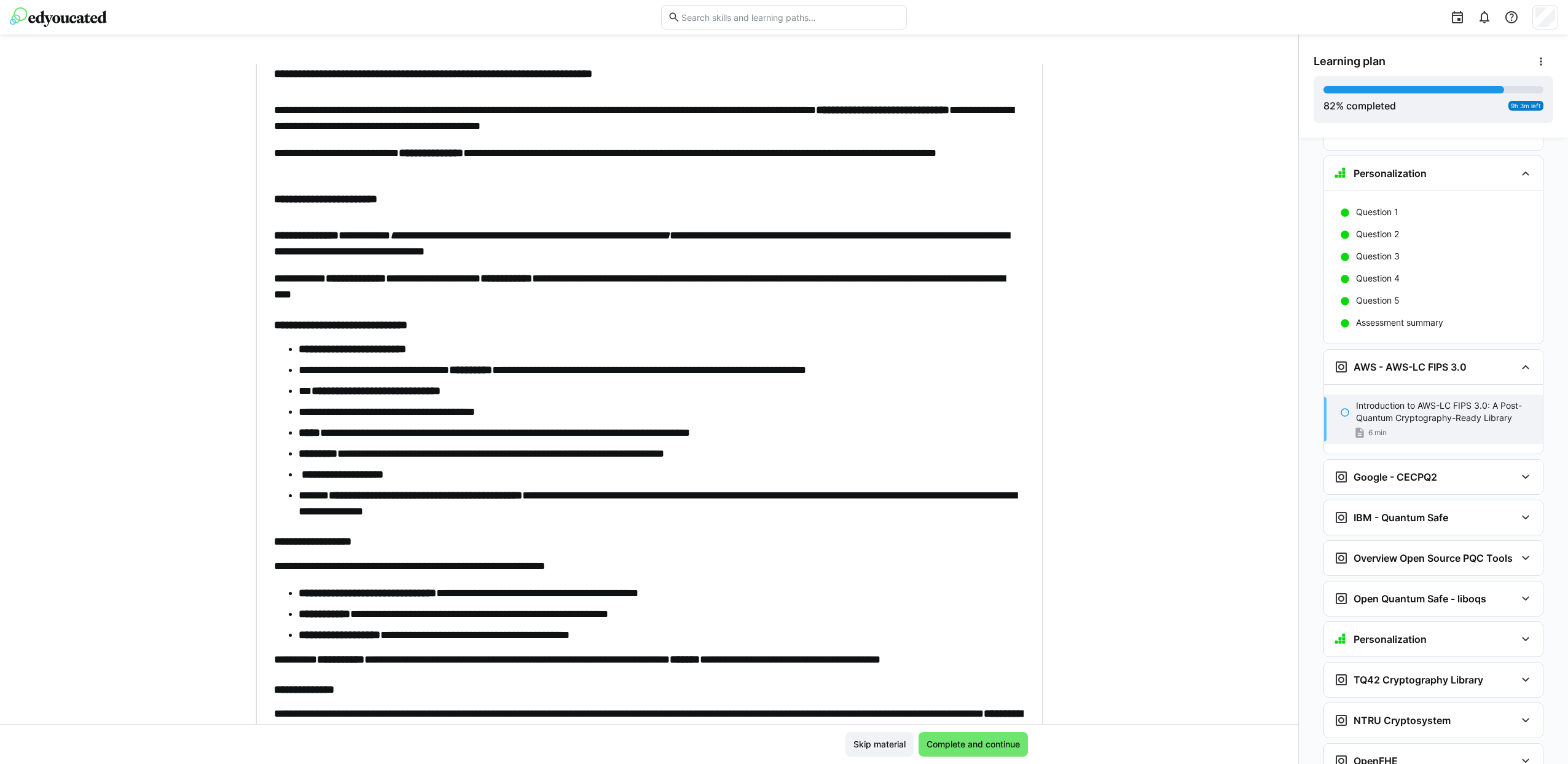
scroll to position [0, 0]
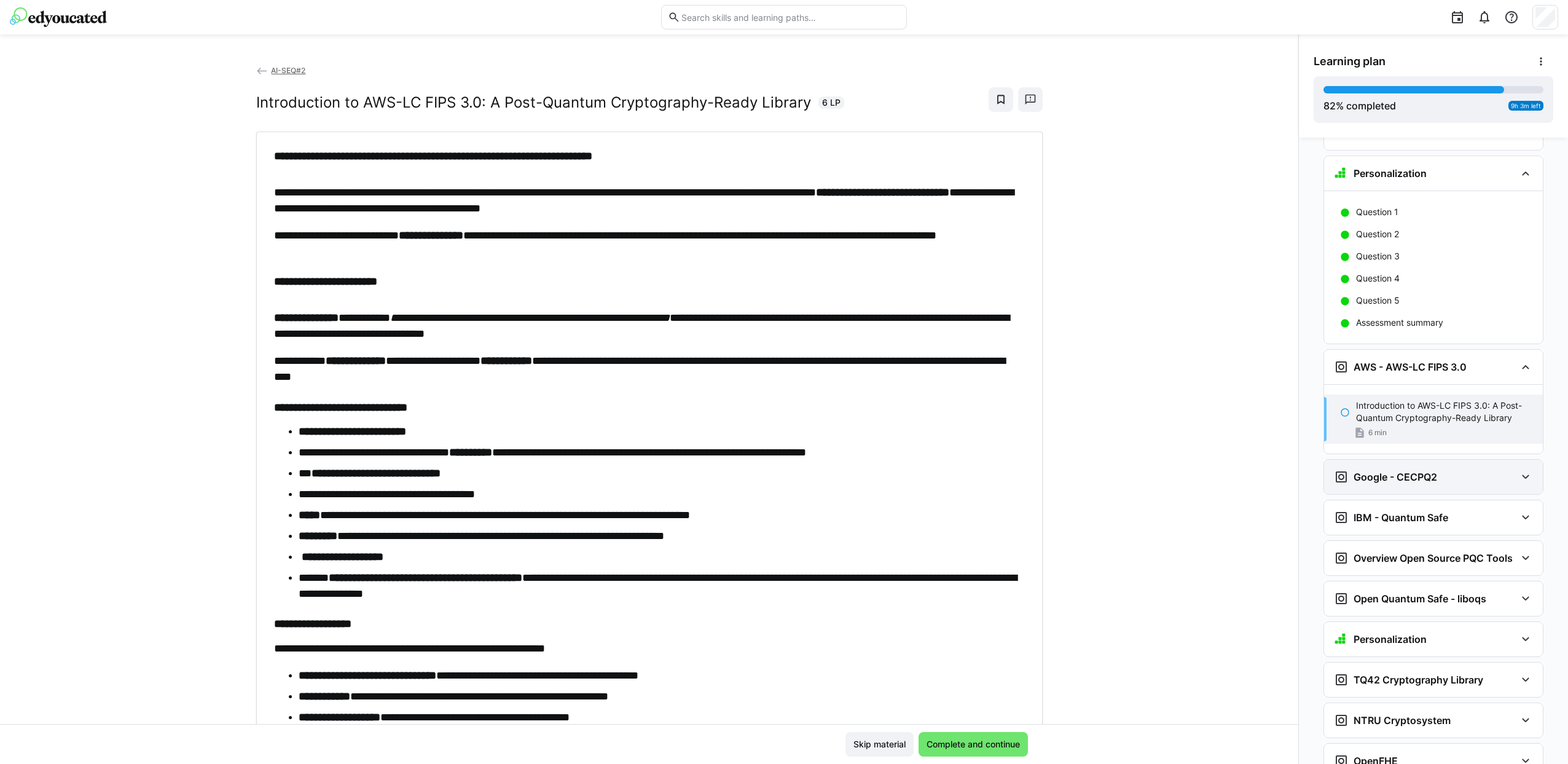
click at [1391, 471] on h3 "Google - CECPQ2" at bounding box center [1395, 477] width 83 height 13
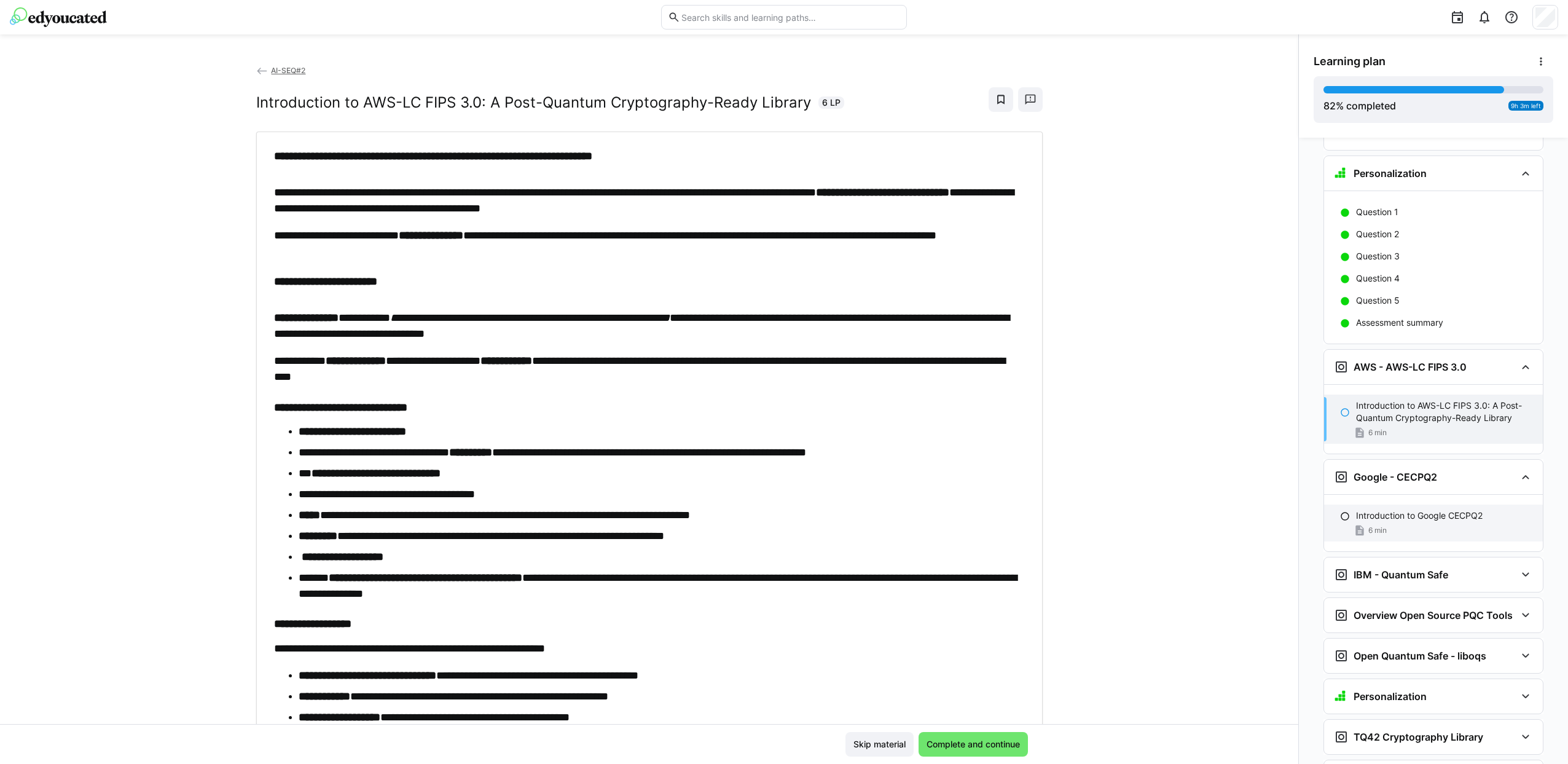
click at [1374, 510] on p "Introduction to Google CECPQ2" at bounding box center [1419, 516] width 126 height 13
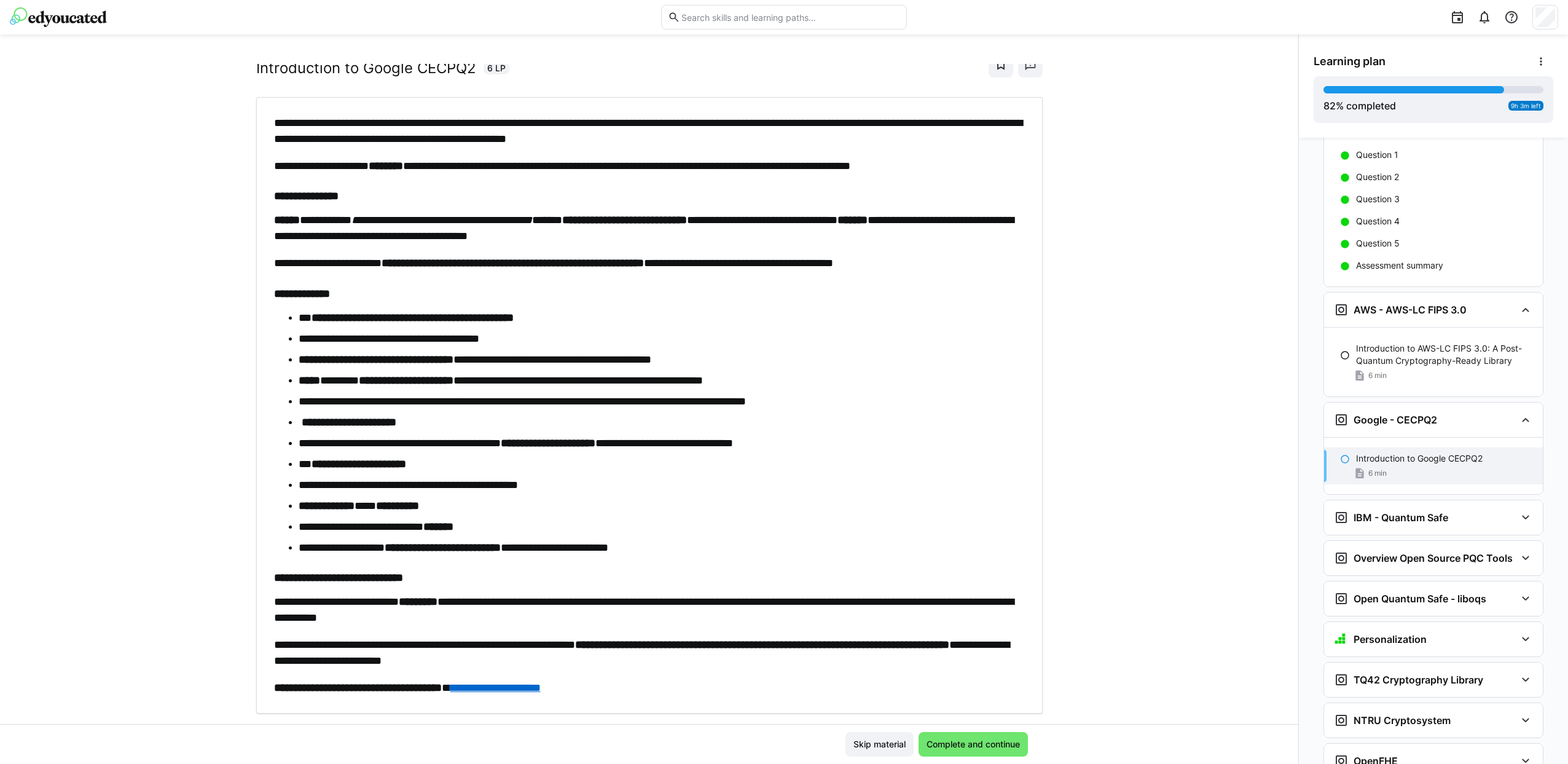
scroll to position [61, 0]
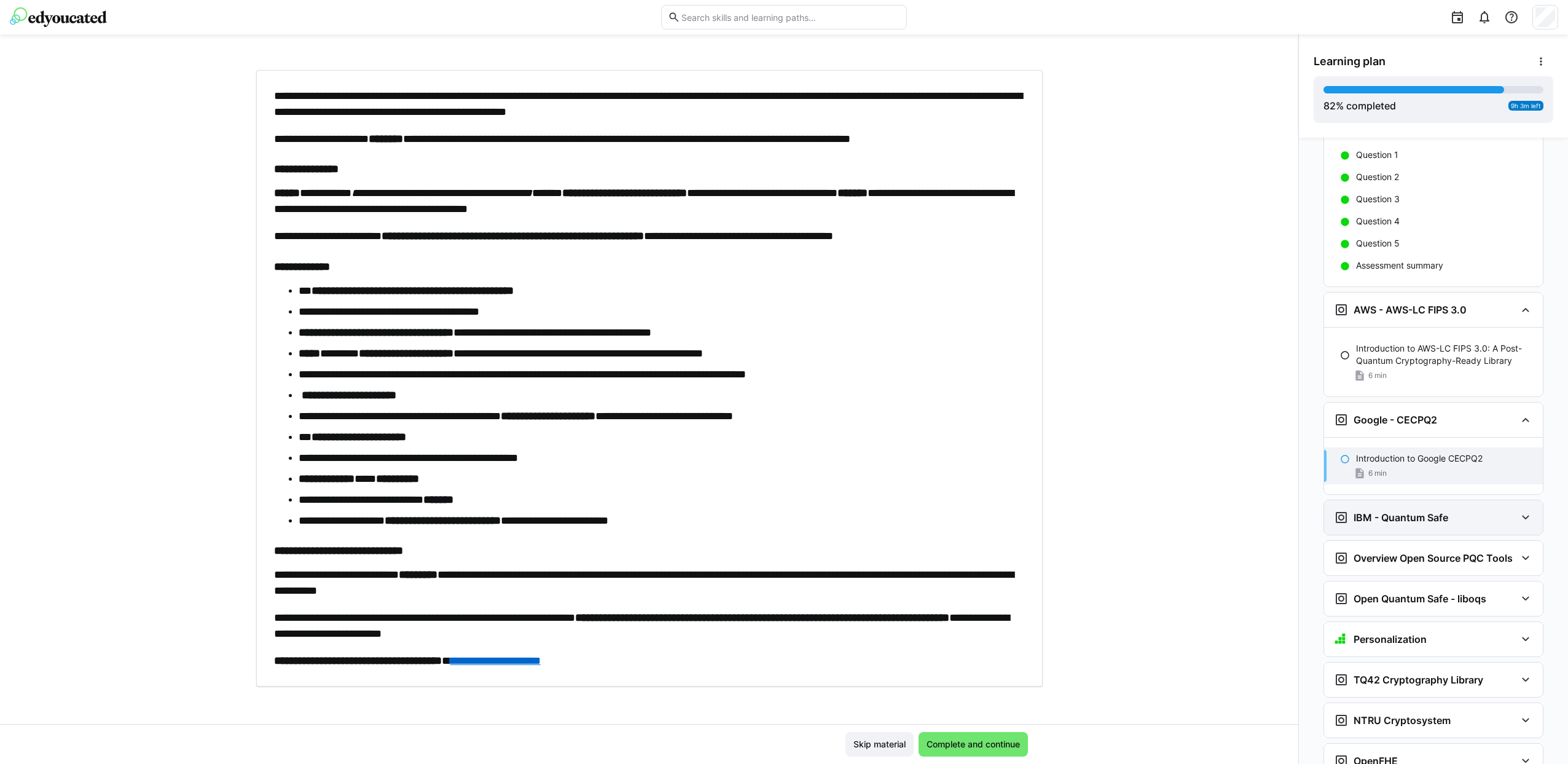
click at [1393, 512] on h3 "IBM - Quantum Safe" at bounding box center [1400, 518] width 95 height 13
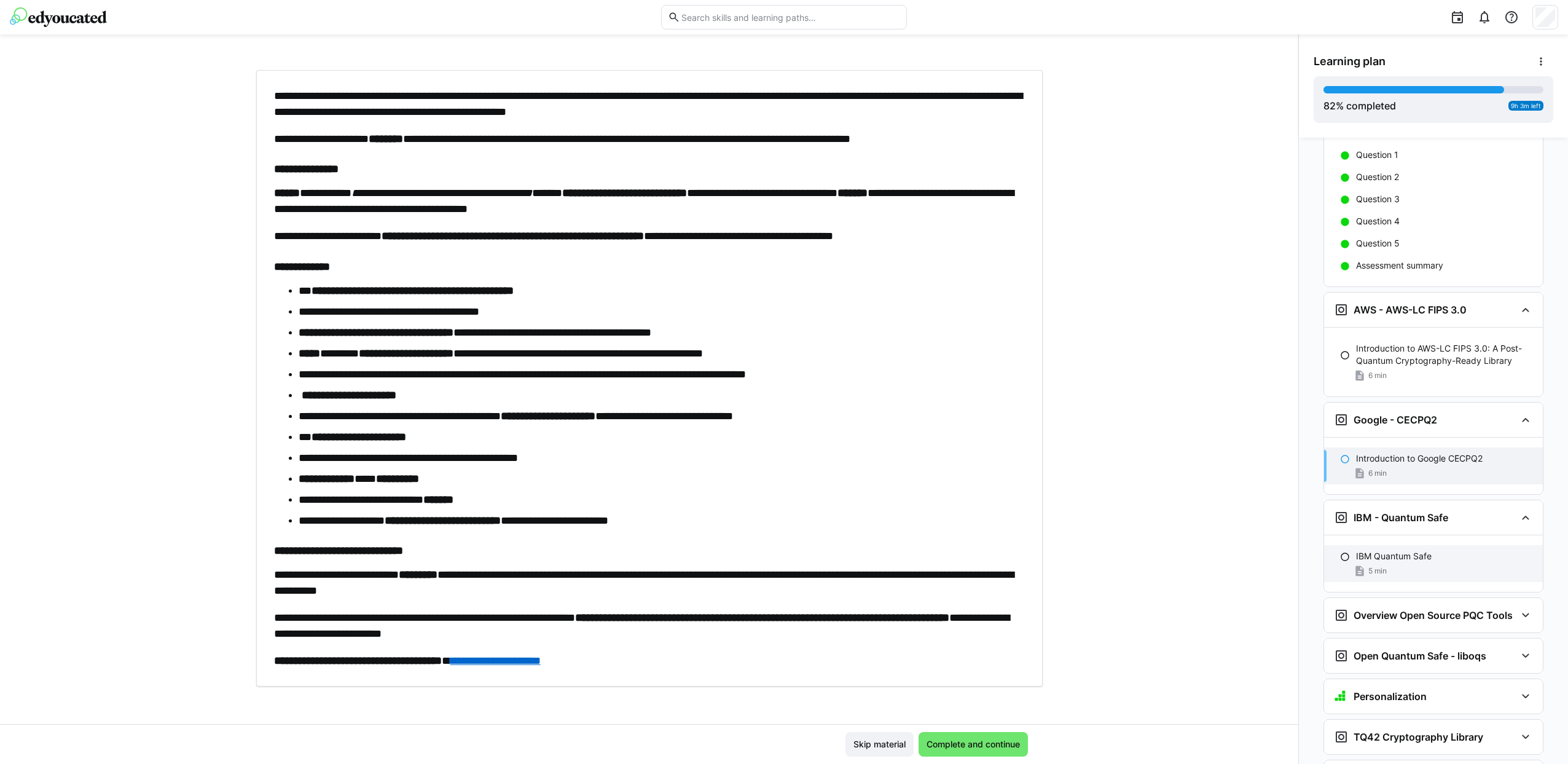
click at [1431, 550] on div "IBM Quantum Safe" at bounding box center [1444, 556] width 177 height 13
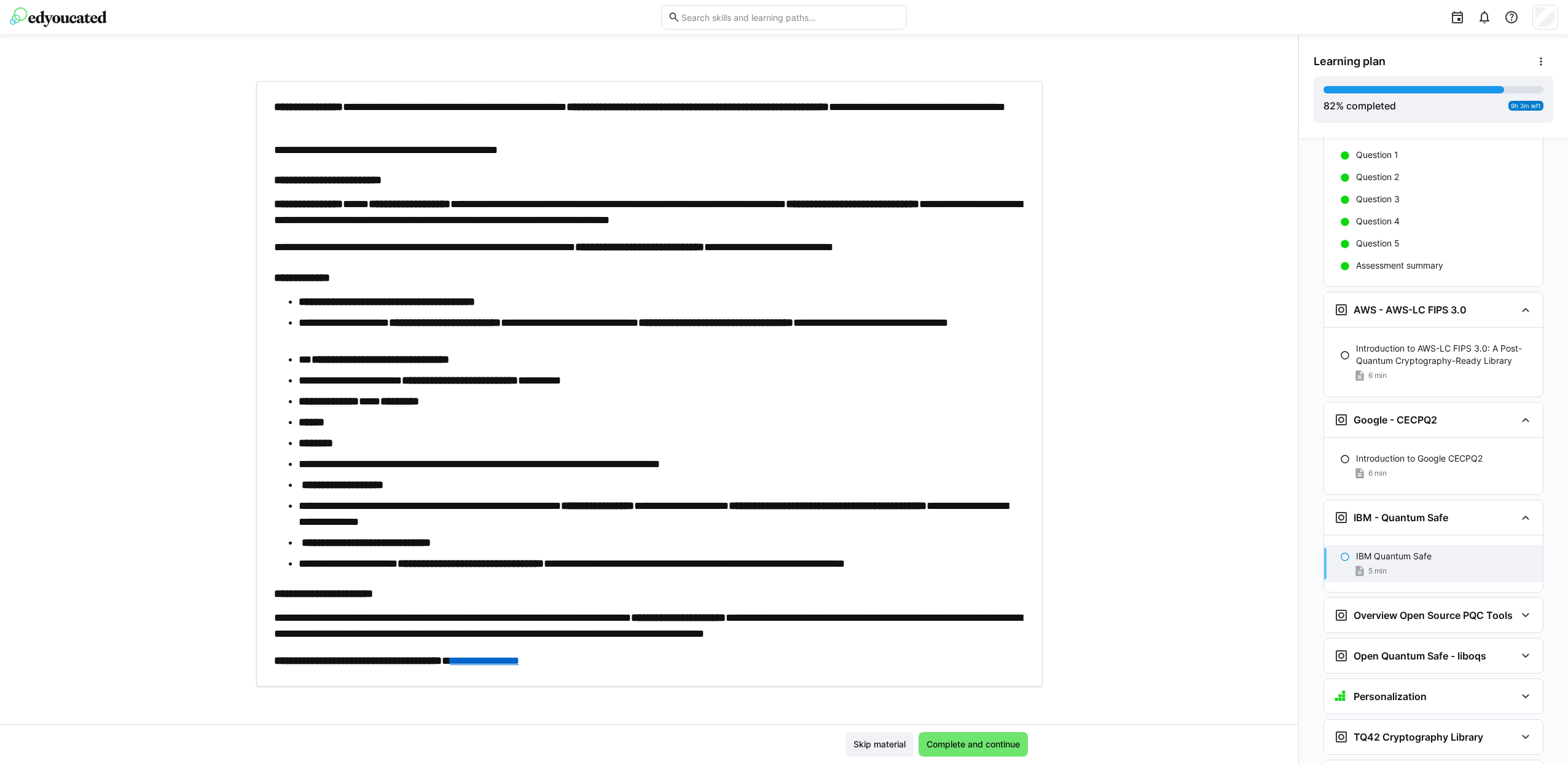
scroll to position [3283, 0]
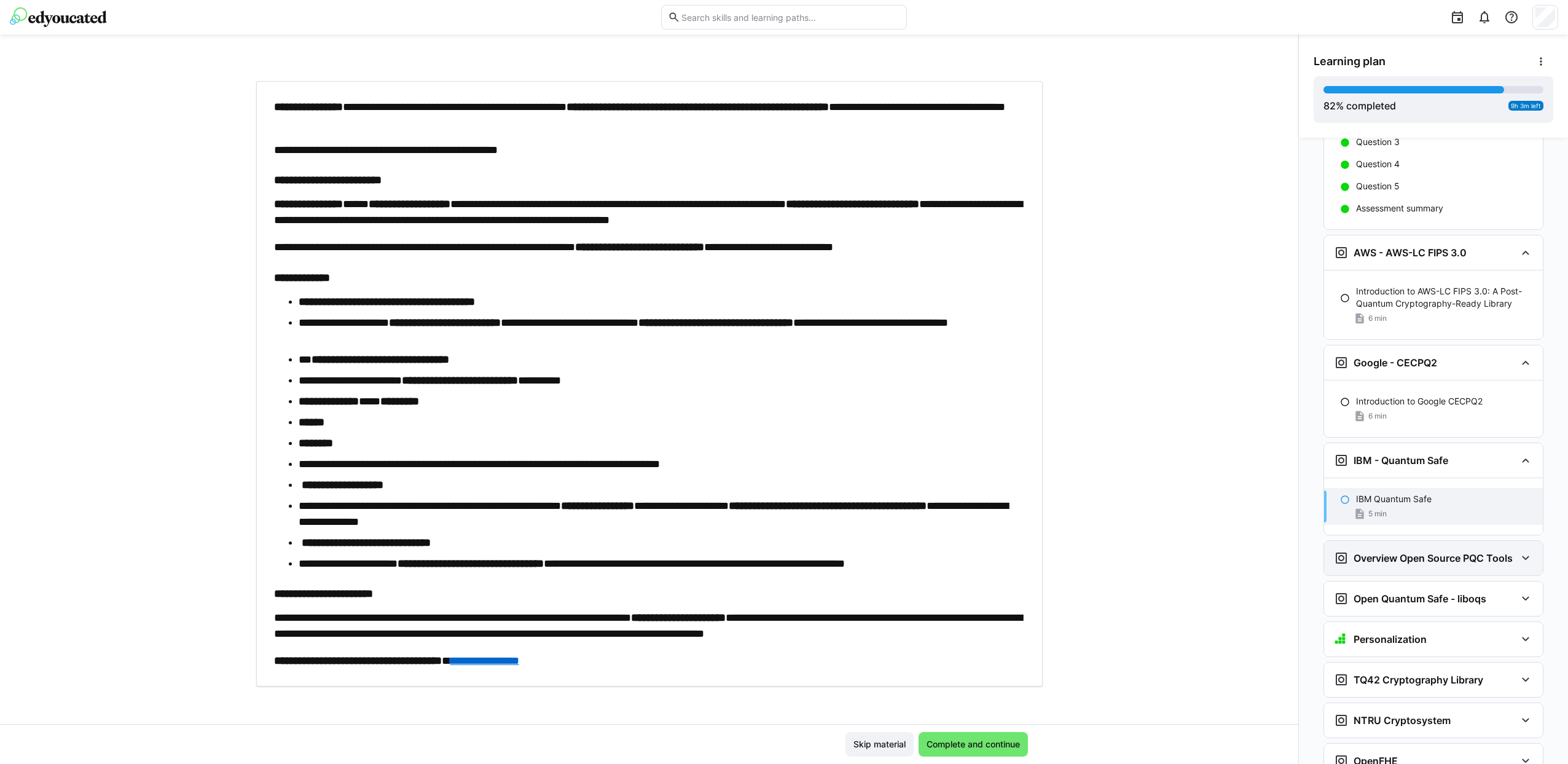
click at [1380, 550] on div "Overview Open Source PQC Tools" at bounding box center [1423, 558] width 179 height 15
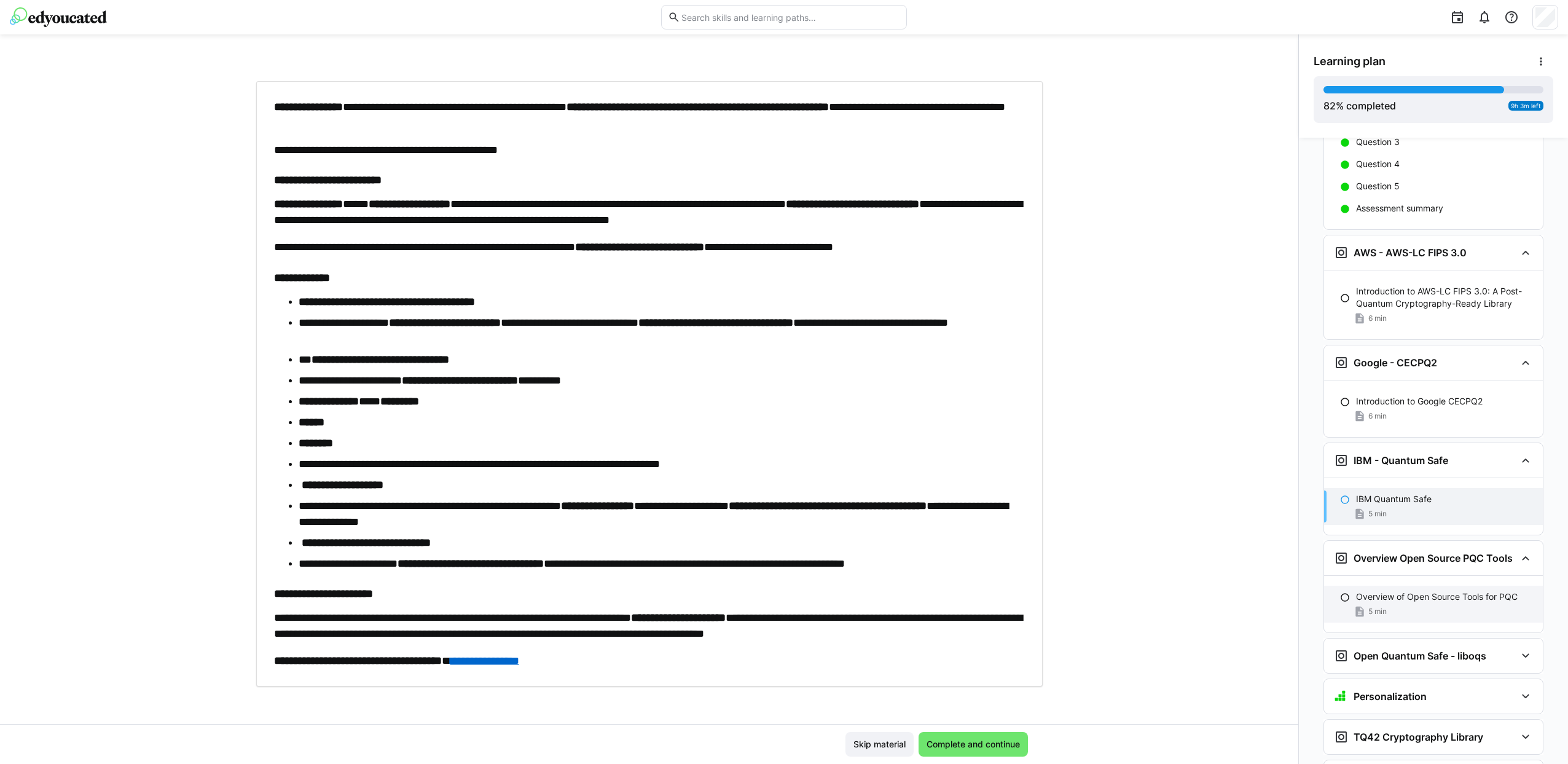
click at [1387, 591] on p "Overview of Open Source Tools for PQC" at bounding box center [1437, 597] width 161 height 13
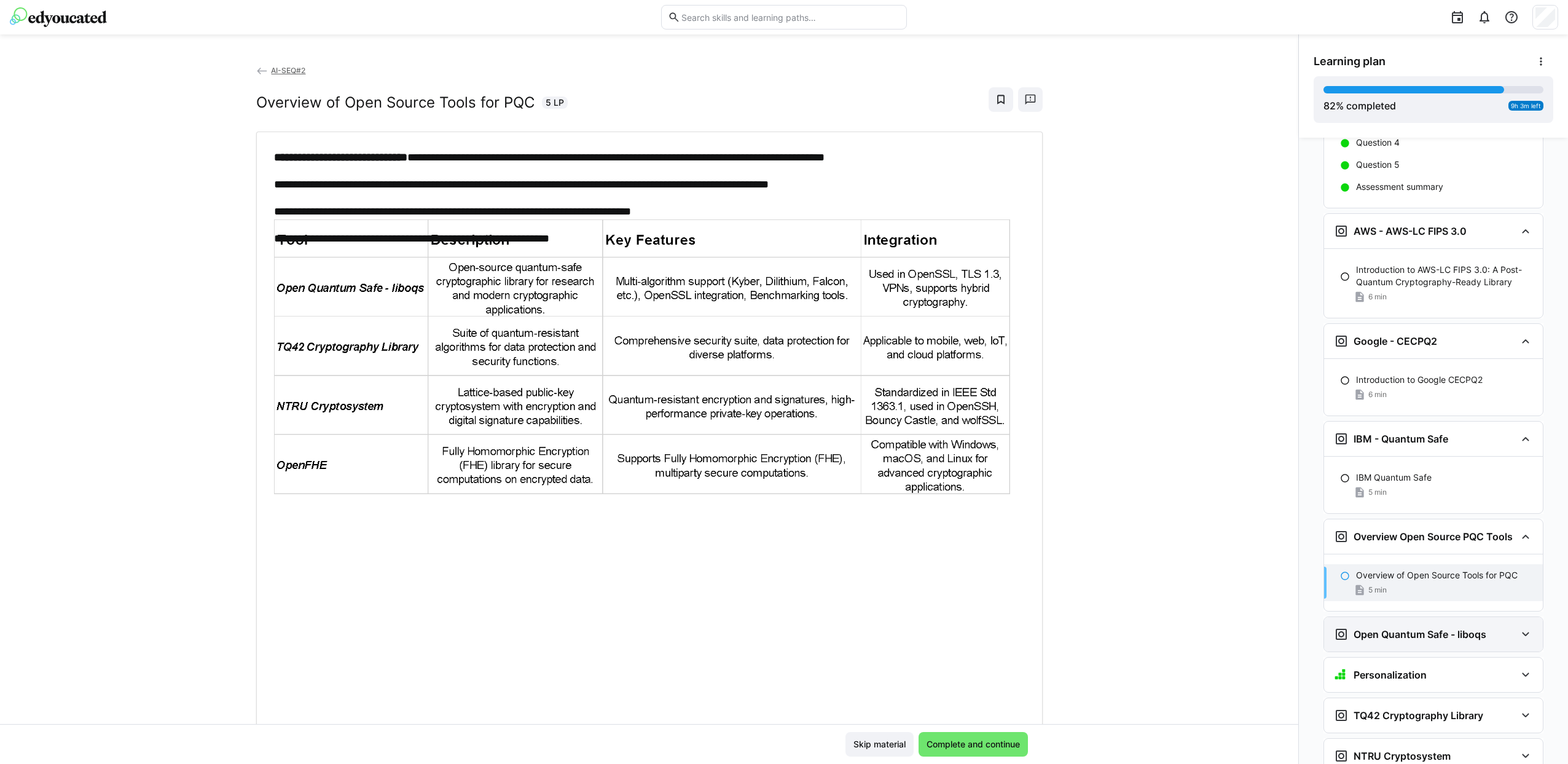
scroll to position [3340, 0]
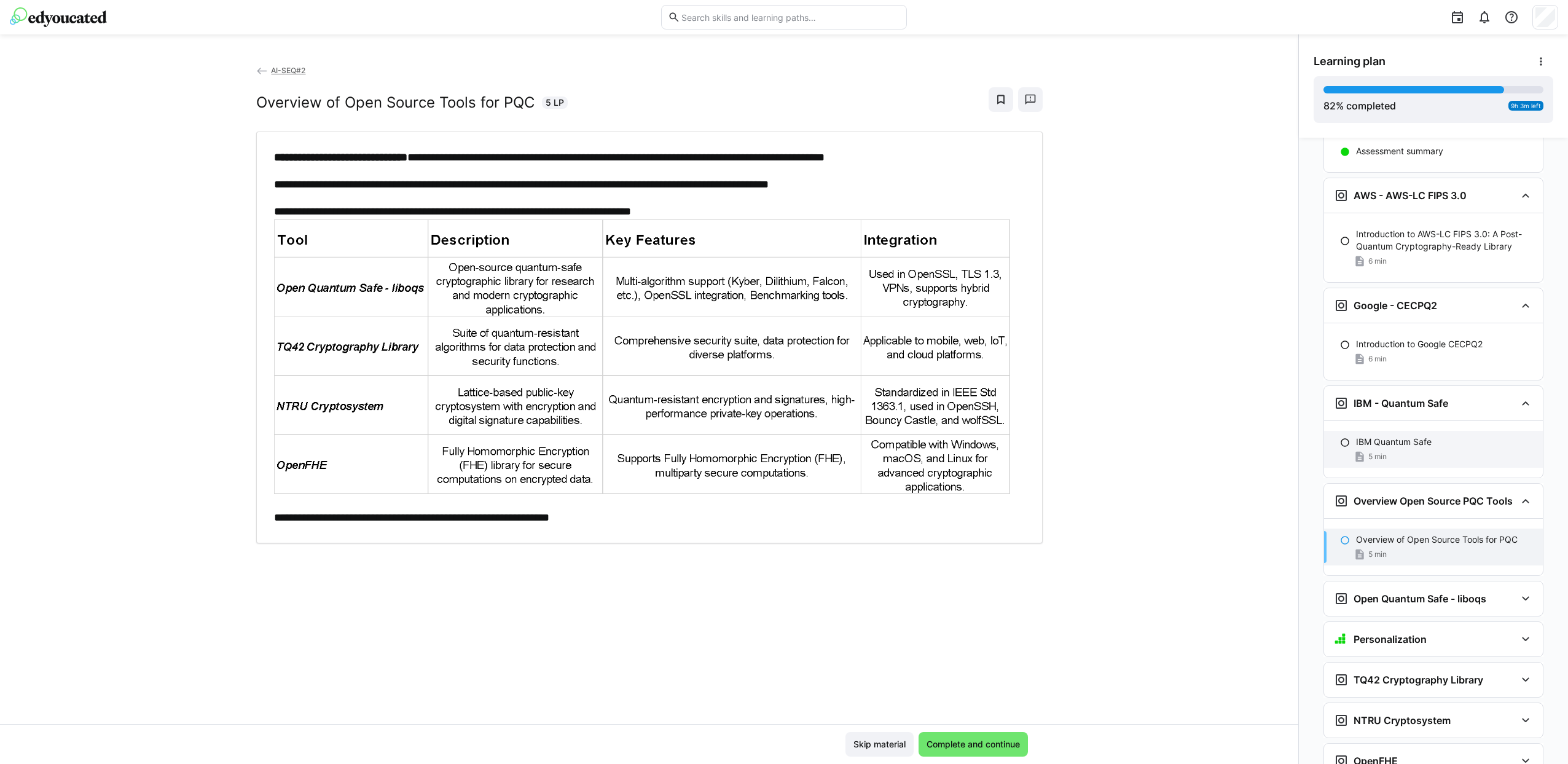
click at [1381, 450] on div "5 min" at bounding box center [1444, 457] width 177 height 13
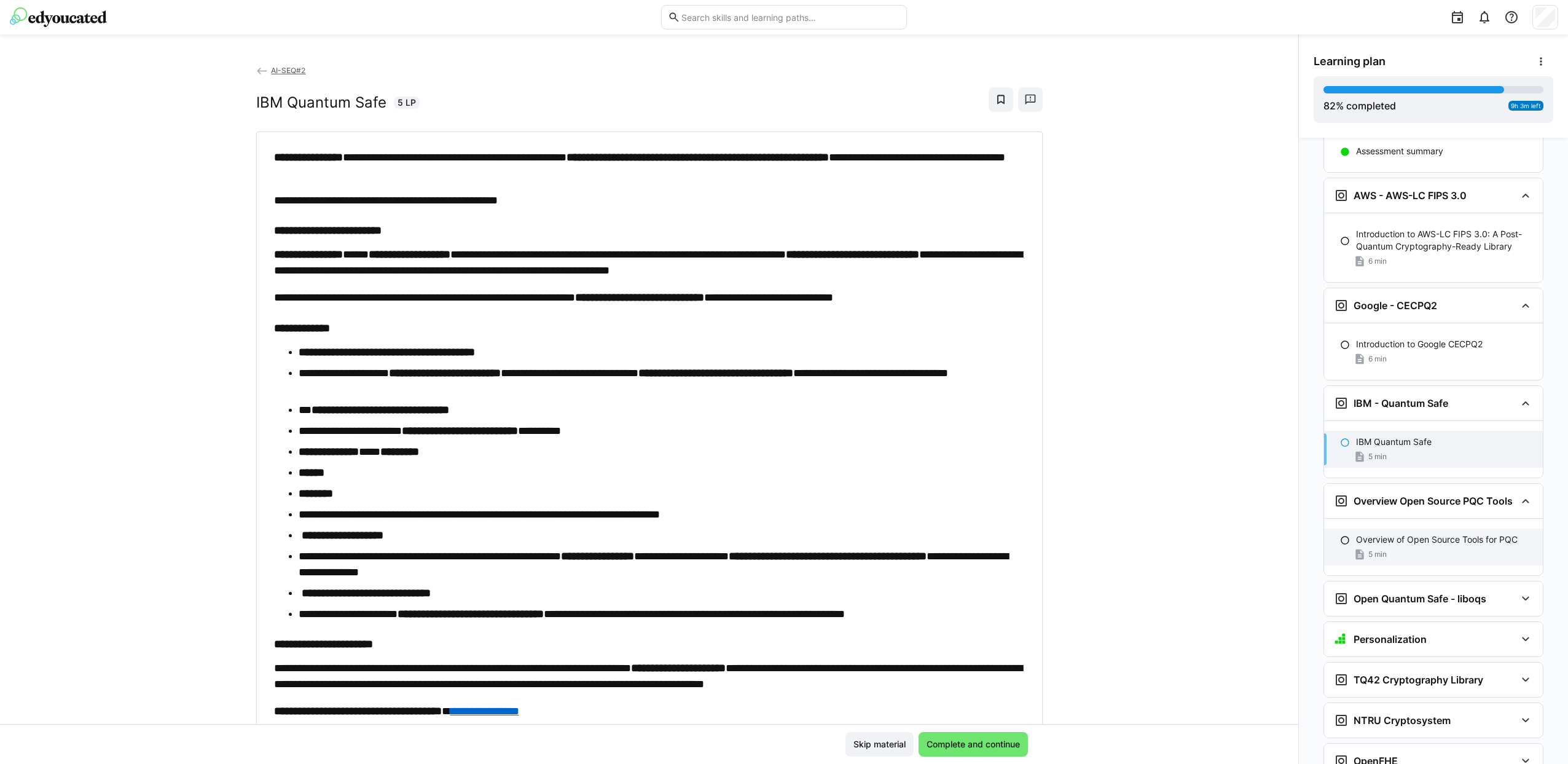
click at [1385, 548] on div "5 min" at bounding box center [1444, 554] width 177 height 13
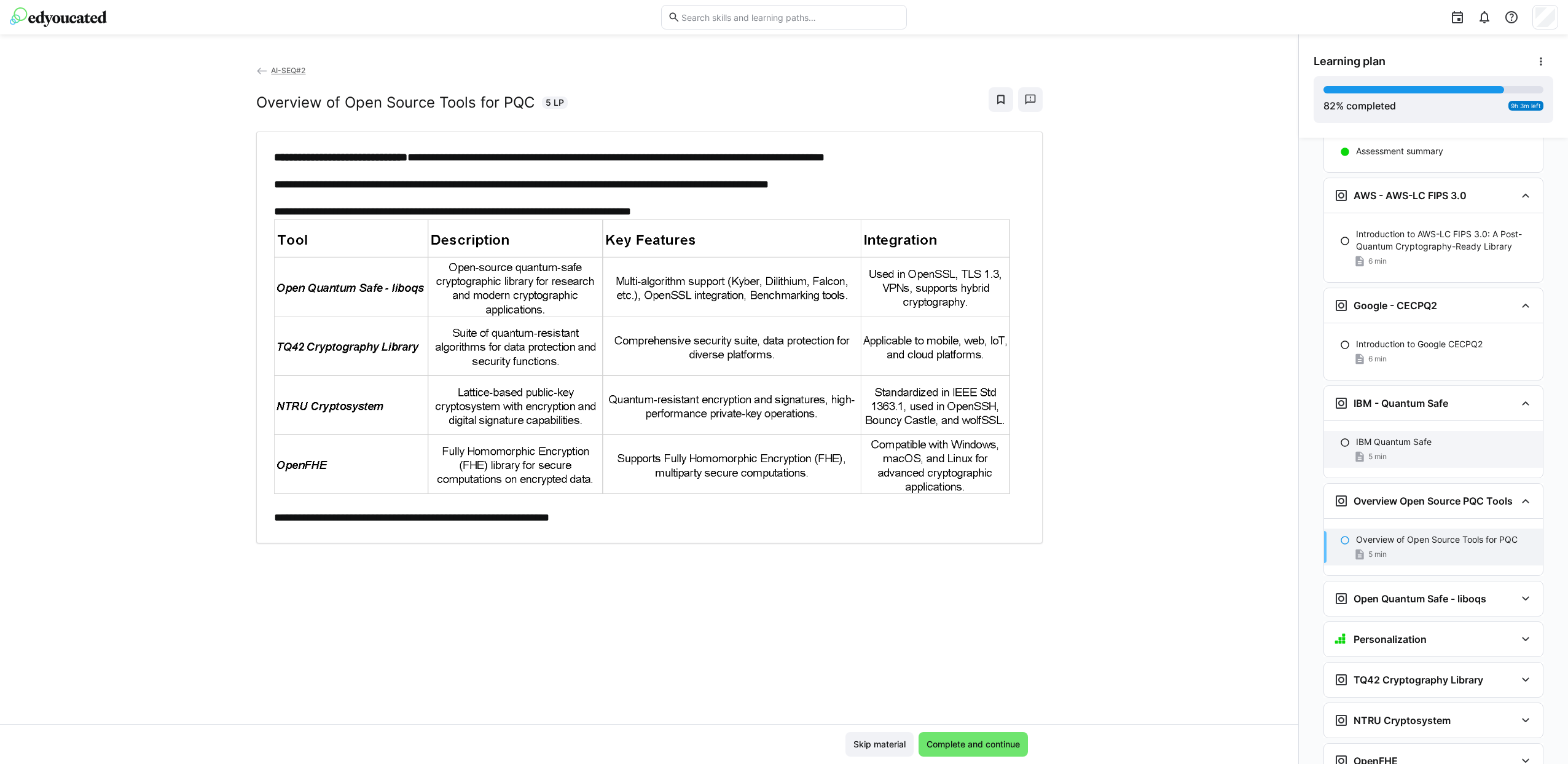
click at [1375, 452] on span "5 min" at bounding box center [1377, 457] width 18 height 10
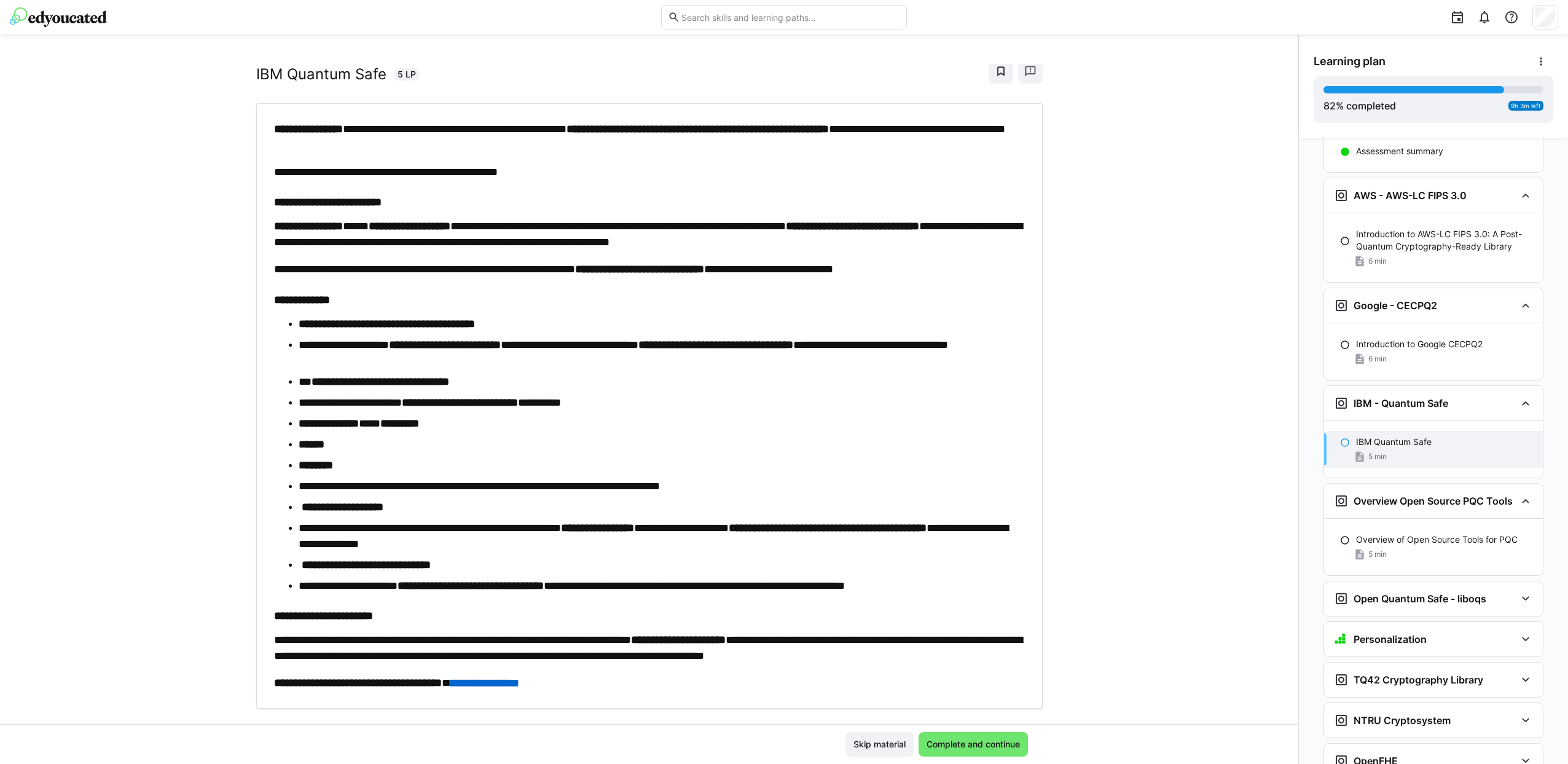
scroll to position [50, 0]
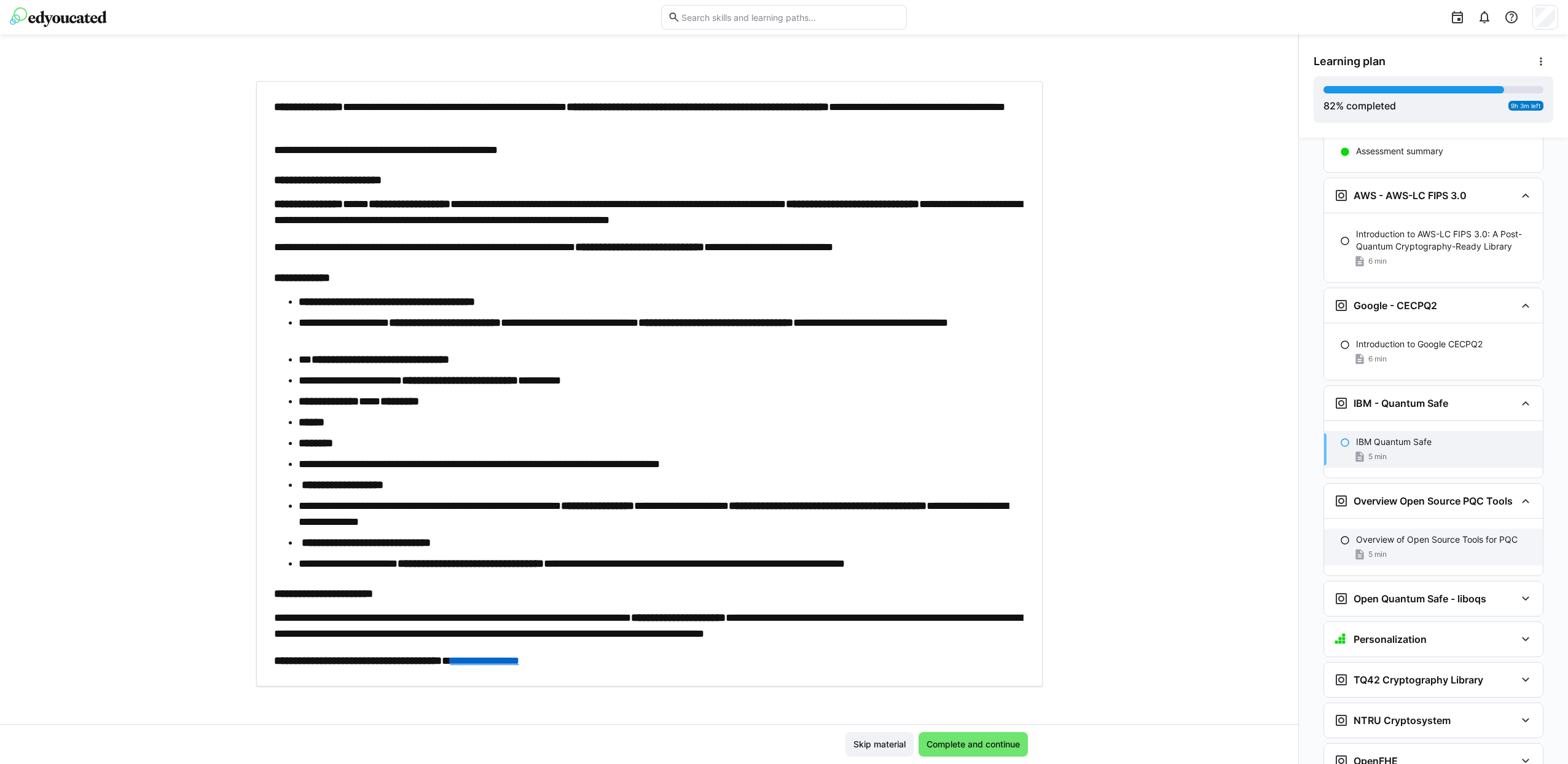
click at [1392, 534] on p "Overview of Open Source Tools for PQC" at bounding box center [1437, 540] width 161 height 13
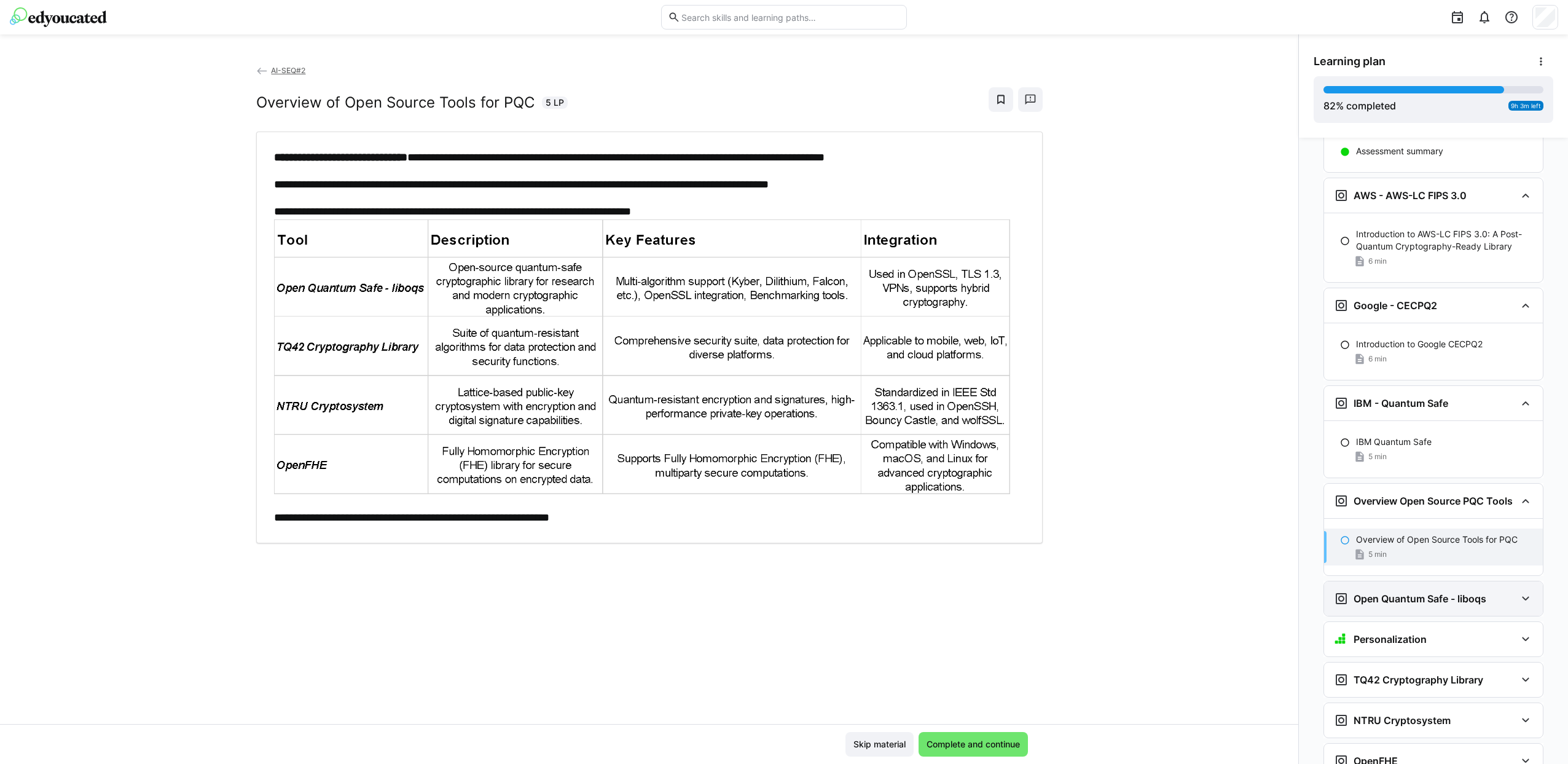
click at [1392, 591] on div "Open Quantum Safe - liboqs" at bounding box center [1410, 599] width 152 height 15
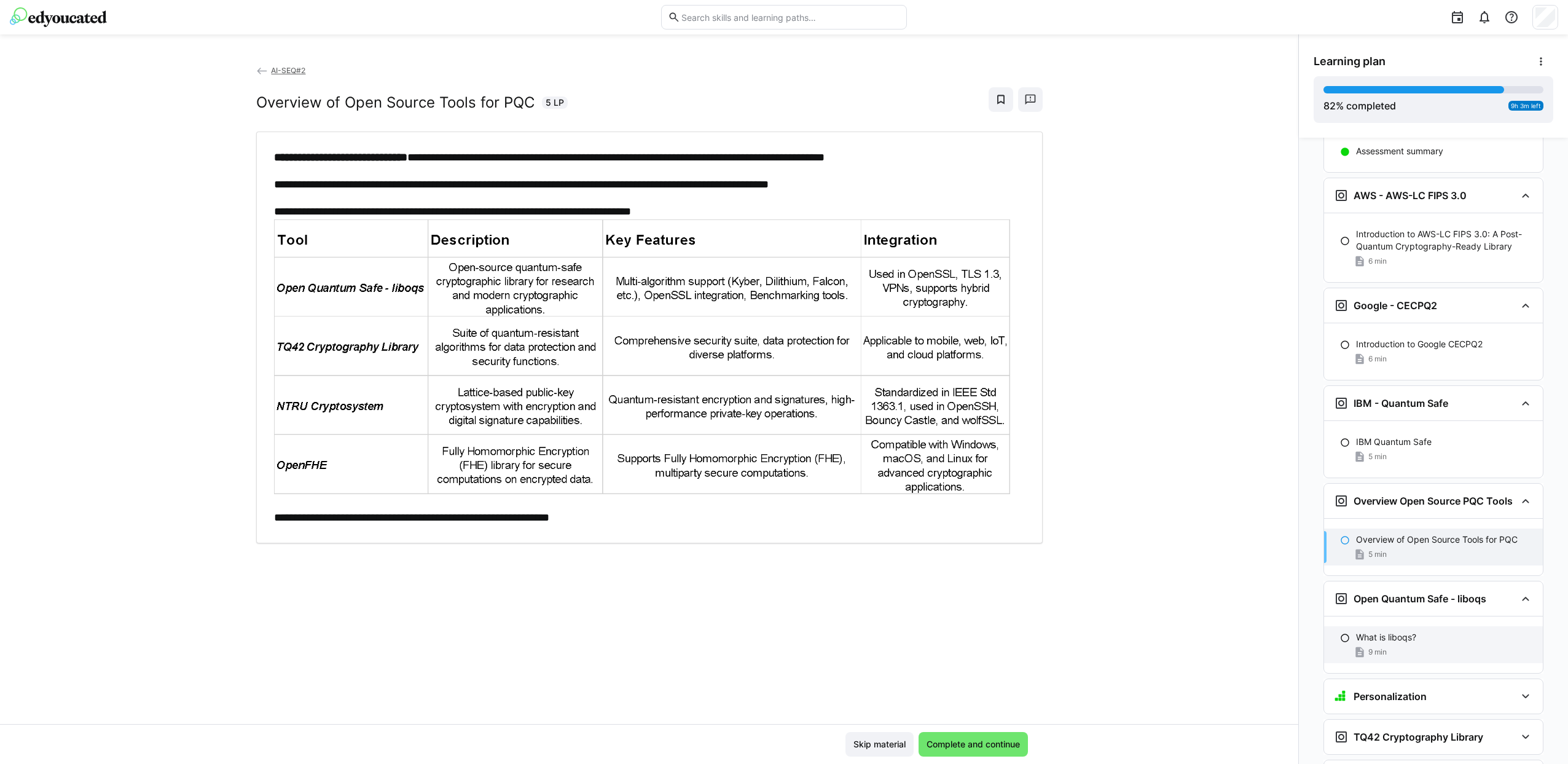
click at [1393, 631] on p "What is liboqs?" at bounding box center [1386, 638] width 60 height 13
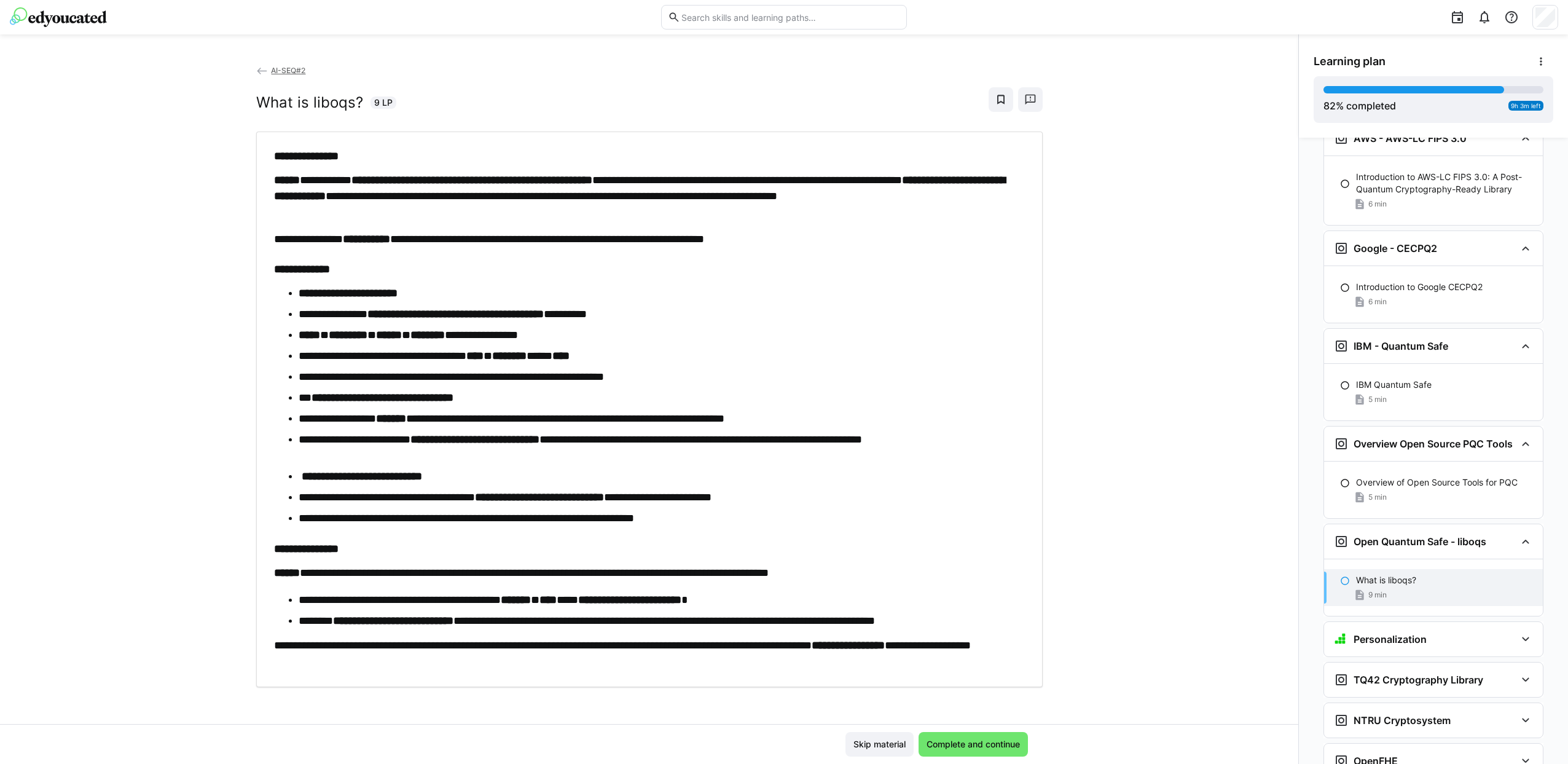
scroll to position [1, 0]
click at [1370, 674] on h3 "TQ42 Cryptography Library" at bounding box center [1418, 680] width 130 height 13
click at [1371, 712] on p "TQ42 Cryptography Library" at bounding box center [1412, 718] width 113 height 13
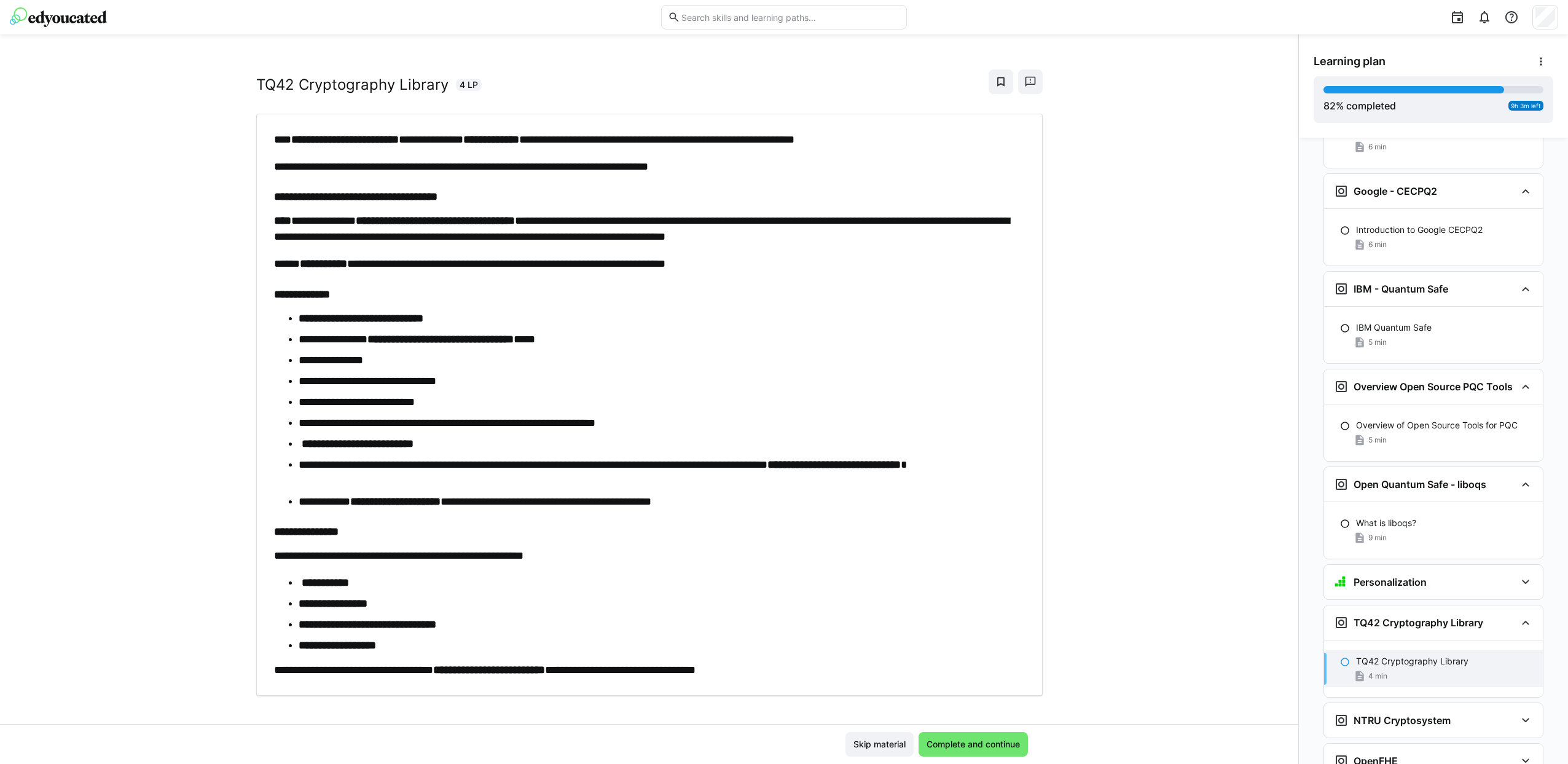
scroll to position [27, 0]
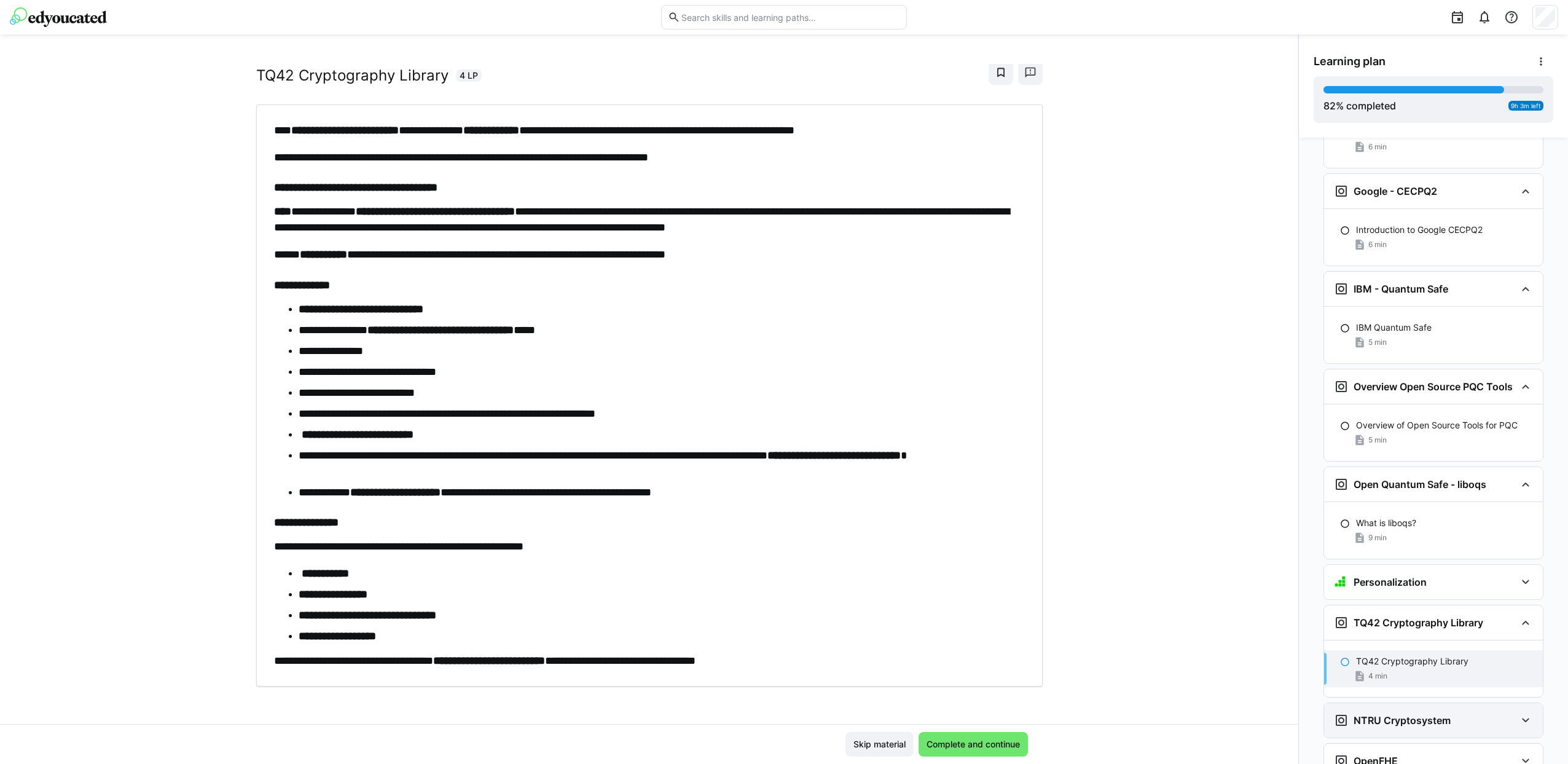
click at [1375, 714] on h3 "NTRU Cryptosystem" at bounding box center [1401, 720] width 97 height 13
click at [1363, 753] on p "NTRU" at bounding box center [1368, 759] width 24 height 13
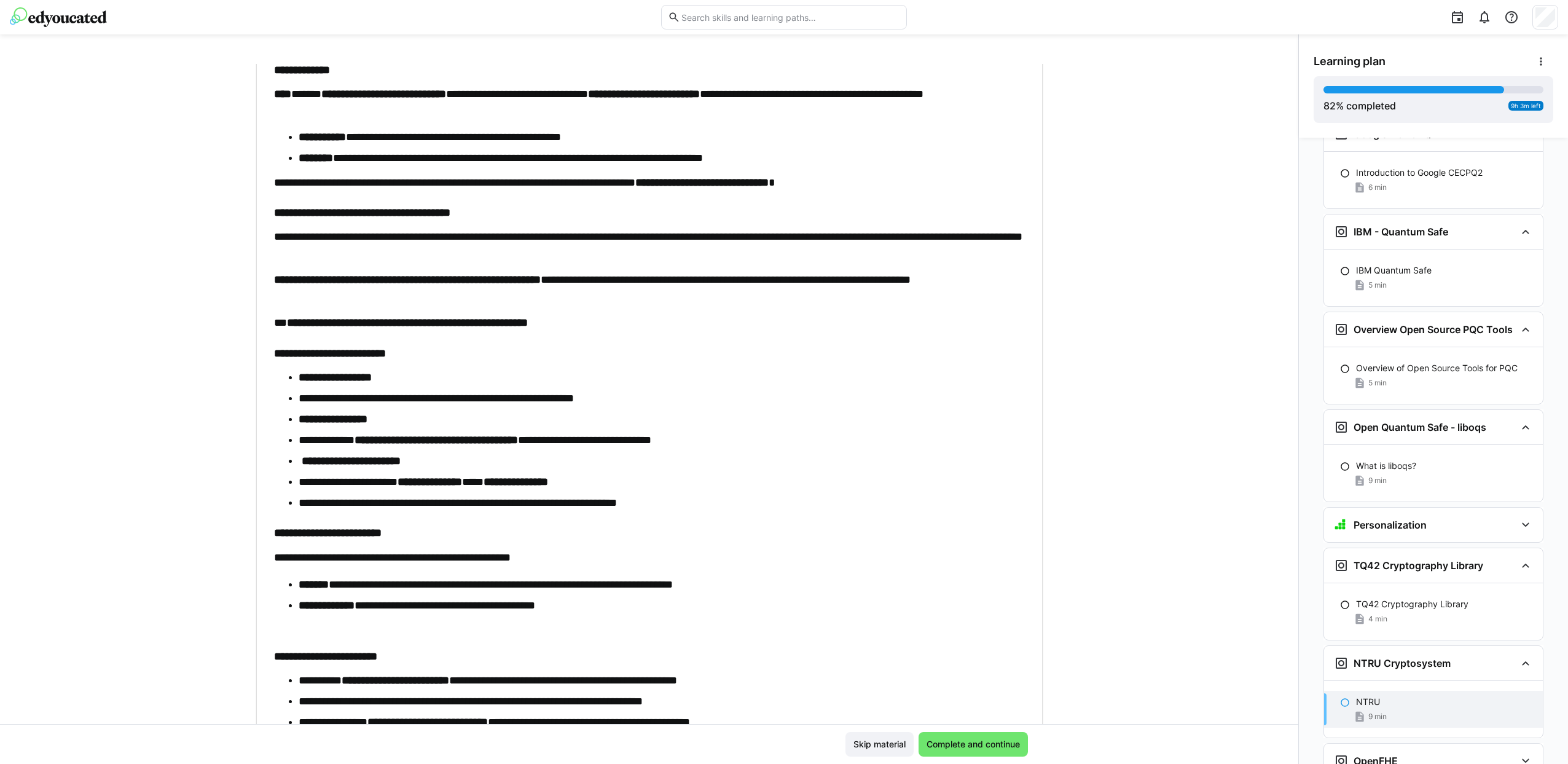
scroll to position [168, 0]
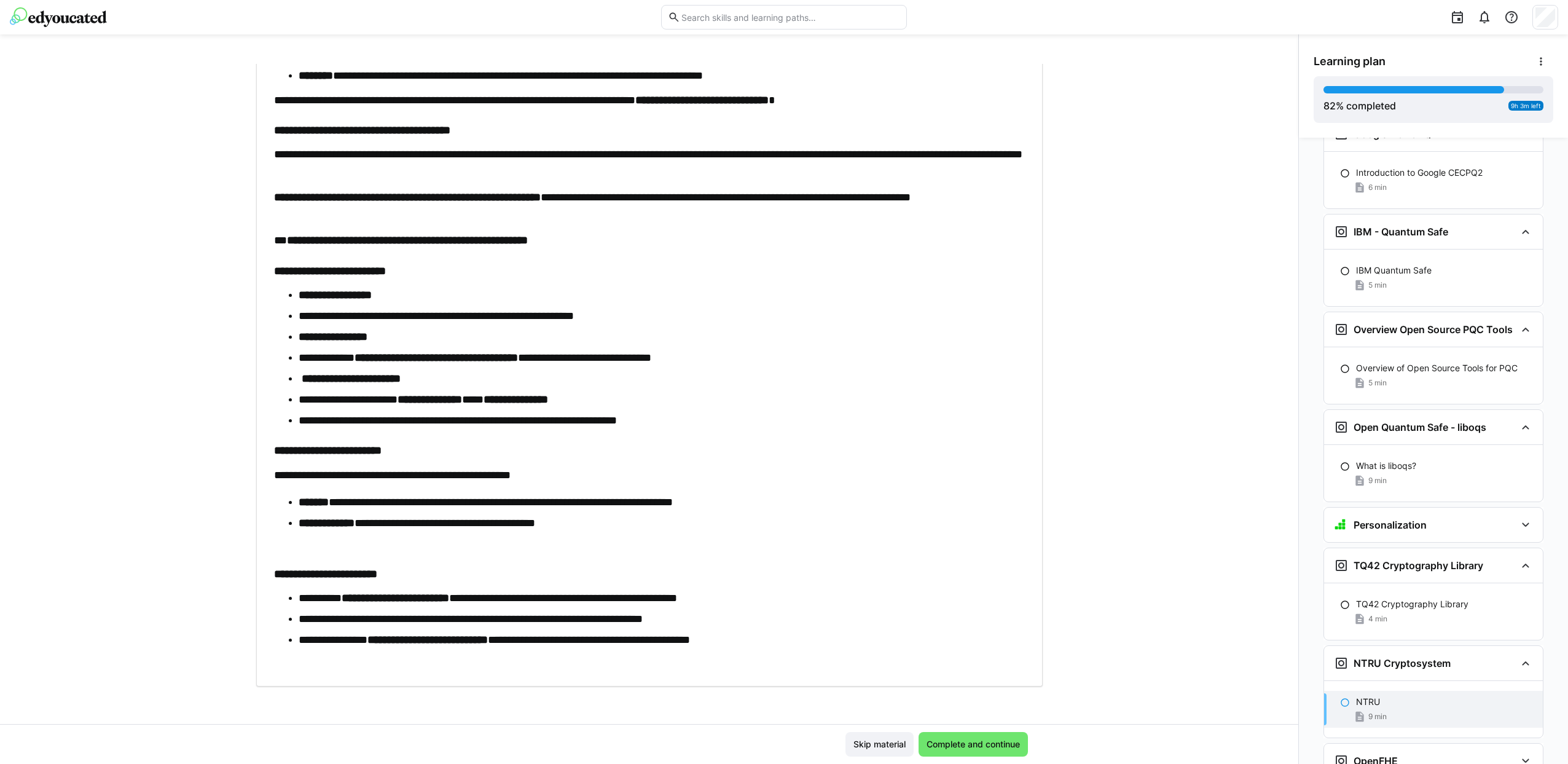
drag, startPoint x: 1387, startPoint y: 703, endPoint x: 1356, endPoint y: 686, distance: 35.4
click at [1386, 753] on div "OpenFHE" at bounding box center [1366, 761] width 64 height 15
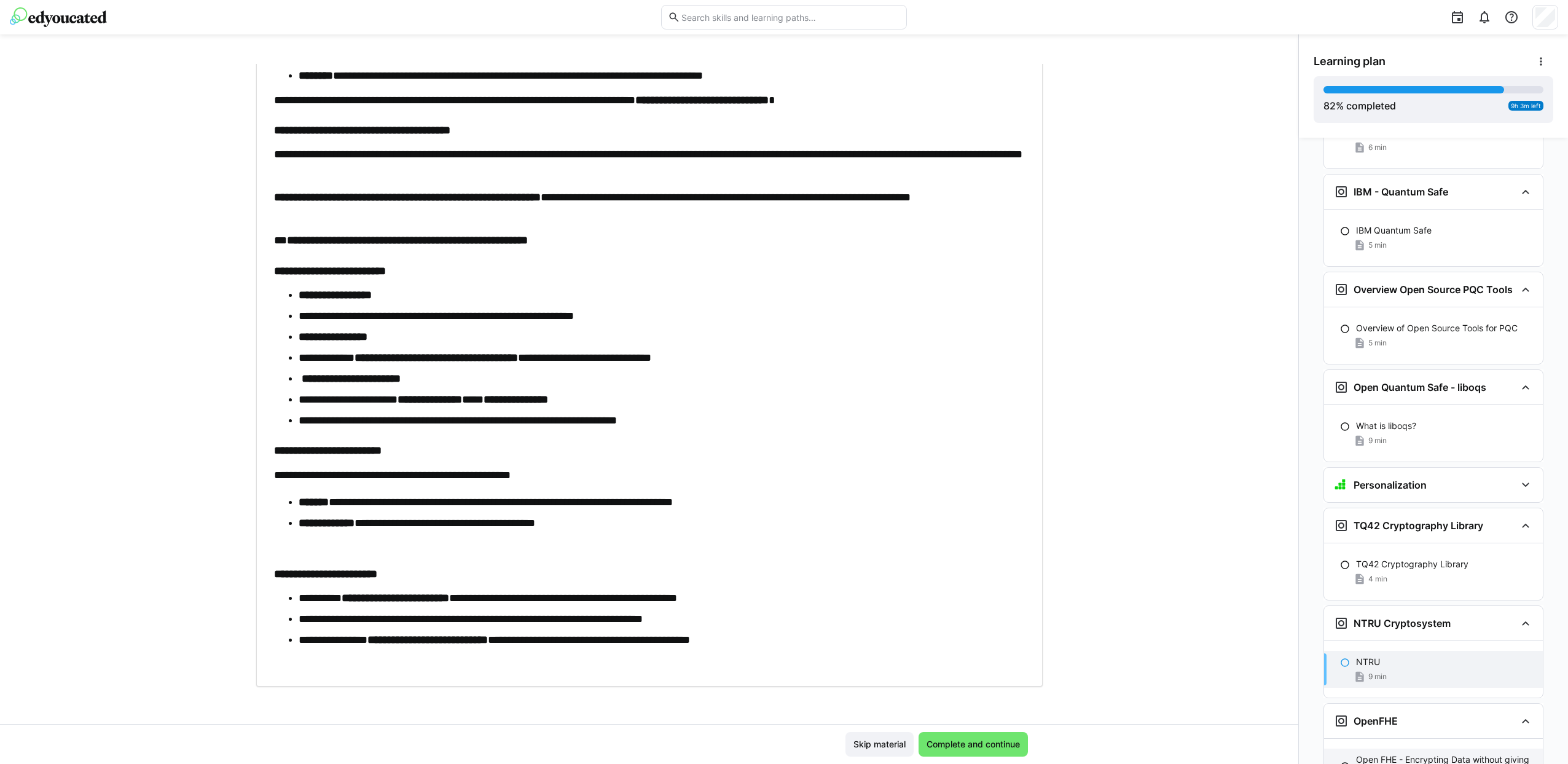
scroll to position [3581, 0]
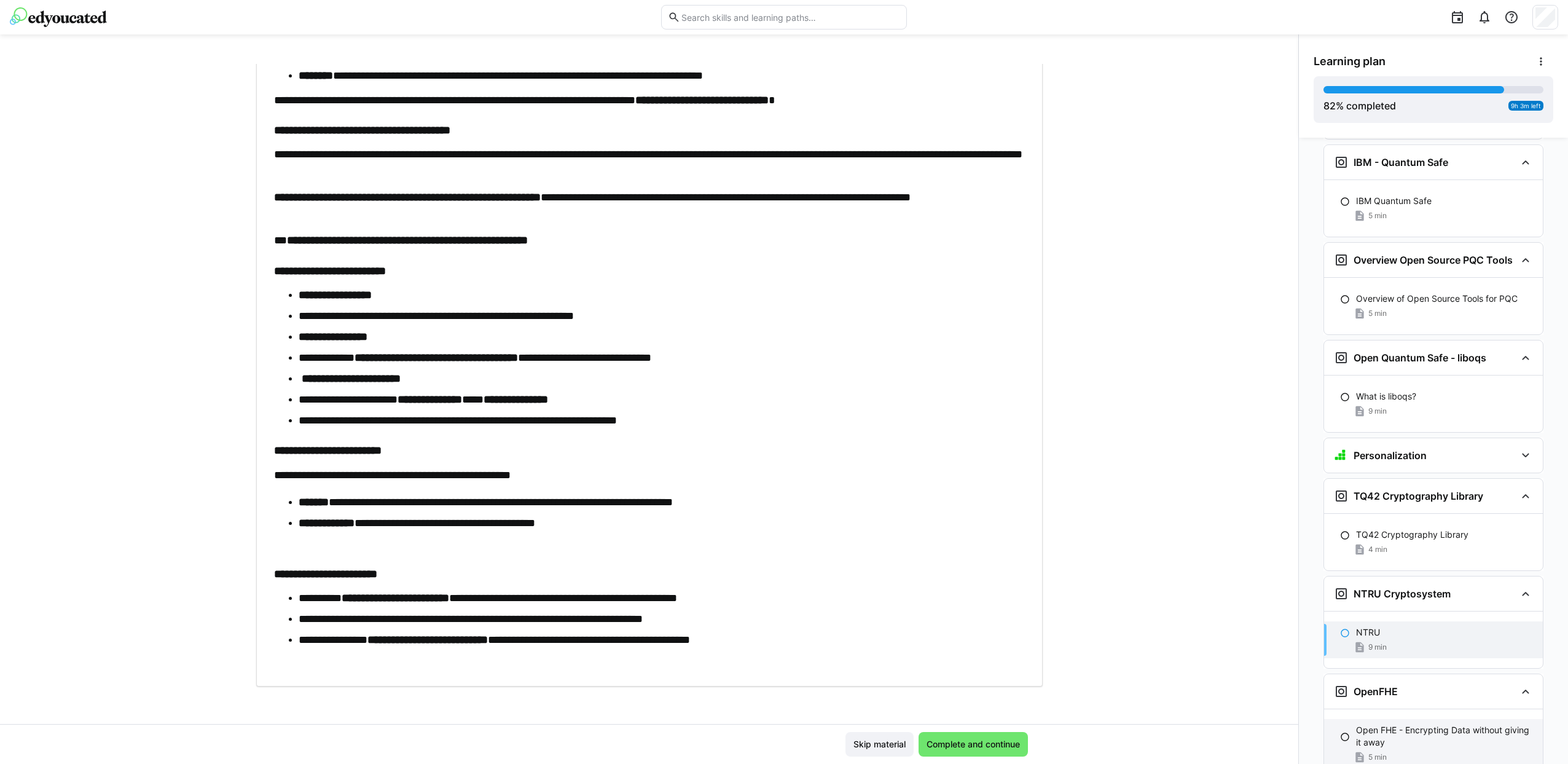
drag, startPoint x: 1386, startPoint y: 691, endPoint x: 1377, endPoint y: 685, distance: 10.8
click at [1387, 724] on p "Open FHE - Encrypting Data without giving it away" at bounding box center [1444, 736] width 177 height 24
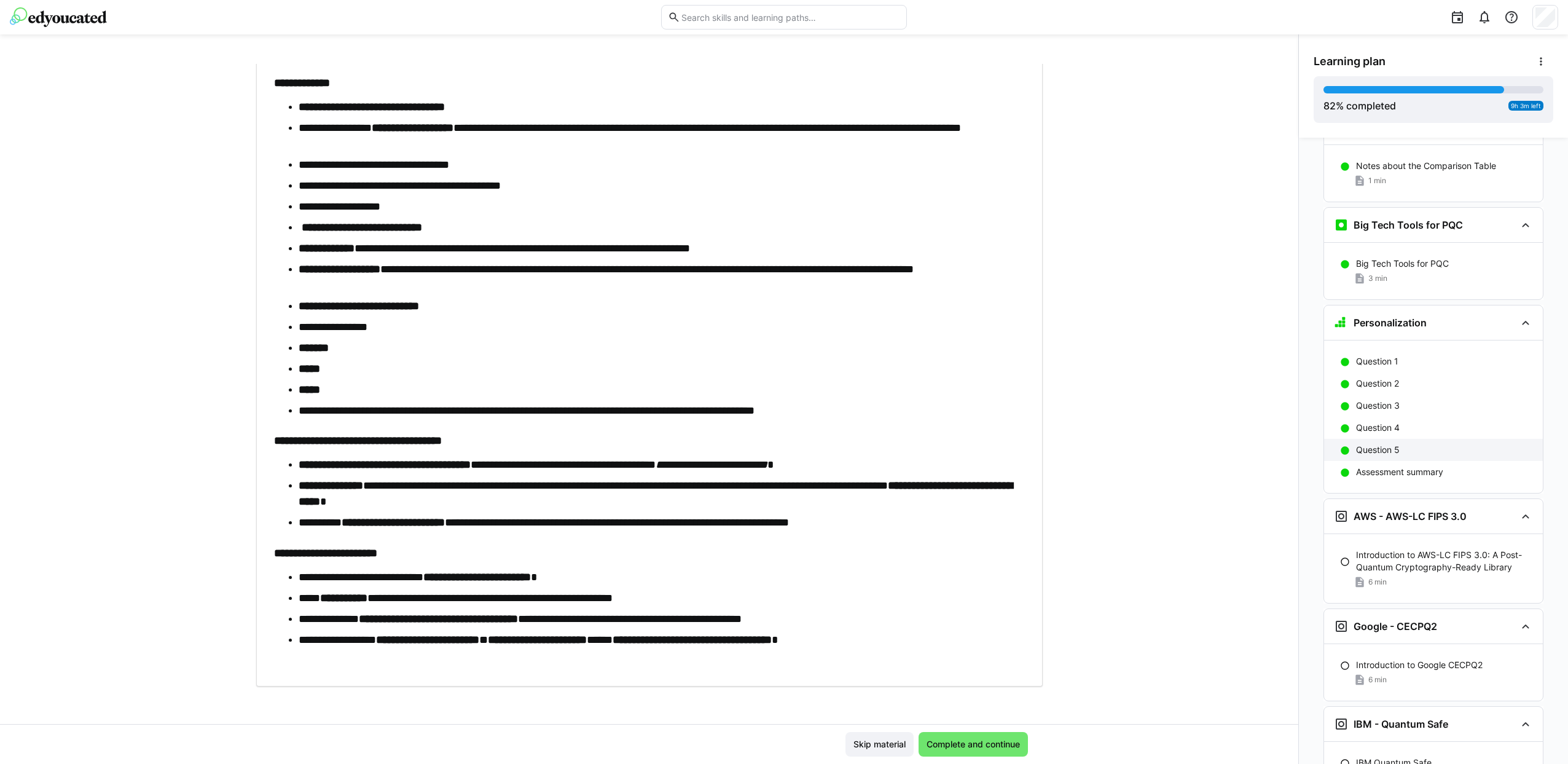
scroll to position [3089, 0]
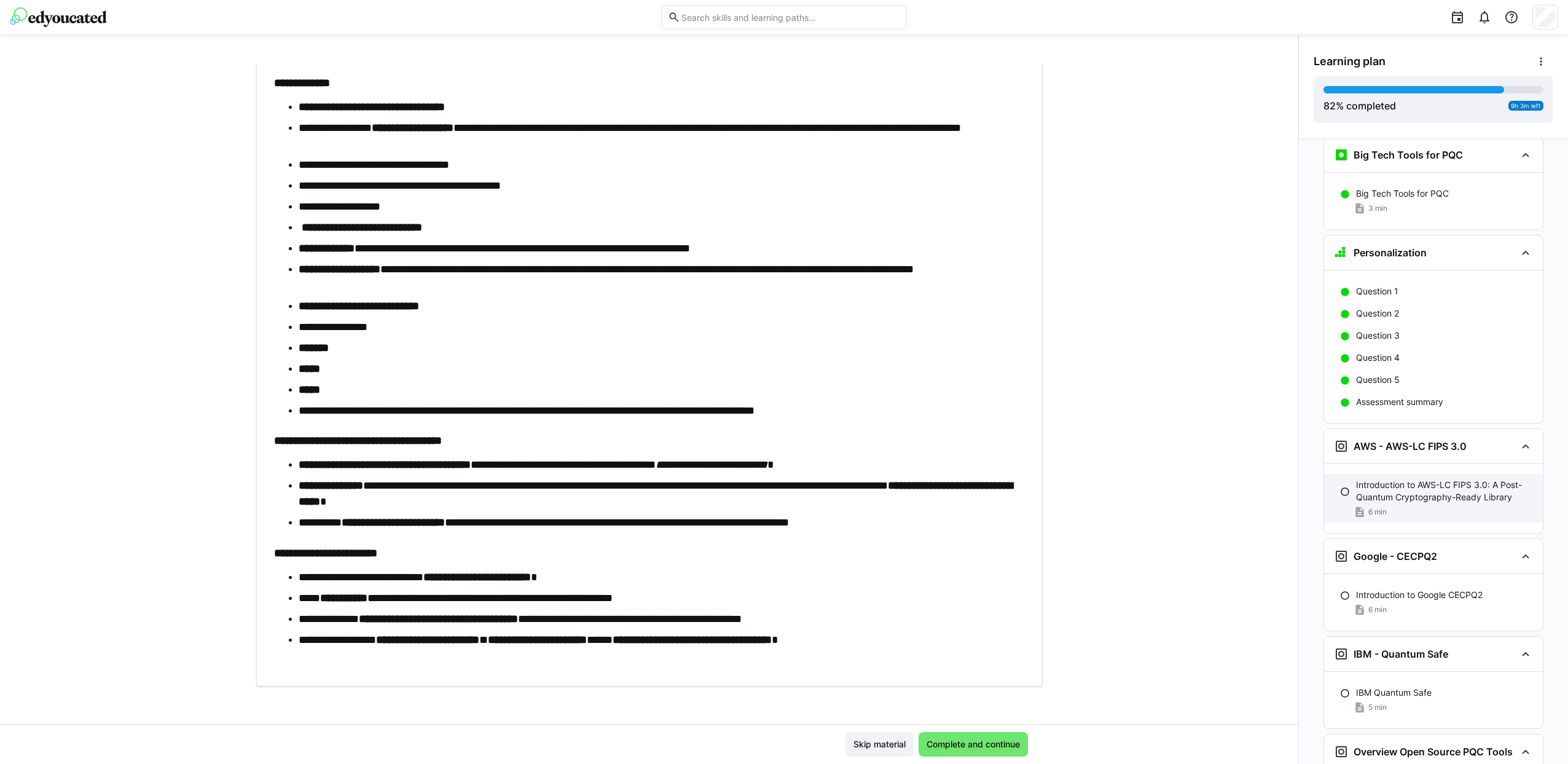
click at [1393, 479] on p "Introduction to AWS-LC FIPS 3.0: A Post-Quantum Cryptography-Ready Library" at bounding box center [1444, 491] width 177 height 24
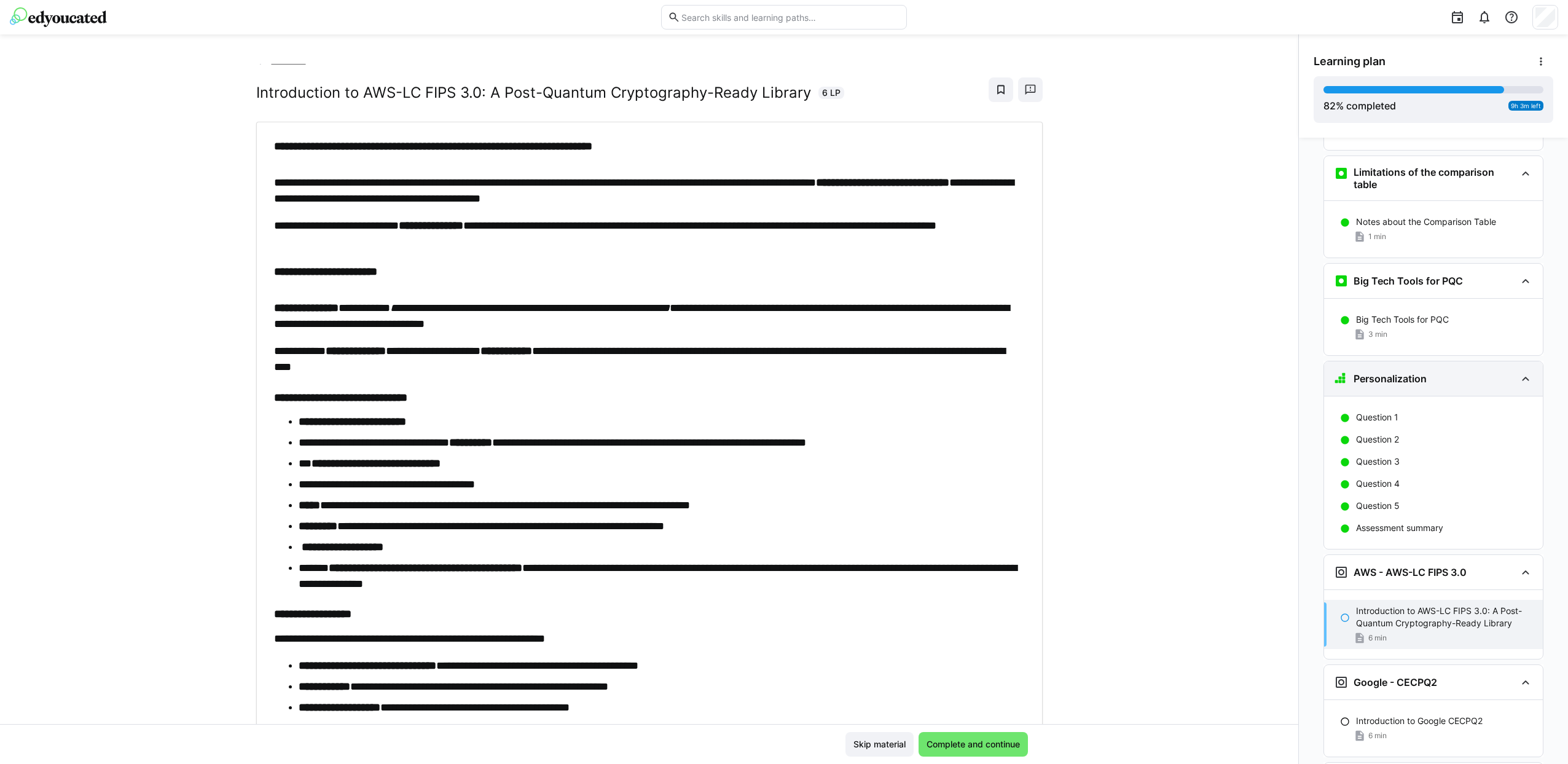
scroll to position [2963, 0]
click at [1369, 309] on div "Big Tech Tools for PQC 3 min" at bounding box center [1433, 328] width 218 height 37
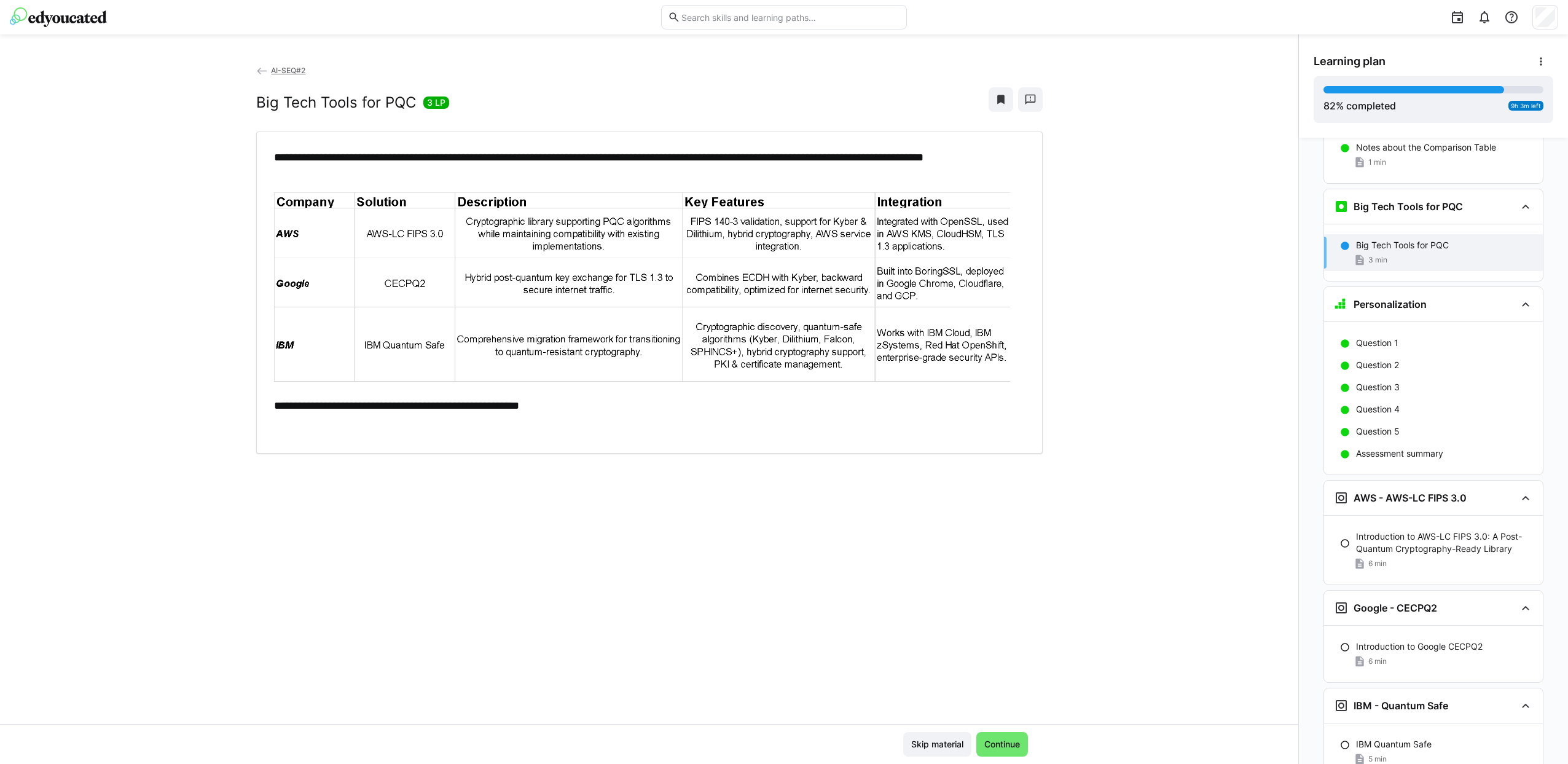
scroll to position [3040, 0]
click at [997, 739] on span "Continue" at bounding box center [1002, 745] width 39 height 13
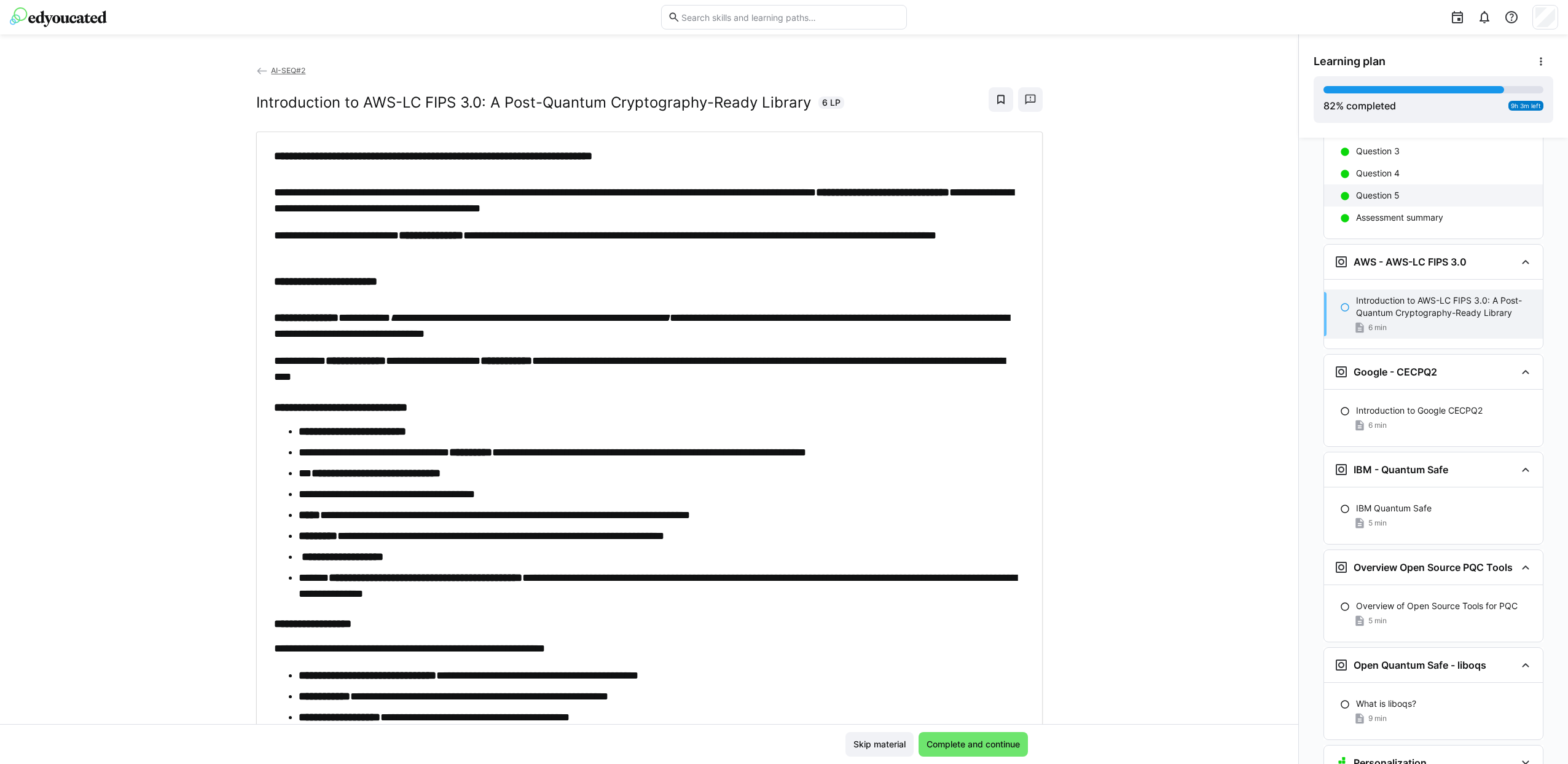
scroll to position [3335, 0]
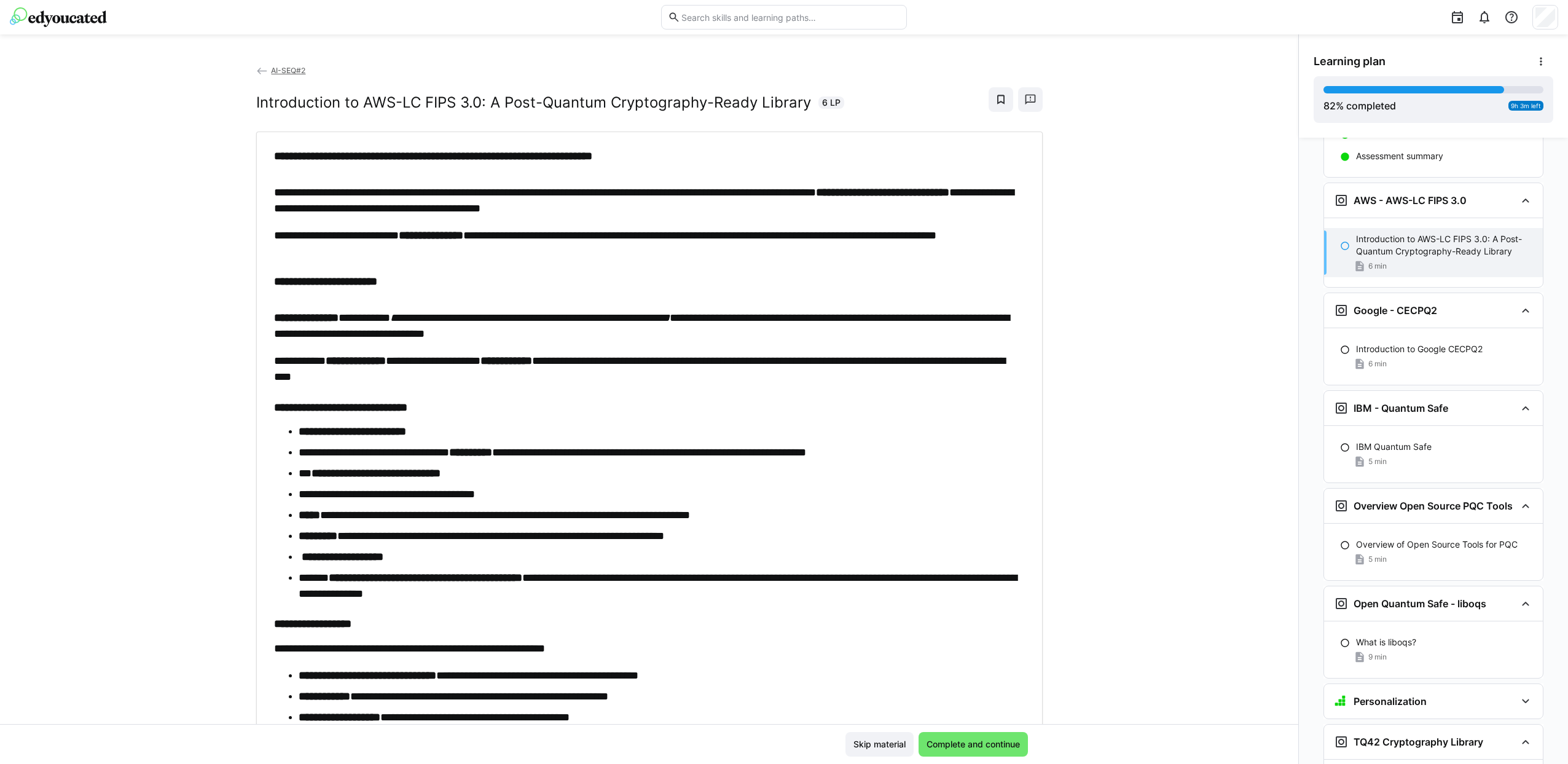
click at [256, 100] on h2 "Introduction to AWS-LC FIPS 3.0: A Post-Quantum Cryptography-Ready Library" at bounding box center [533, 102] width 555 height 18
click at [258, 103] on h2 "Introduction to AWS-LC FIPS 3.0: A Post-Quantum Cryptography-Ready Library" at bounding box center [533, 102] width 555 height 18
